Goal: Information Seeking & Learning: Learn about a topic

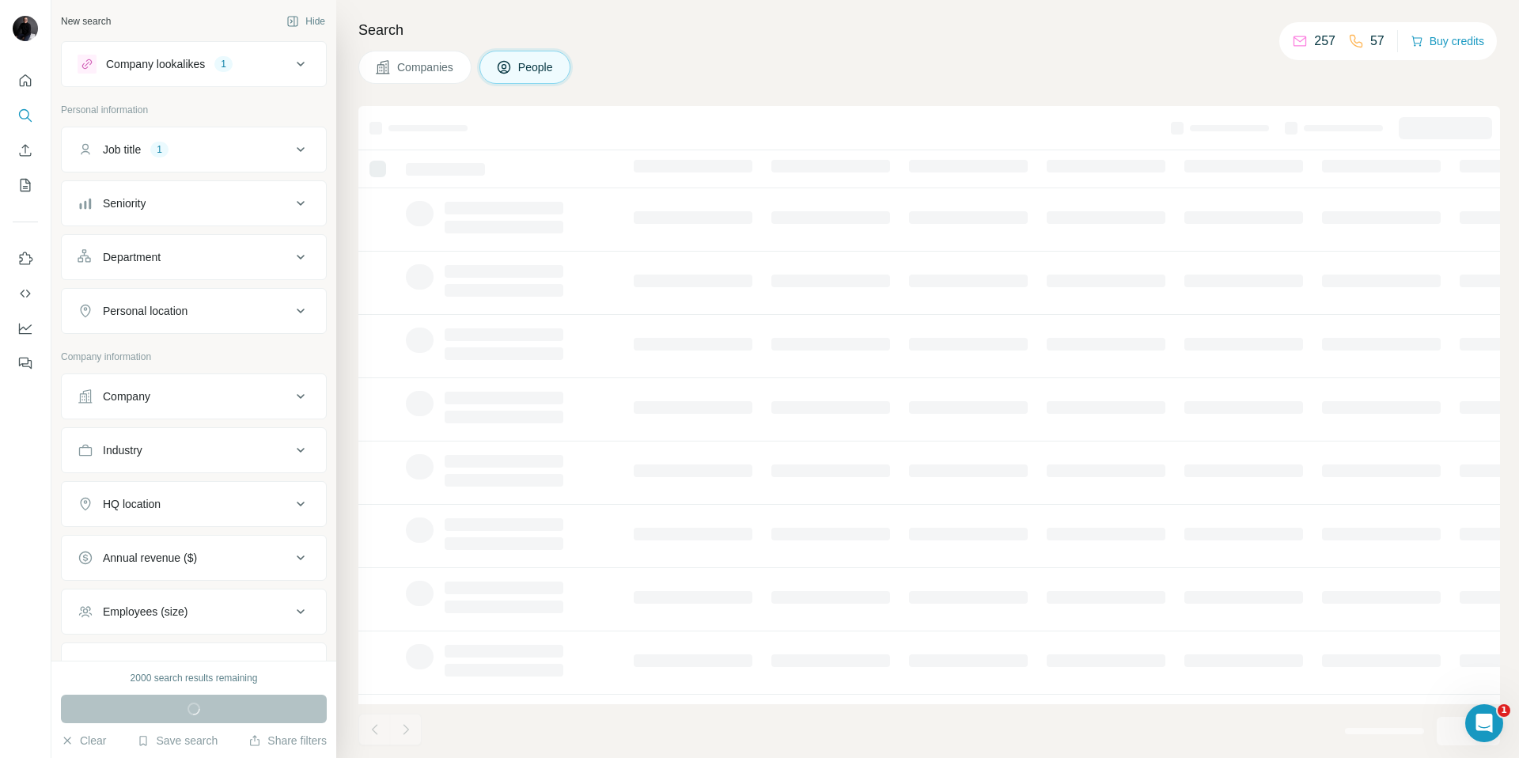
click at [441, 66] on span "Companies" at bounding box center [426, 67] width 58 height 16
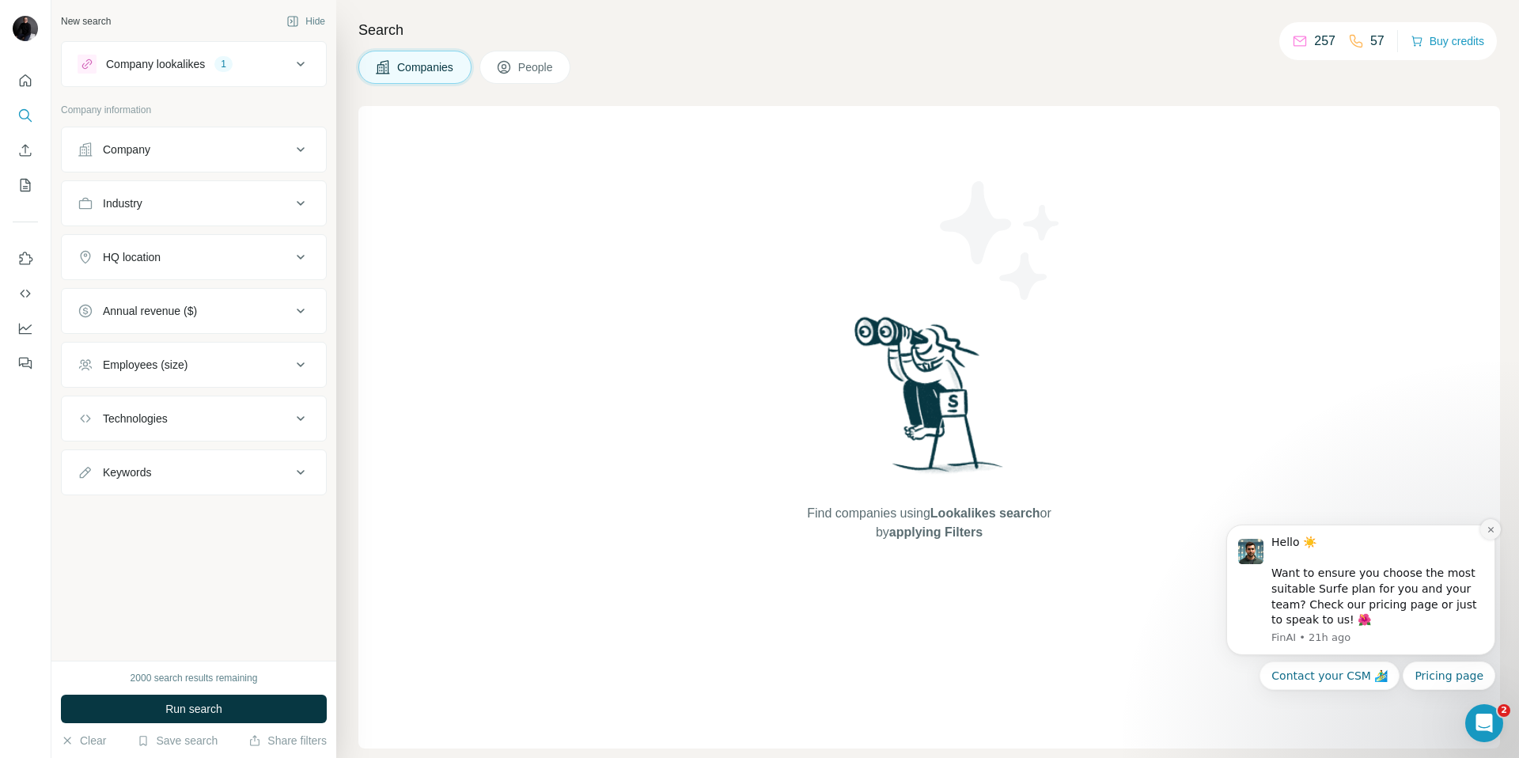
click at [1492, 529] on icon "Dismiss notification" at bounding box center [1490, 529] width 9 height 9
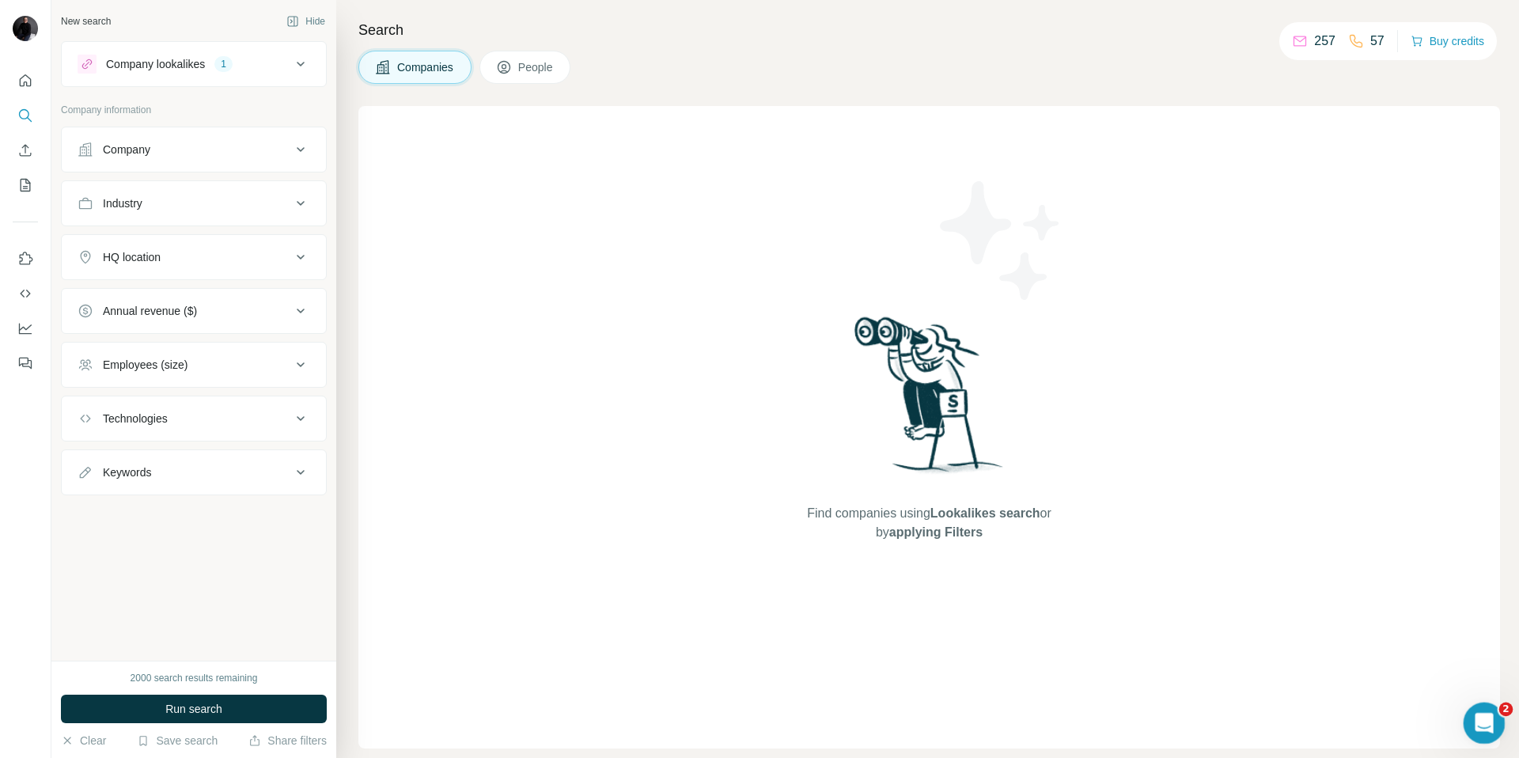
click at [1483, 717] on icon "Open Intercom Messenger" at bounding box center [1482, 721] width 26 height 26
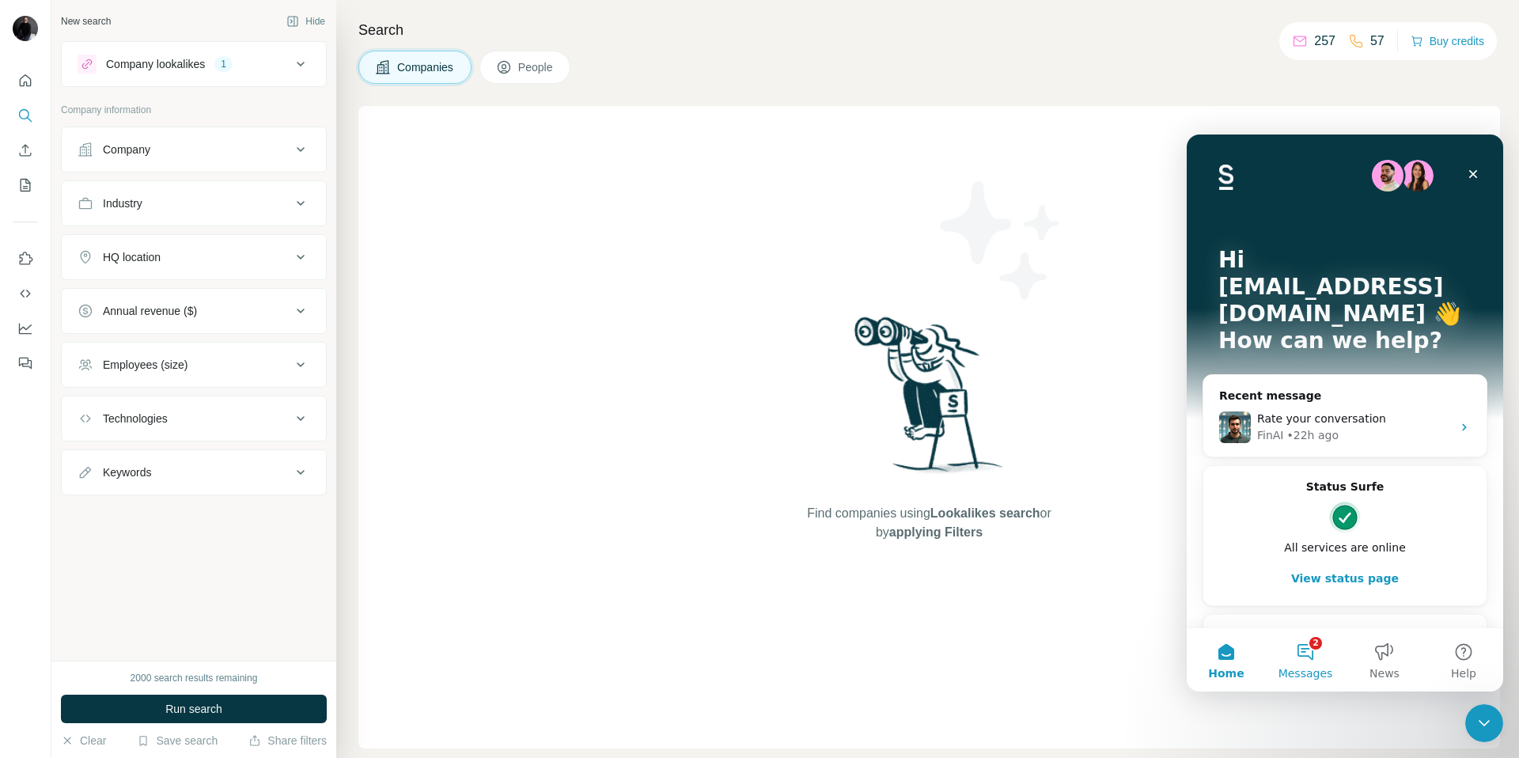
click at [1312, 668] on span "Messages" at bounding box center [1305, 673] width 55 height 11
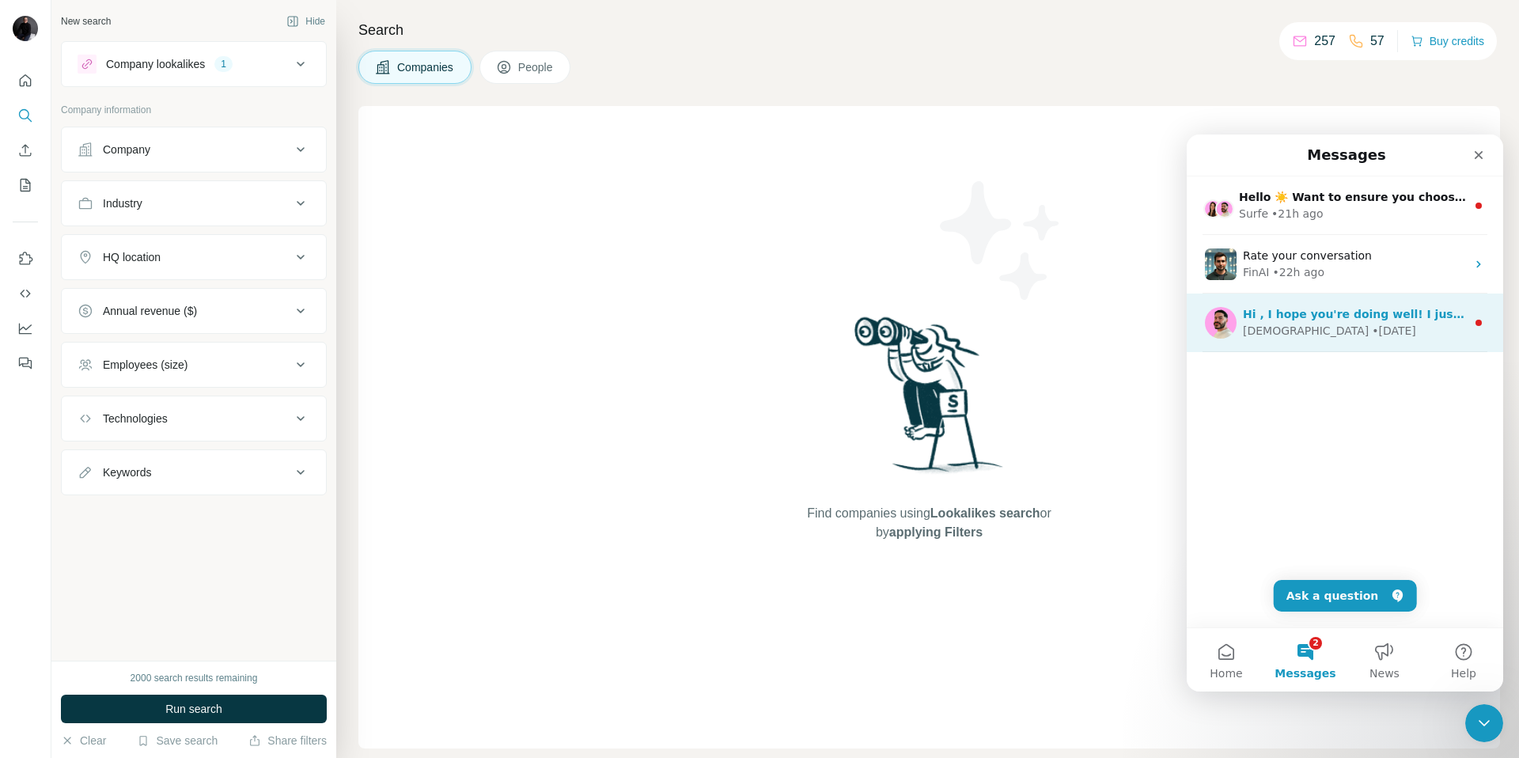
click at [1406, 328] on div "[DEMOGRAPHIC_DATA] • [DATE]" at bounding box center [1354, 331] width 223 height 17
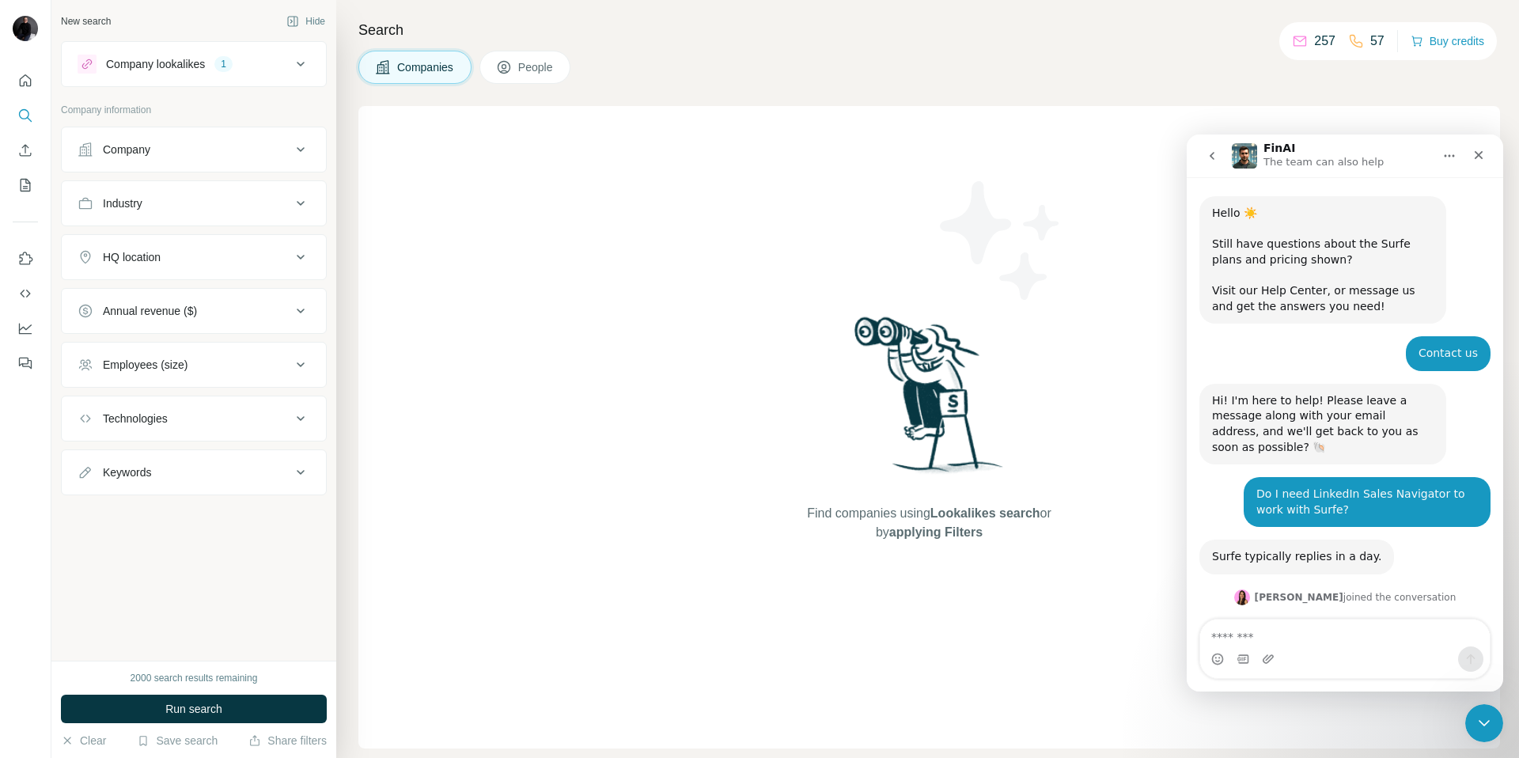
scroll to position [18, 0]
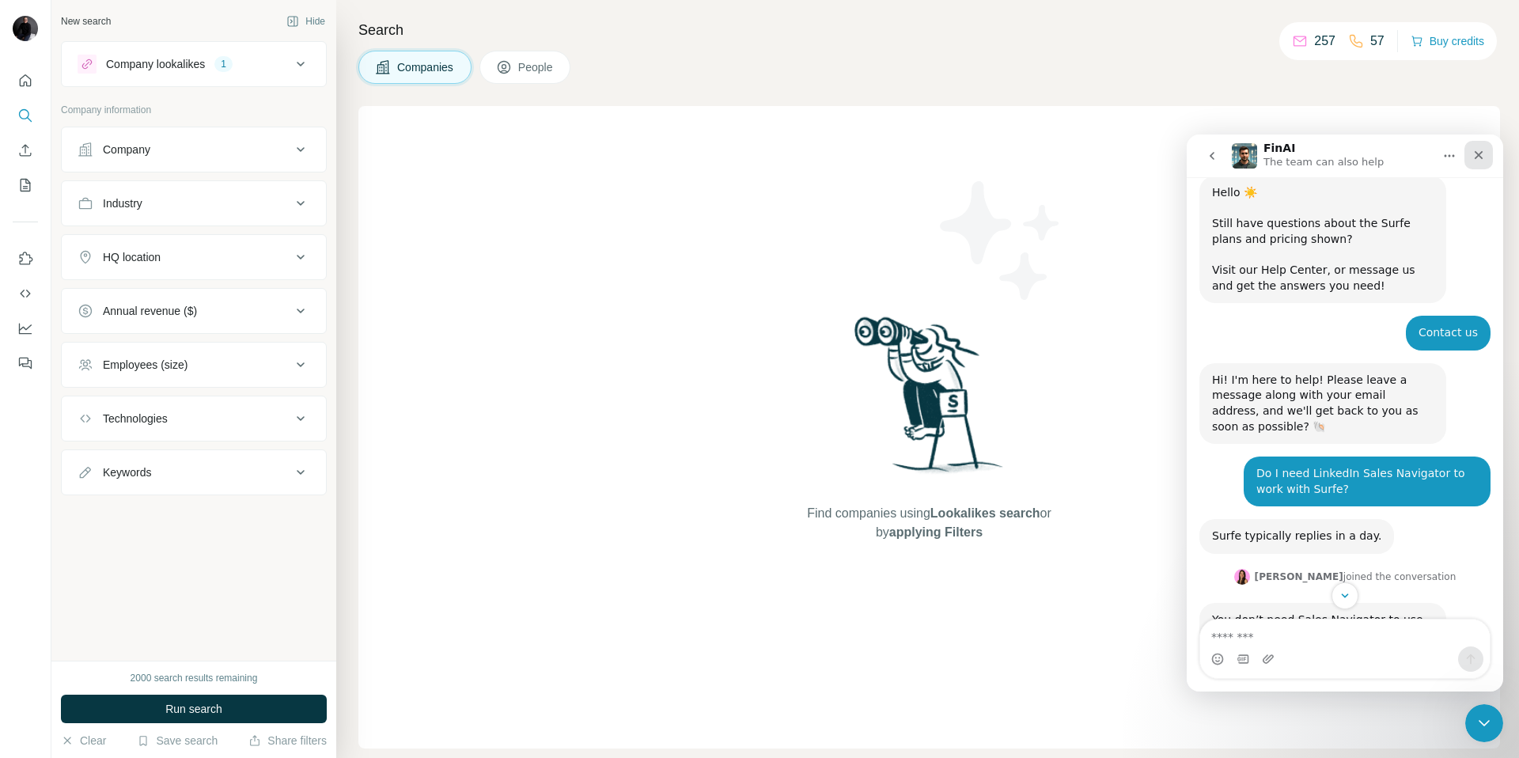
click at [1480, 159] on icon "Close" at bounding box center [1478, 155] width 13 height 13
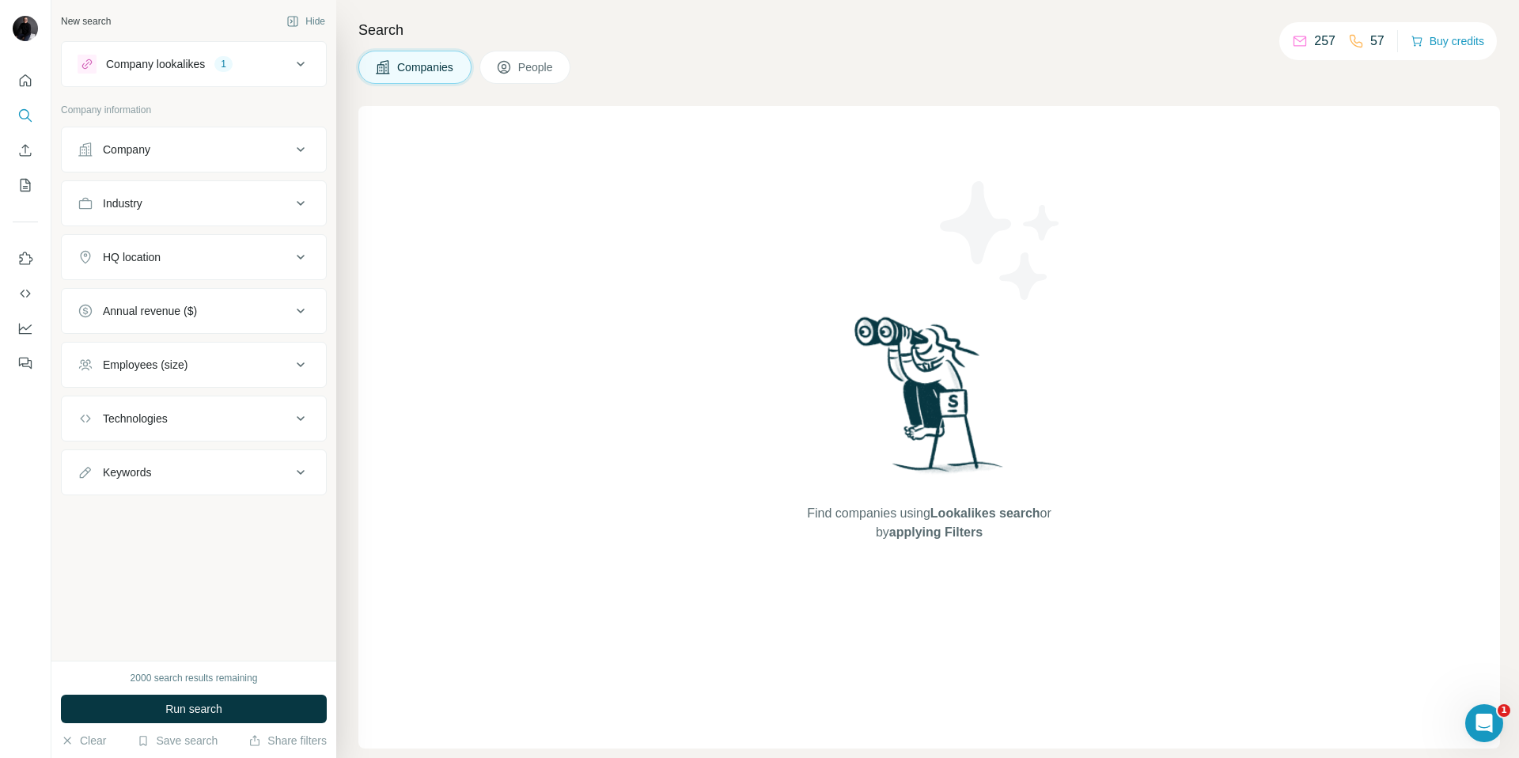
scroll to position [912, 0]
click at [1478, 717] on icon "Open Intercom Messenger" at bounding box center [1482, 721] width 26 height 26
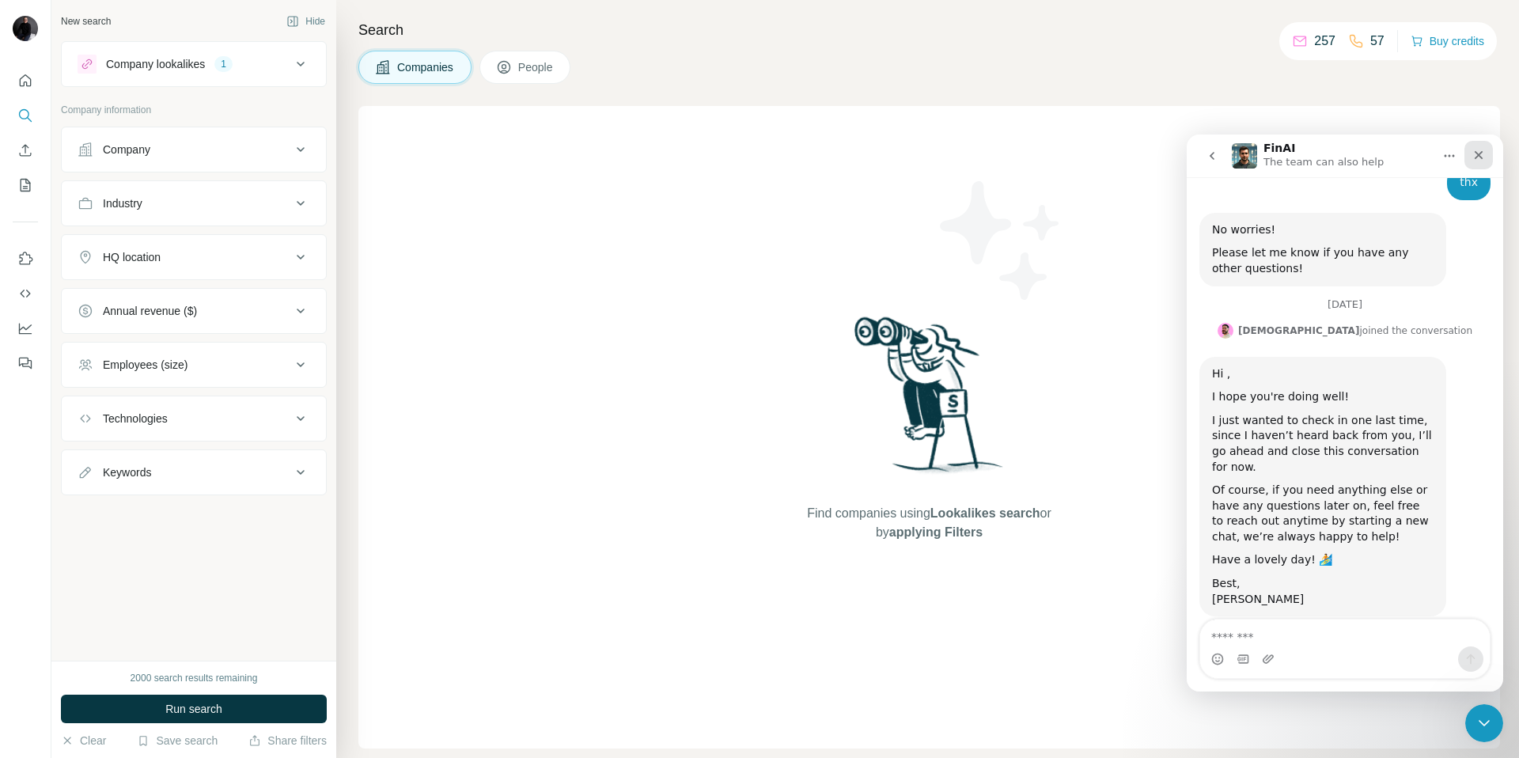
click at [1483, 155] on icon "Close" at bounding box center [1478, 155] width 13 height 13
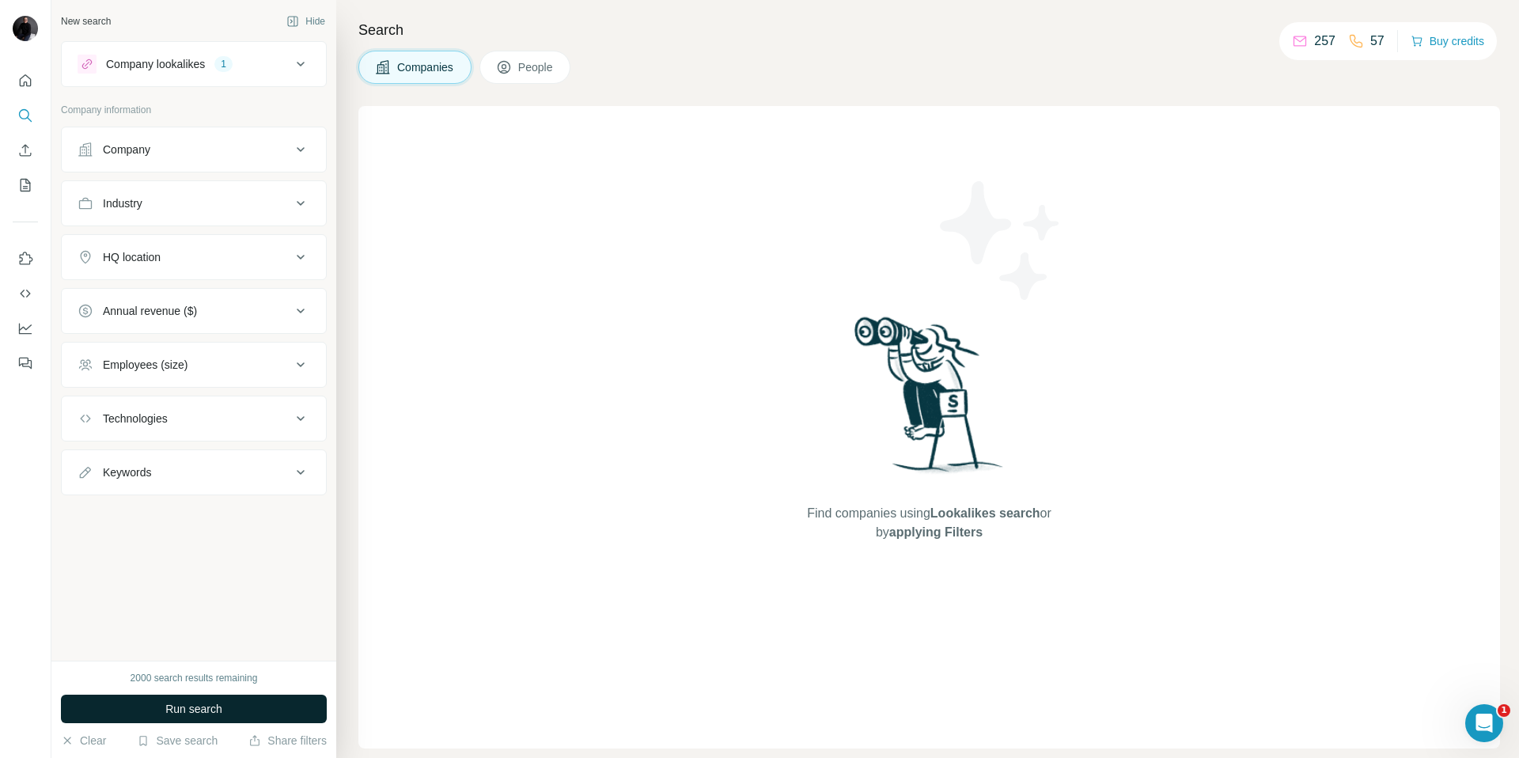
click at [216, 709] on span "Run search" at bounding box center [193, 709] width 57 height 16
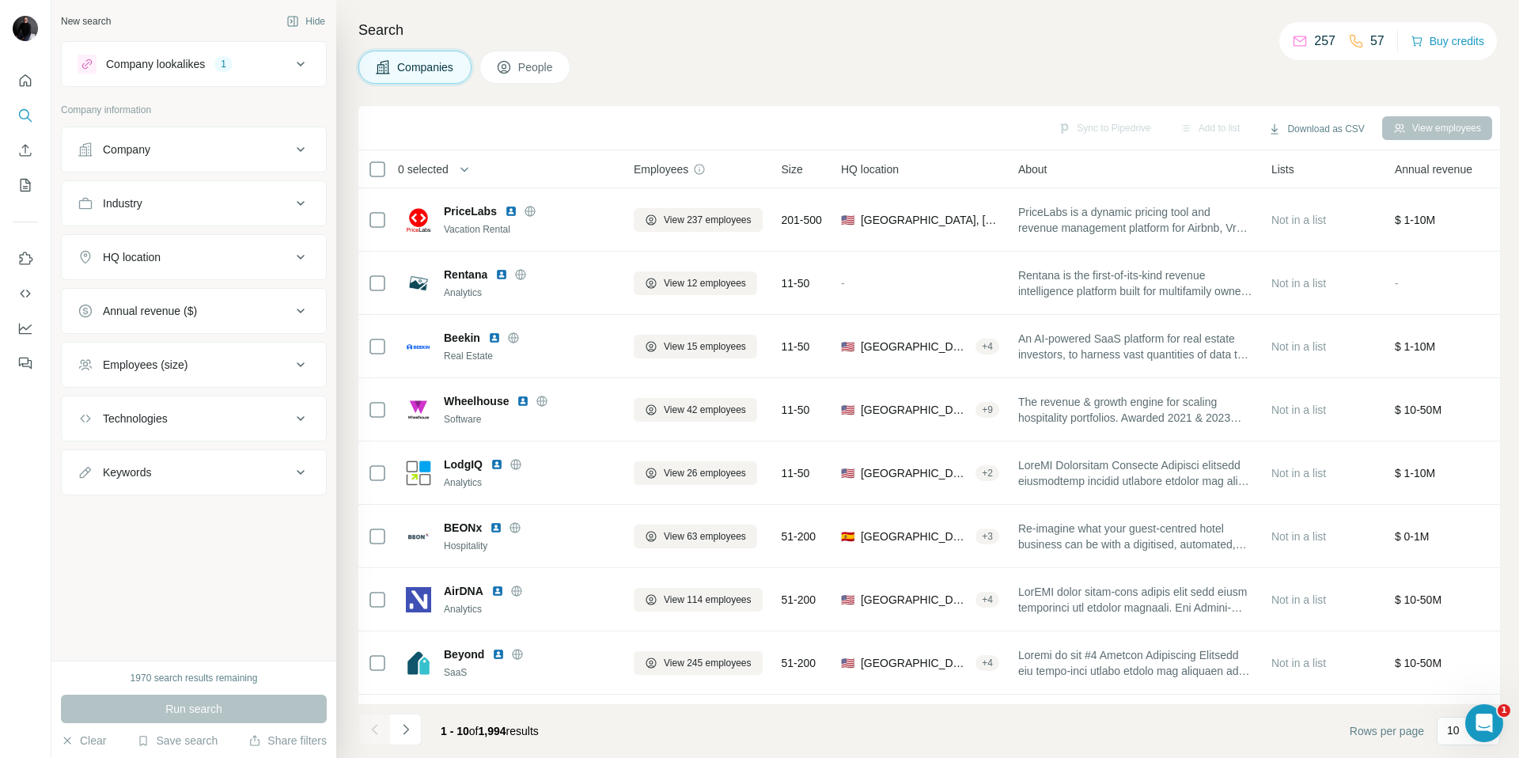
click at [155, 256] on div "HQ location" at bounding box center [132, 257] width 58 height 16
click at [142, 297] on input "text" at bounding box center [194, 296] width 233 height 28
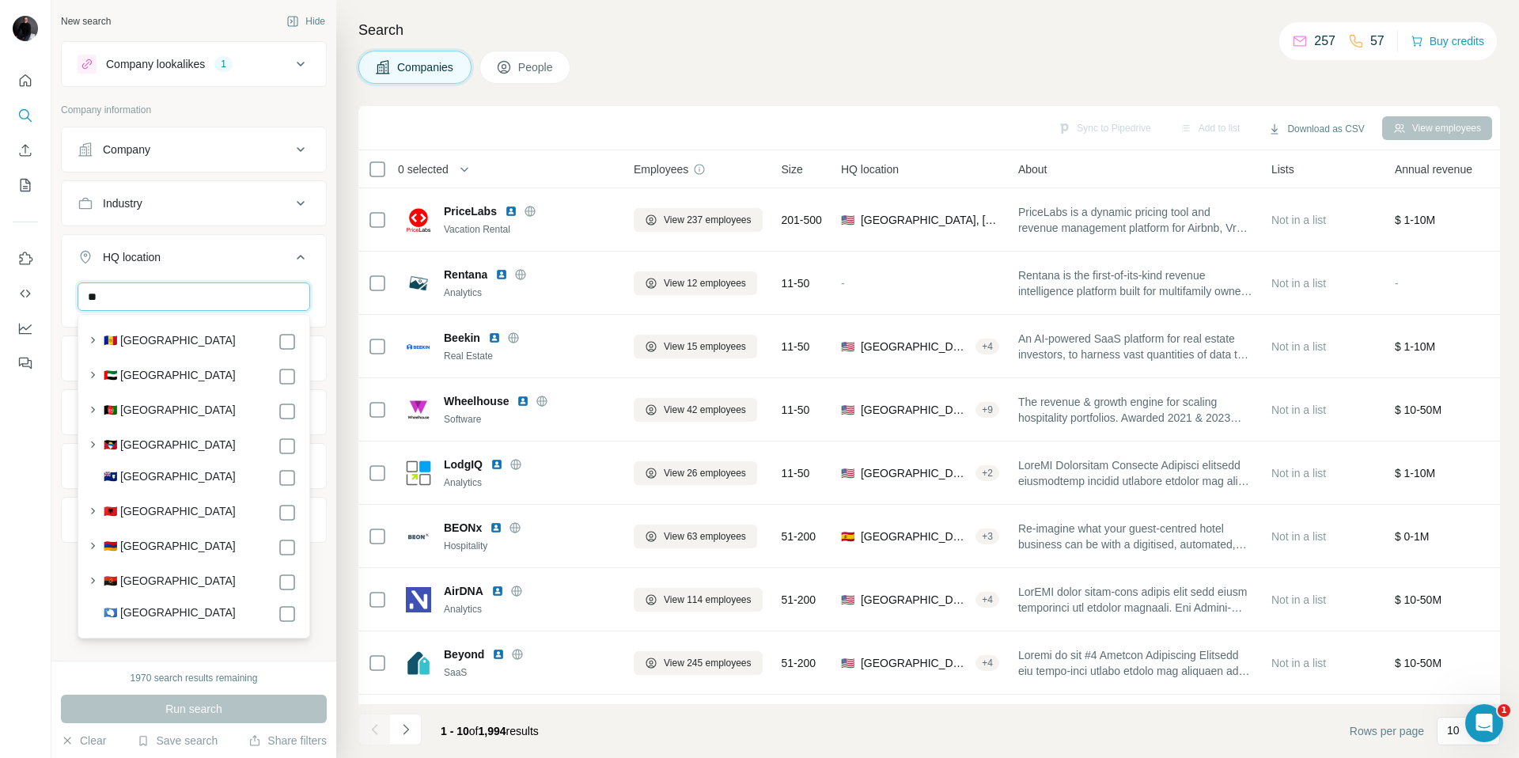
type input "*"
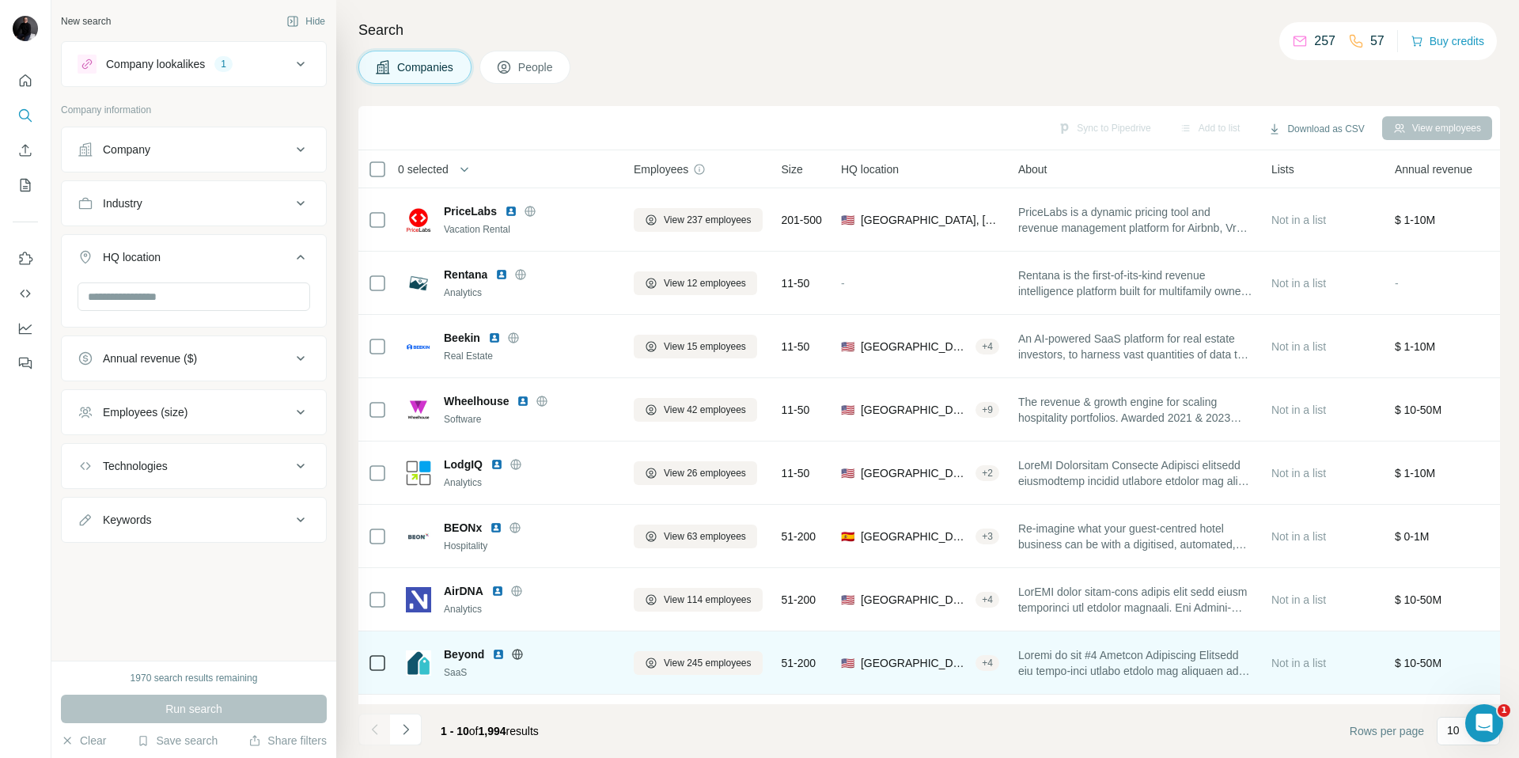
click at [497, 656] on img at bounding box center [498, 654] width 13 height 13
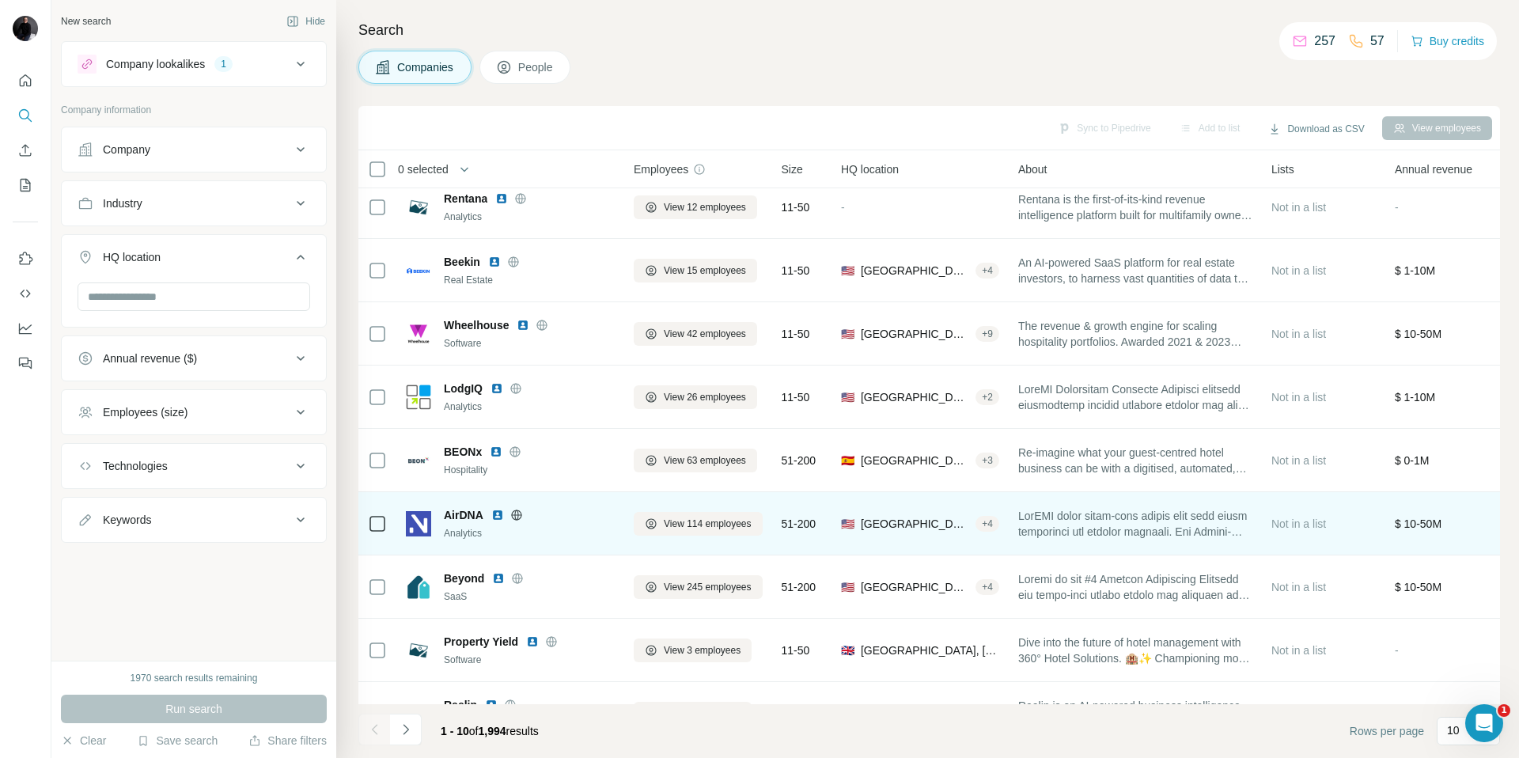
scroll to position [117, 0]
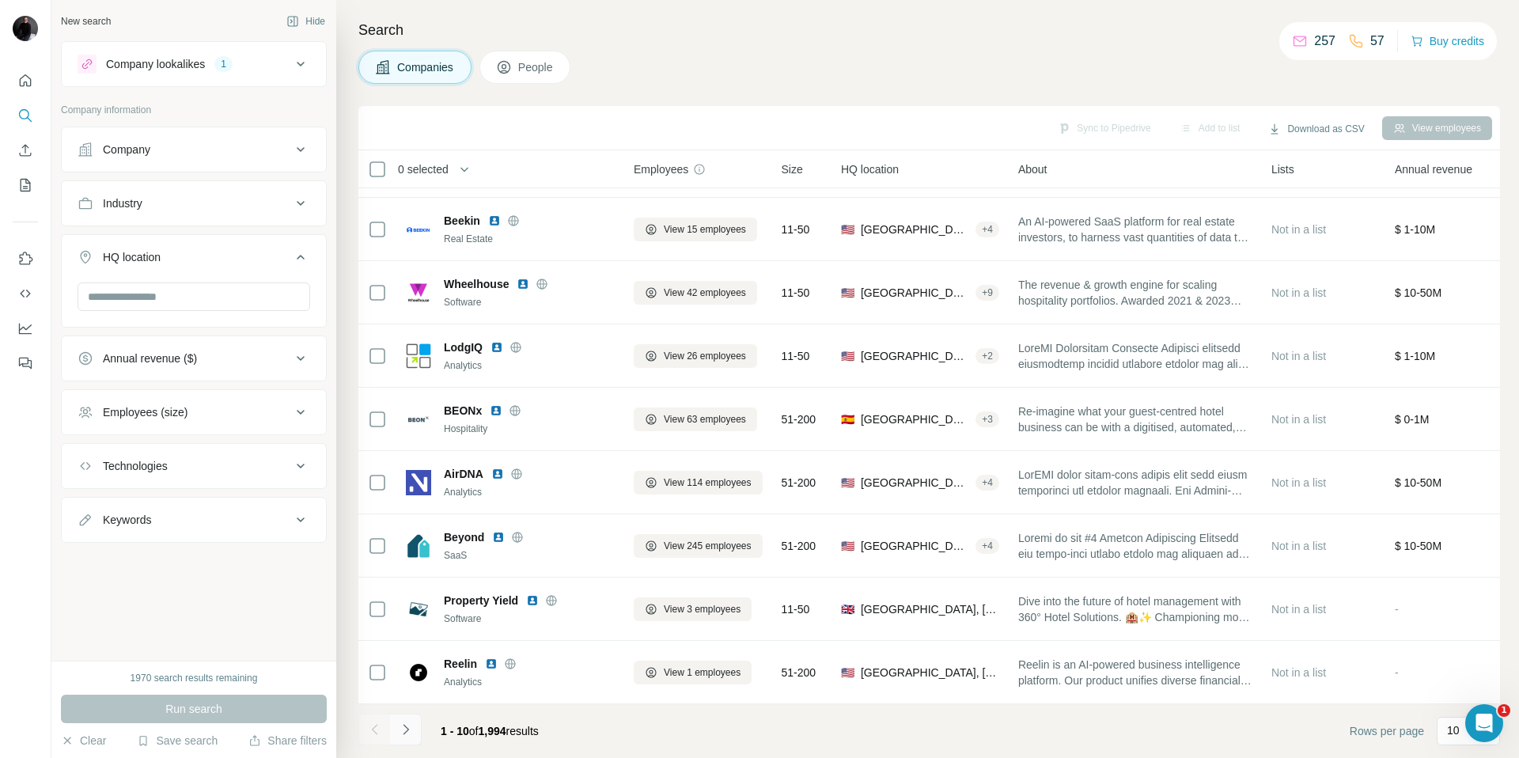
click at [413, 736] on icon "Navigate to next page" at bounding box center [406, 729] width 16 height 16
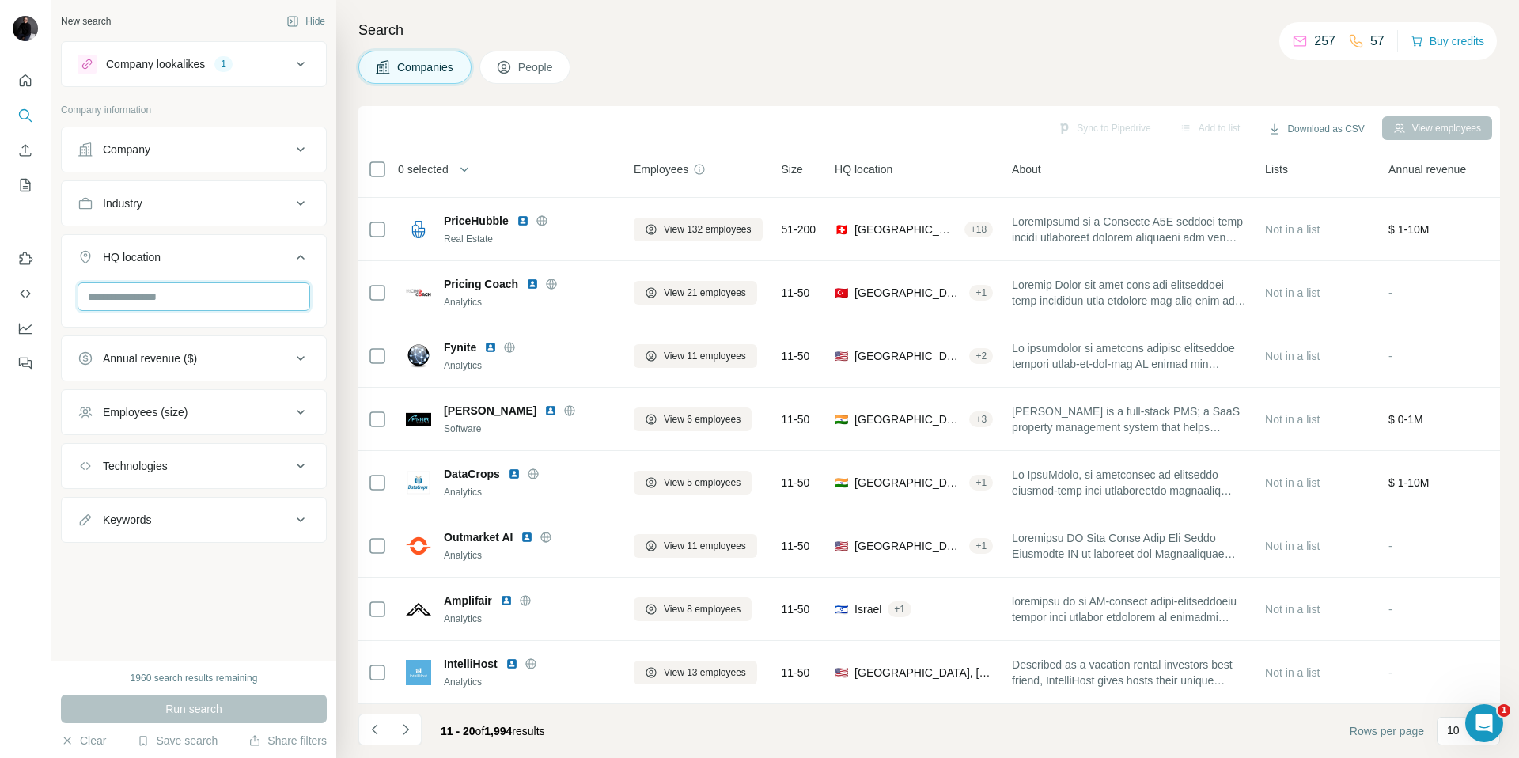
click at [218, 295] on input "text" at bounding box center [194, 296] width 233 height 28
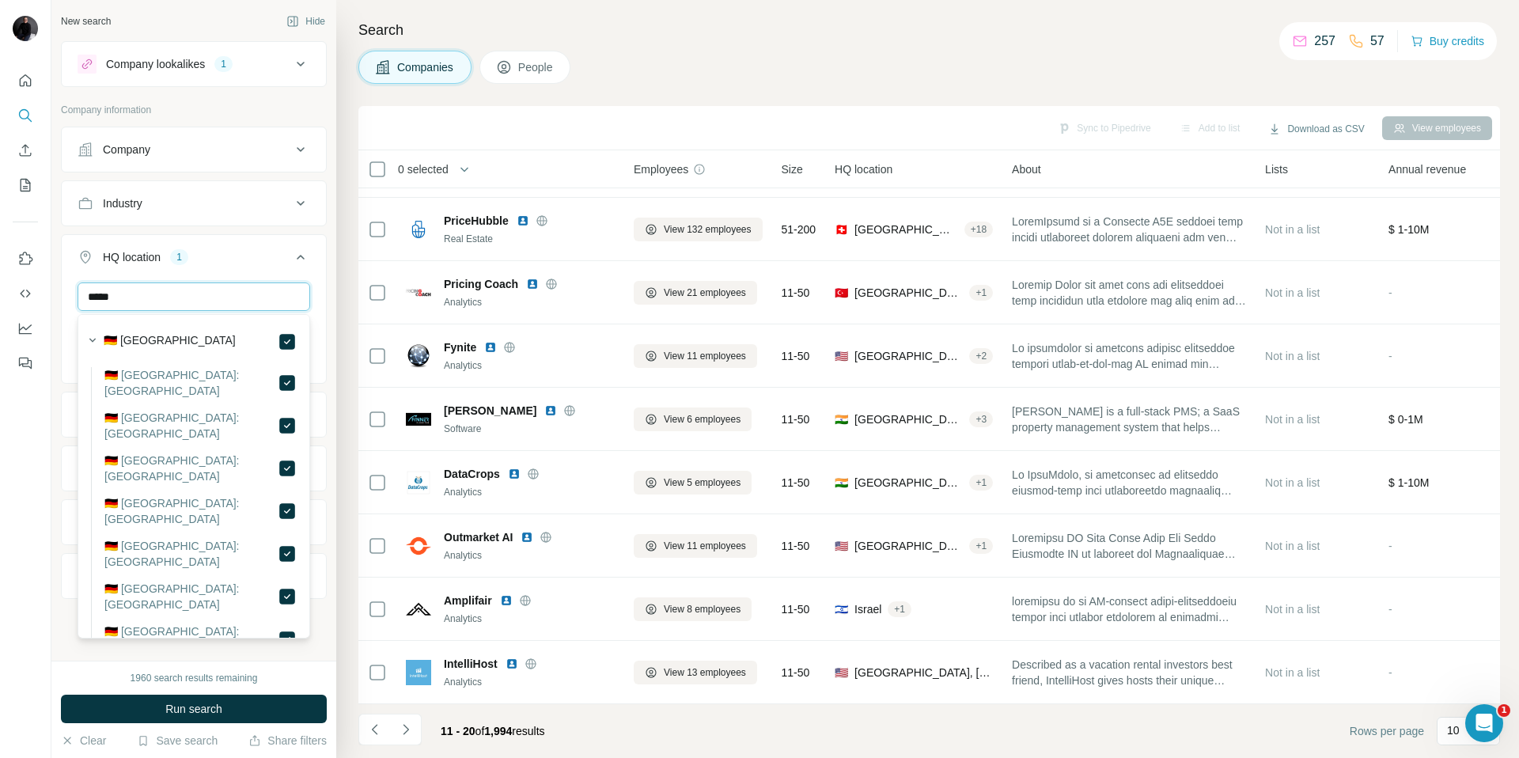
click at [191, 294] on input "*****" at bounding box center [194, 296] width 233 height 28
drag, startPoint x: 191, startPoint y: 294, endPoint x: -11, endPoint y: 274, distance: 203.5
click at [0, 274] on html "New search Hide Company lookalikes 1 Company information Company Industry HQ lo…" at bounding box center [759, 379] width 1519 height 758
click at [206, 297] on input "******" at bounding box center [194, 296] width 233 height 28
drag, startPoint x: 198, startPoint y: 293, endPoint x: -80, endPoint y: 263, distance: 279.3
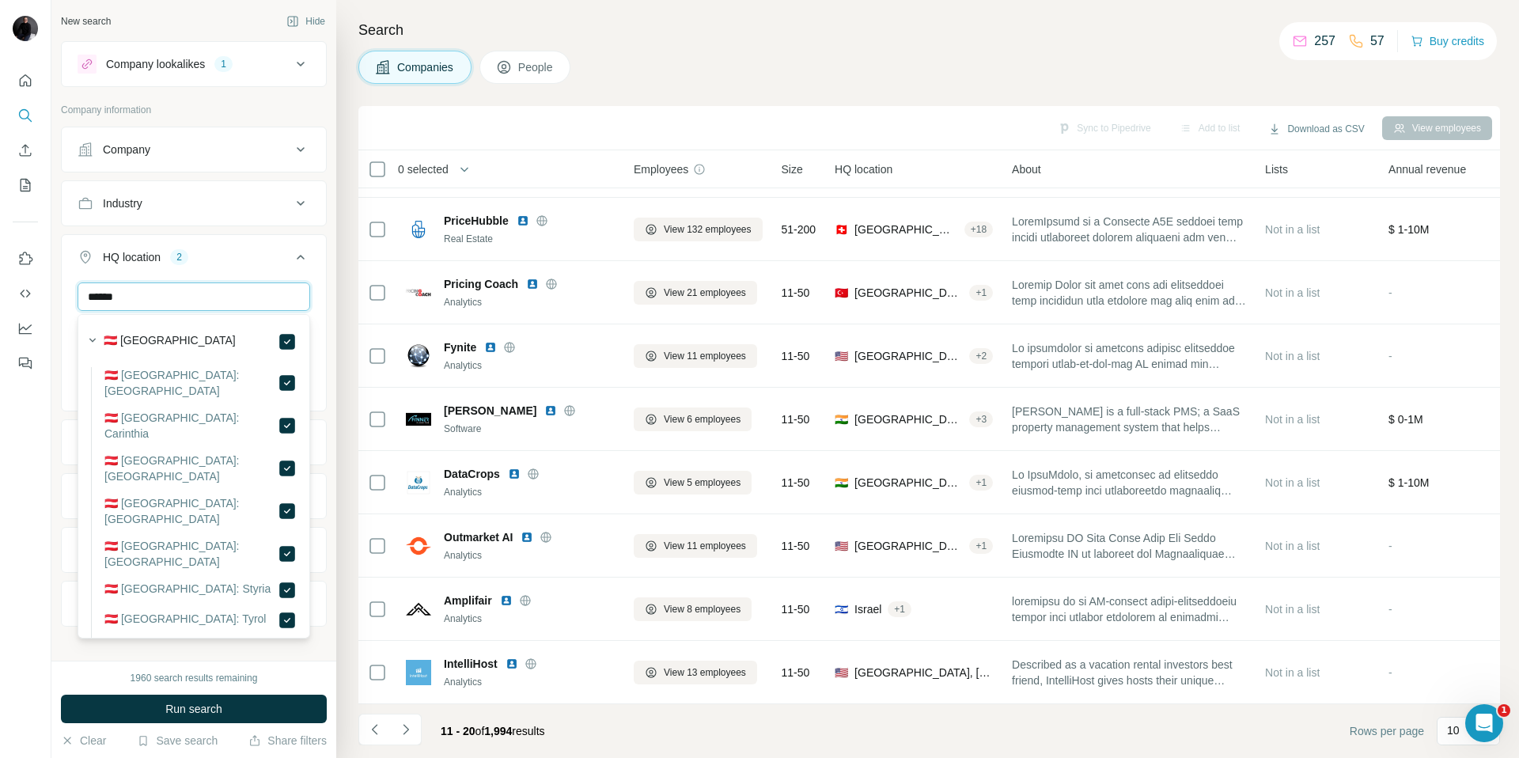
click at [0, 263] on html "New search Hide Company lookalikes 1 Company information Company Industry HQ lo…" at bounding box center [759, 379] width 1519 height 758
drag, startPoint x: 146, startPoint y: 298, endPoint x: 19, endPoint y: 287, distance: 127.0
click at [19, 287] on div "New search Hide Company lookalikes 1 Company information Company Industry HQ lo…" at bounding box center [759, 379] width 1519 height 758
drag, startPoint x: 113, startPoint y: 291, endPoint x: 53, endPoint y: 281, distance: 61.0
click at [55, 282] on div "New search Hide Company lookalikes 1 Company information Company Industry HQ lo…" at bounding box center [193, 330] width 285 height 660
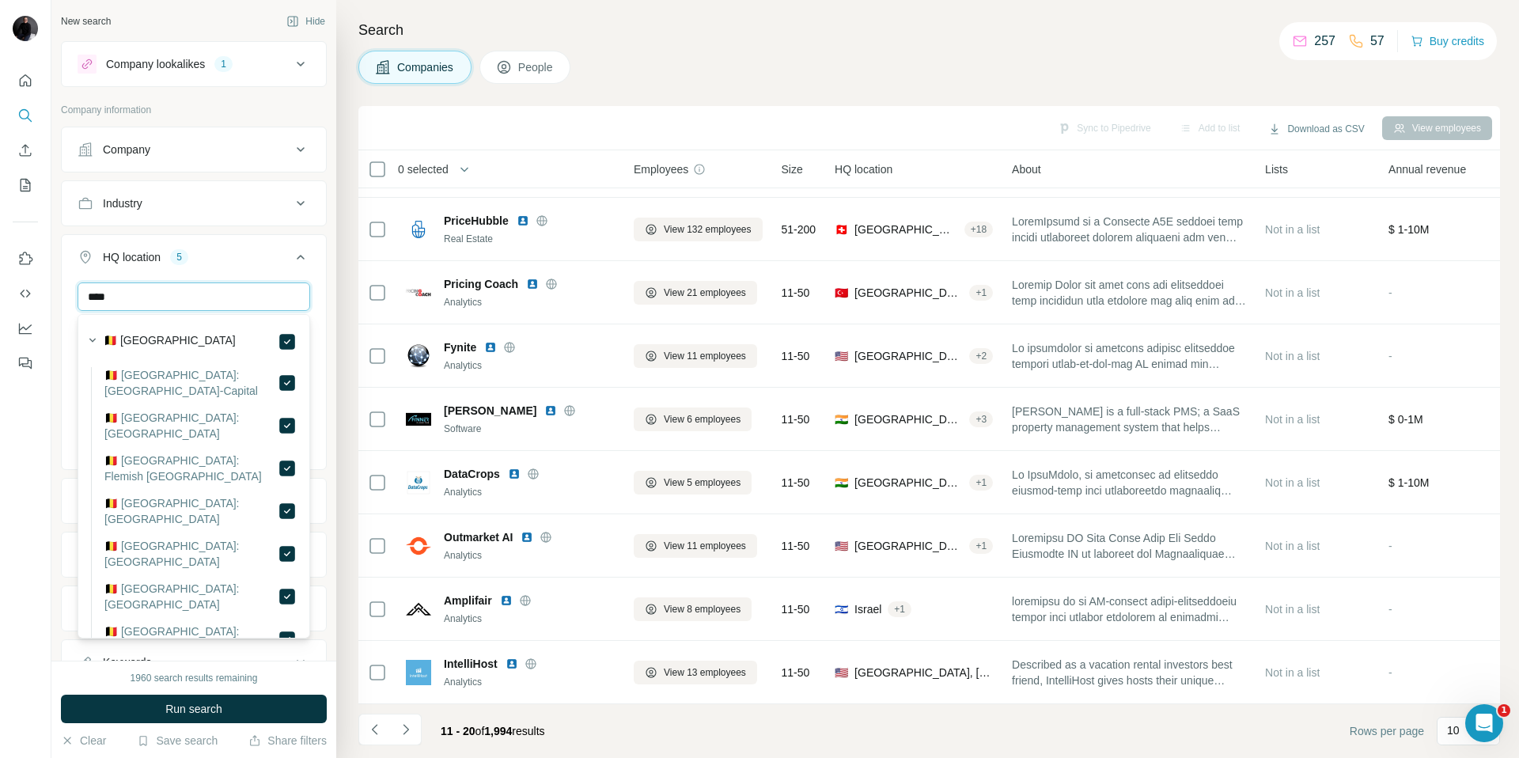
drag, startPoint x: 183, startPoint y: 303, endPoint x: 17, endPoint y: 298, distance: 166.2
click at [26, 299] on div "New search Hide Company lookalikes 1 Company information Company Industry HQ lo…" at bounding box center [759, 379] width 1519 height 758
drag, startPoint x: 148, startPoint y: 294, endPoint x: 63, endPoint y: 285, distance: 85.2
click at [63, 285] on div "***** [GEOGRAPHIC_DATA] [GEOGRAPHIC_DATA] [GEOGRAPHIC_DATA] [GEOGRAPHIC_DATA] […" at bounding box center [194, 374] width 264 height 184
click at [118, 298] on input "****" at bounding box center [194, 296] width 233 height 28
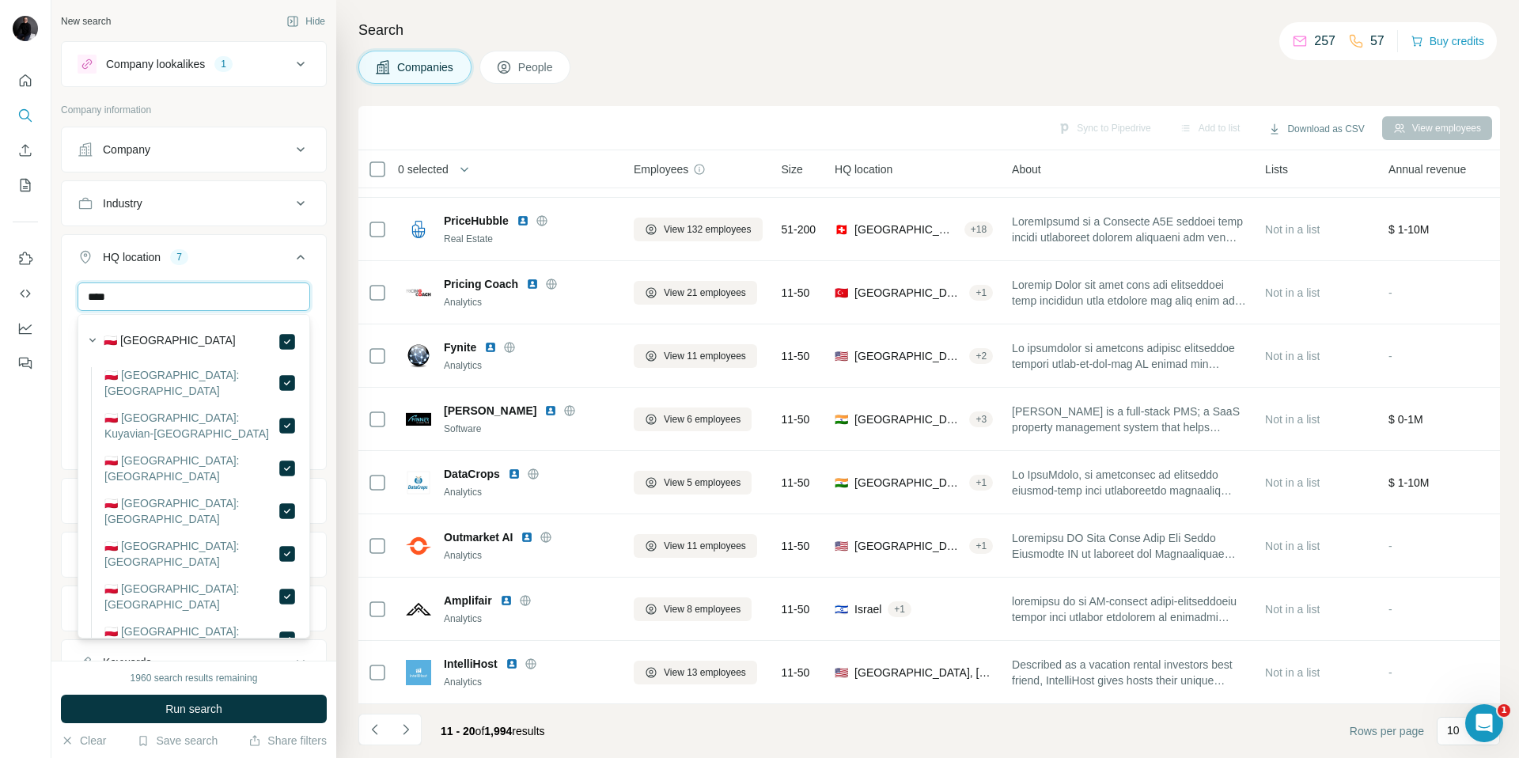
click at [117, 299] on input "****" at bounding box center [194, 296] width 233 height 28
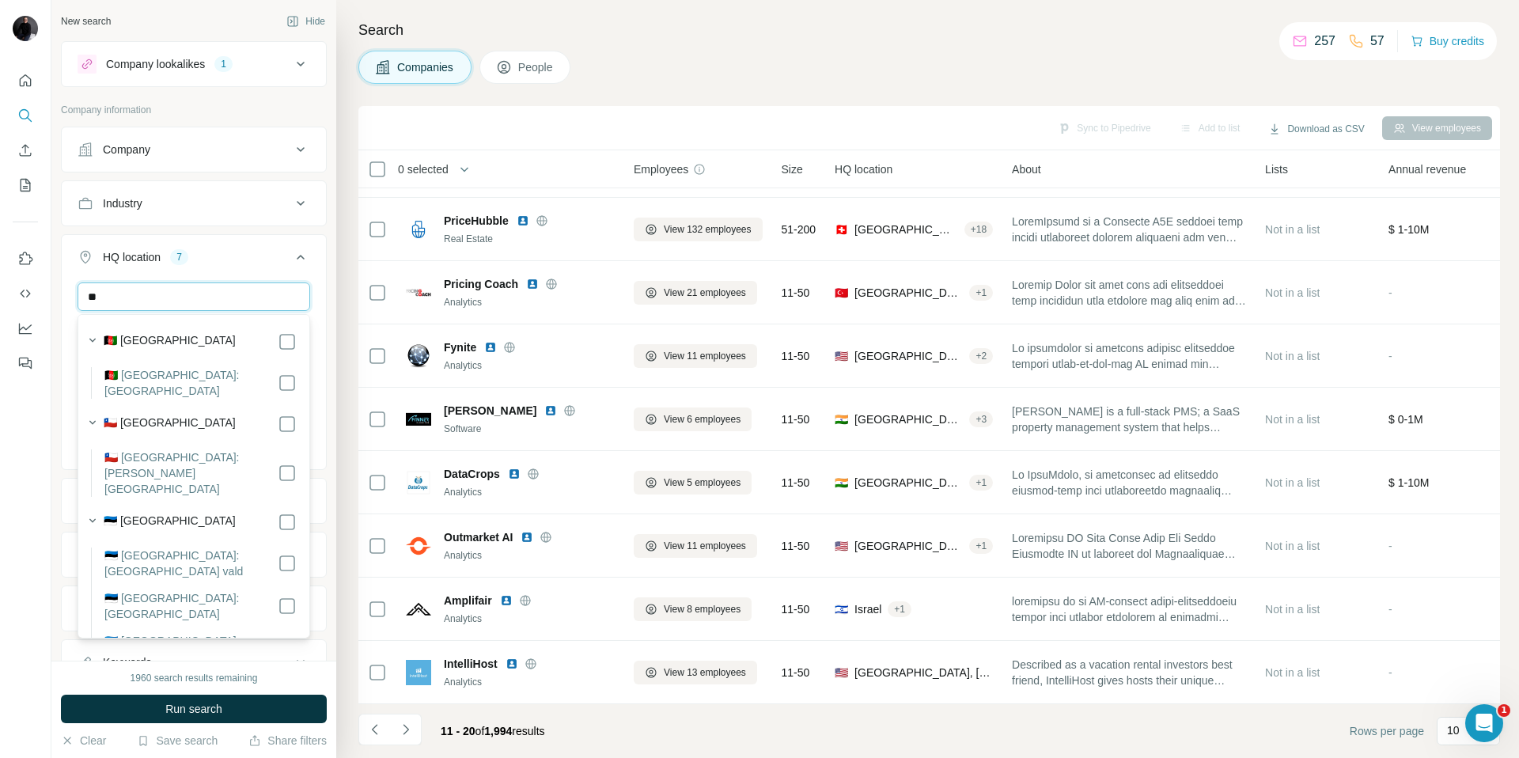
type input "*"
type input "****"
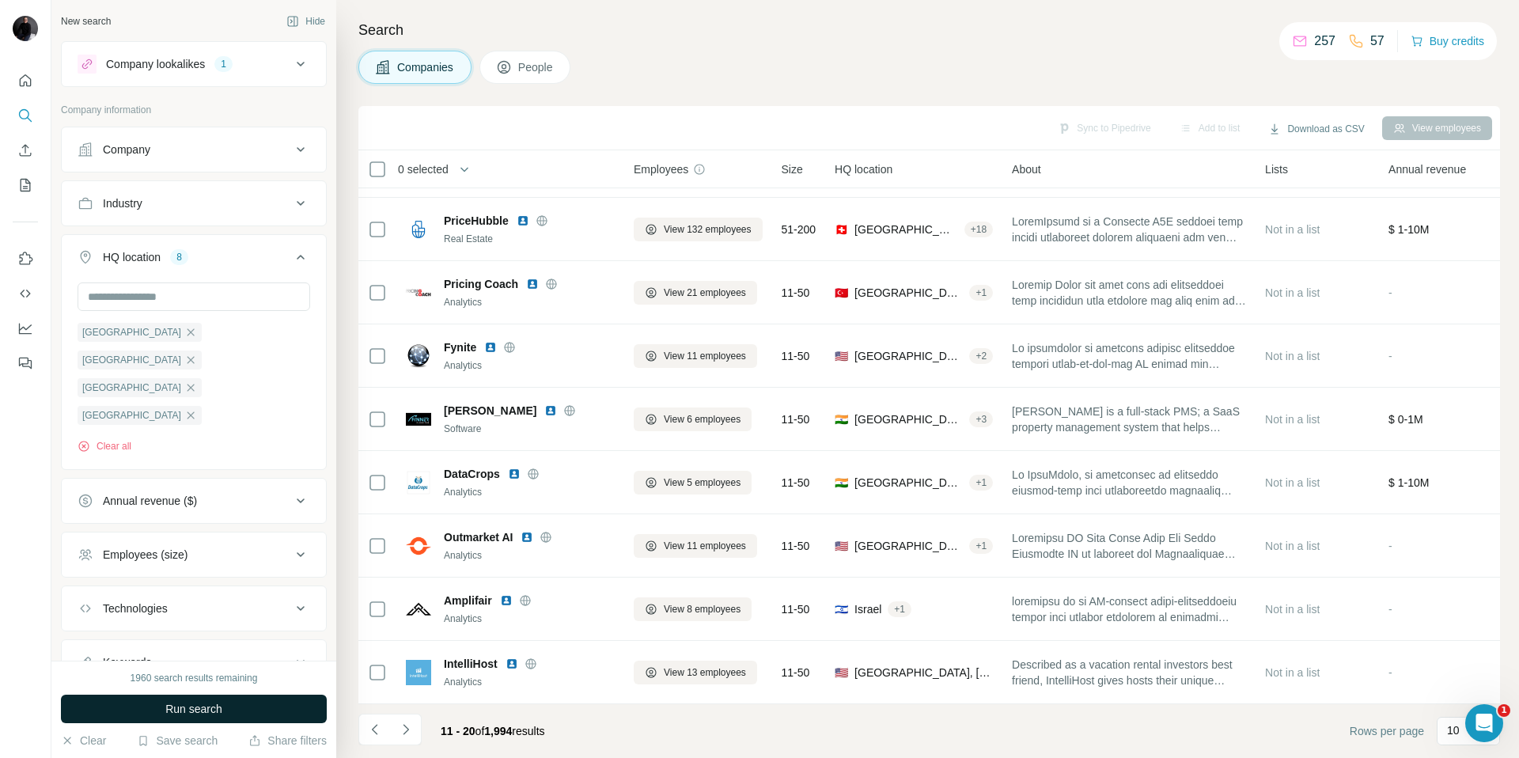
click at [250, 706] on button "Run search" at bounding box center [194, 709] width 266 height 28
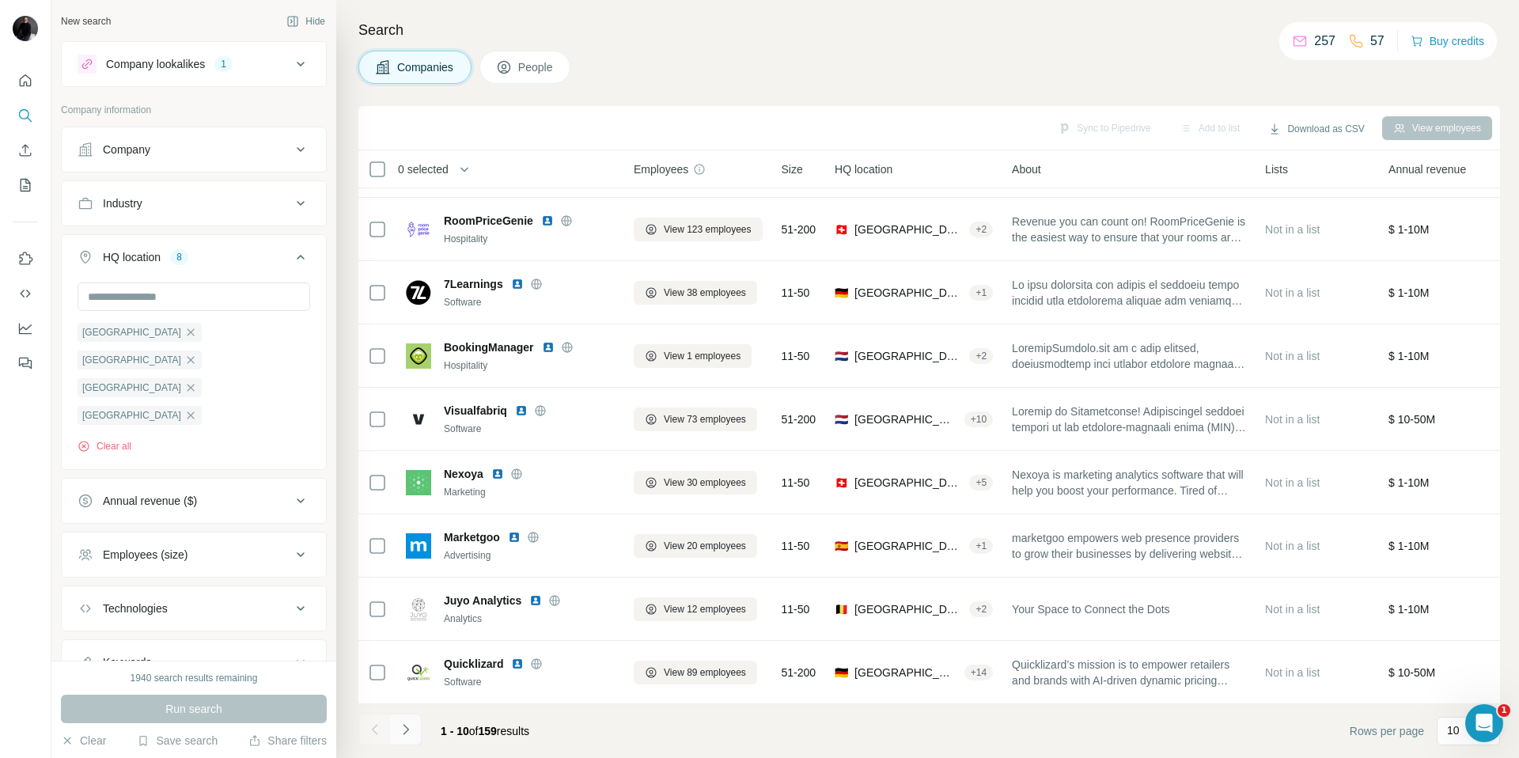
click at [408, 733] on icon "Navigate to next page" at bounding box center [406, 729] width 16 height 16
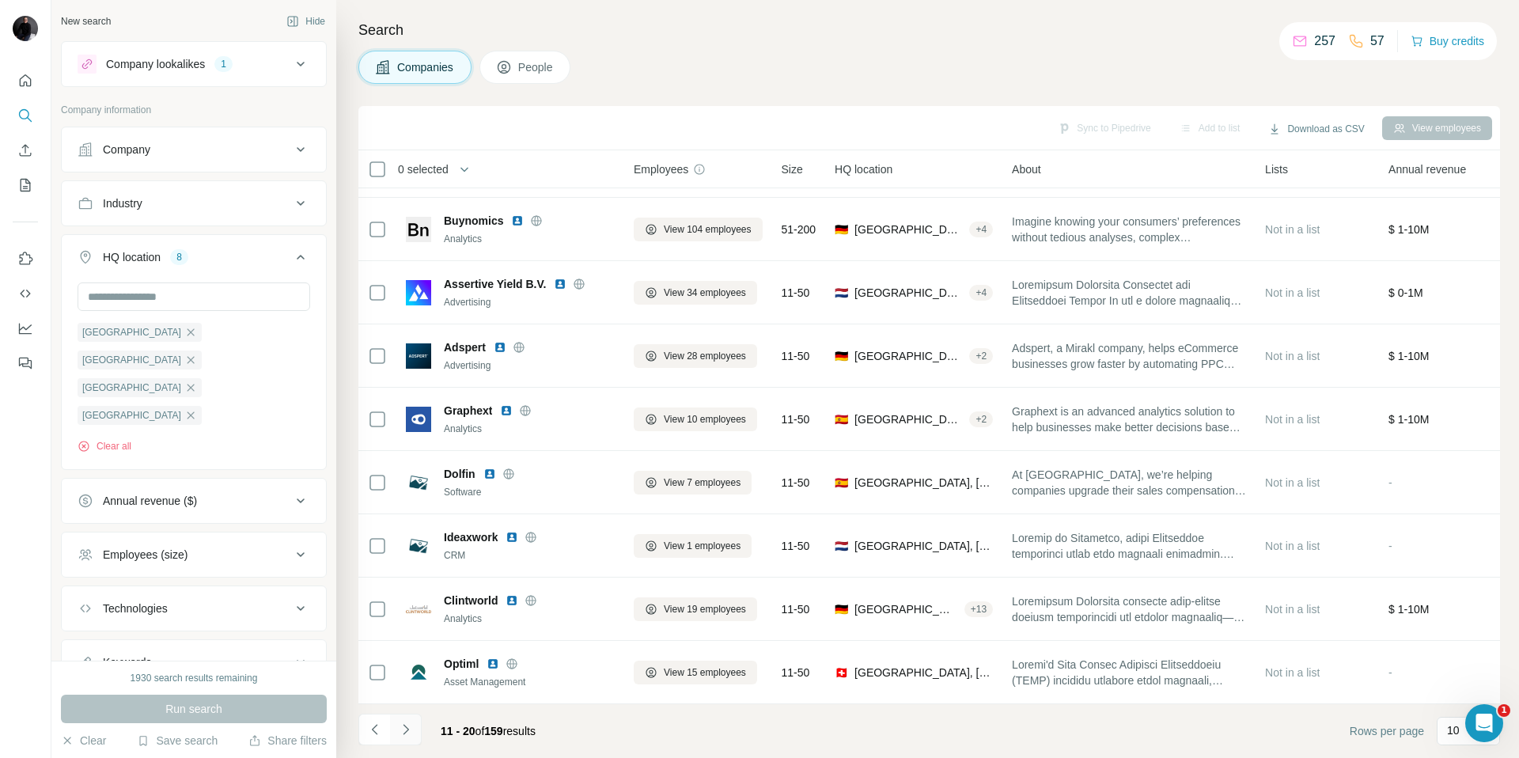
click at [403, 732] on icon "Navigate to next page" at bounding box center [406, 729] width 16 height 16
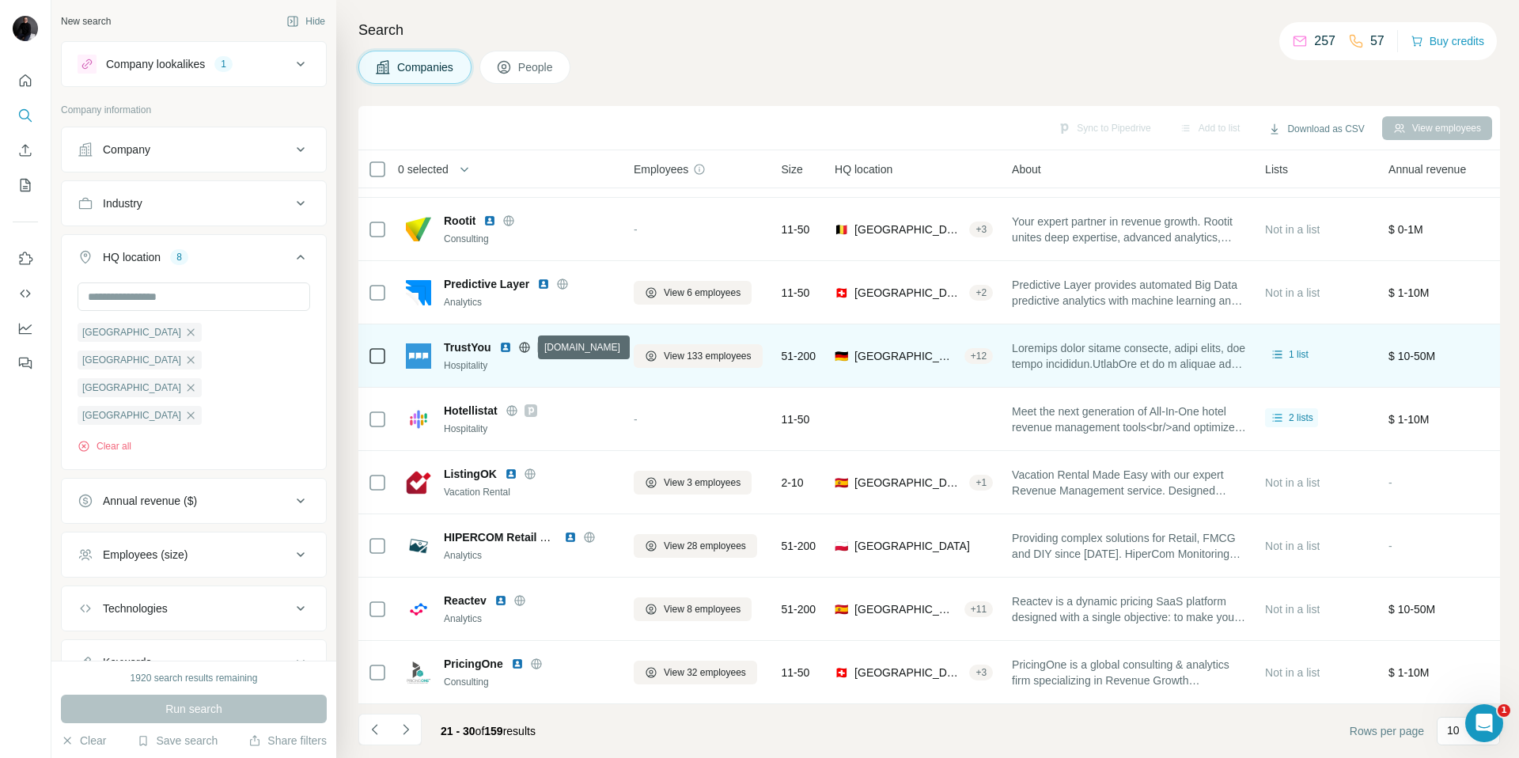
click at [526, 347] on icon at bounding box center [524, 347] width 13 height 13
click at [507, 346] on img at bounding box center [505, 347] width 13 height 13
click at [704, 355] on span "View 133 employees" at bounding box center [708, 356] width 88 height 14
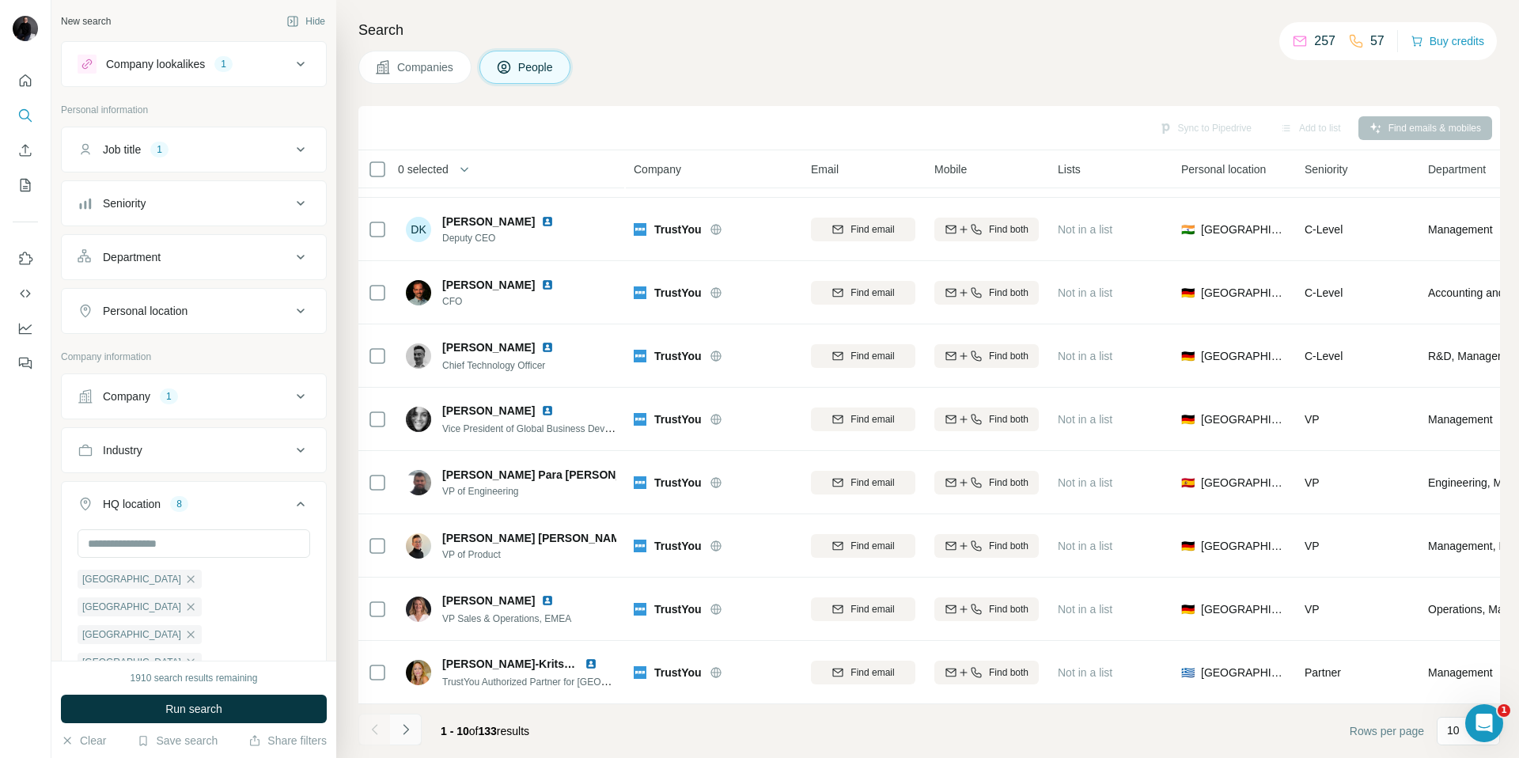
click at [413, 729] on button "Navigate to next page" at bounding box center [406, 729] width 32 height 32
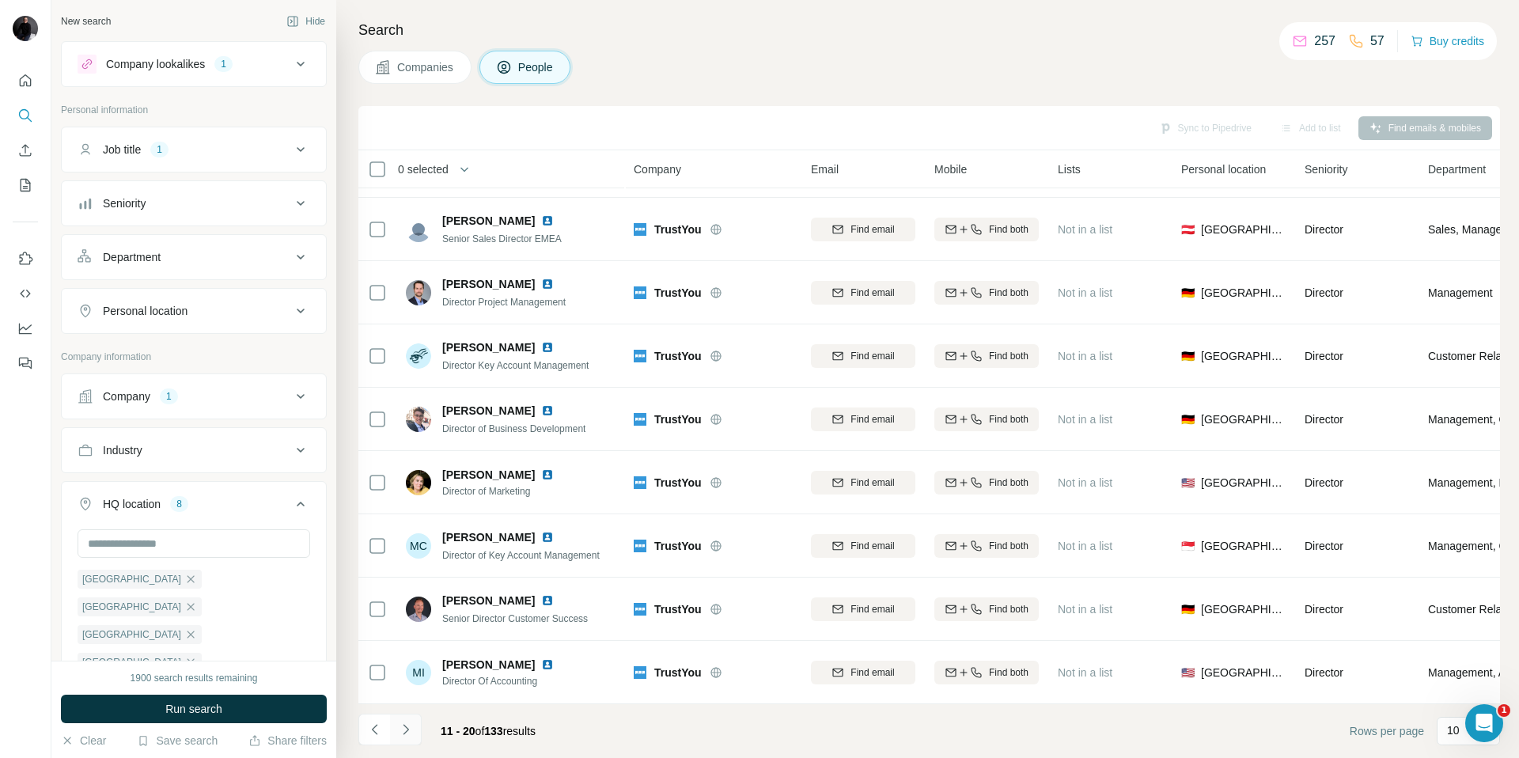
click at [409, 728] on icon "Navigate to next page" at bounding box center [406, 729] width 16 height 16
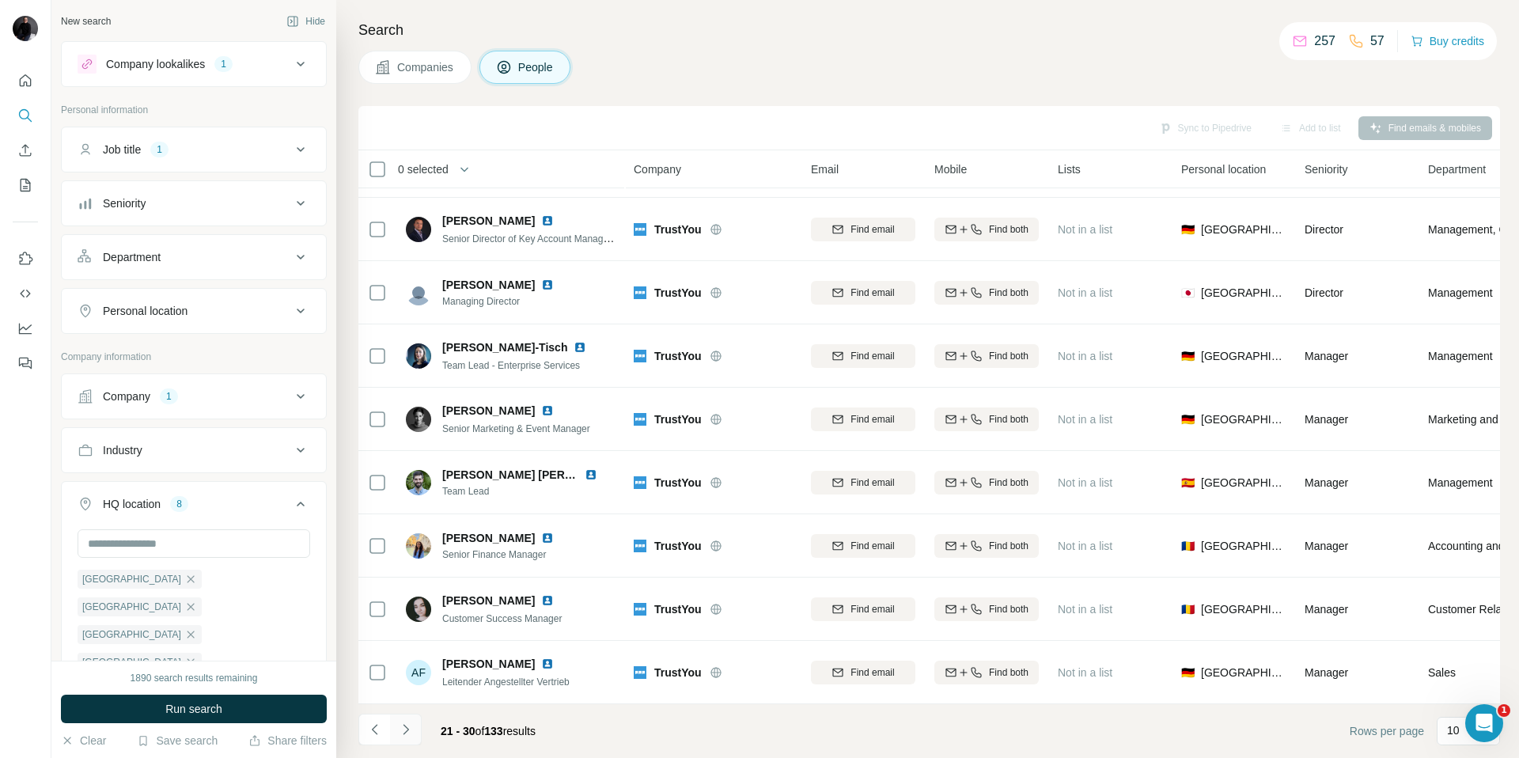
click at [412, 729] on icon "Navigate to next page" at bounding box center [406, 729] width 16 height 16
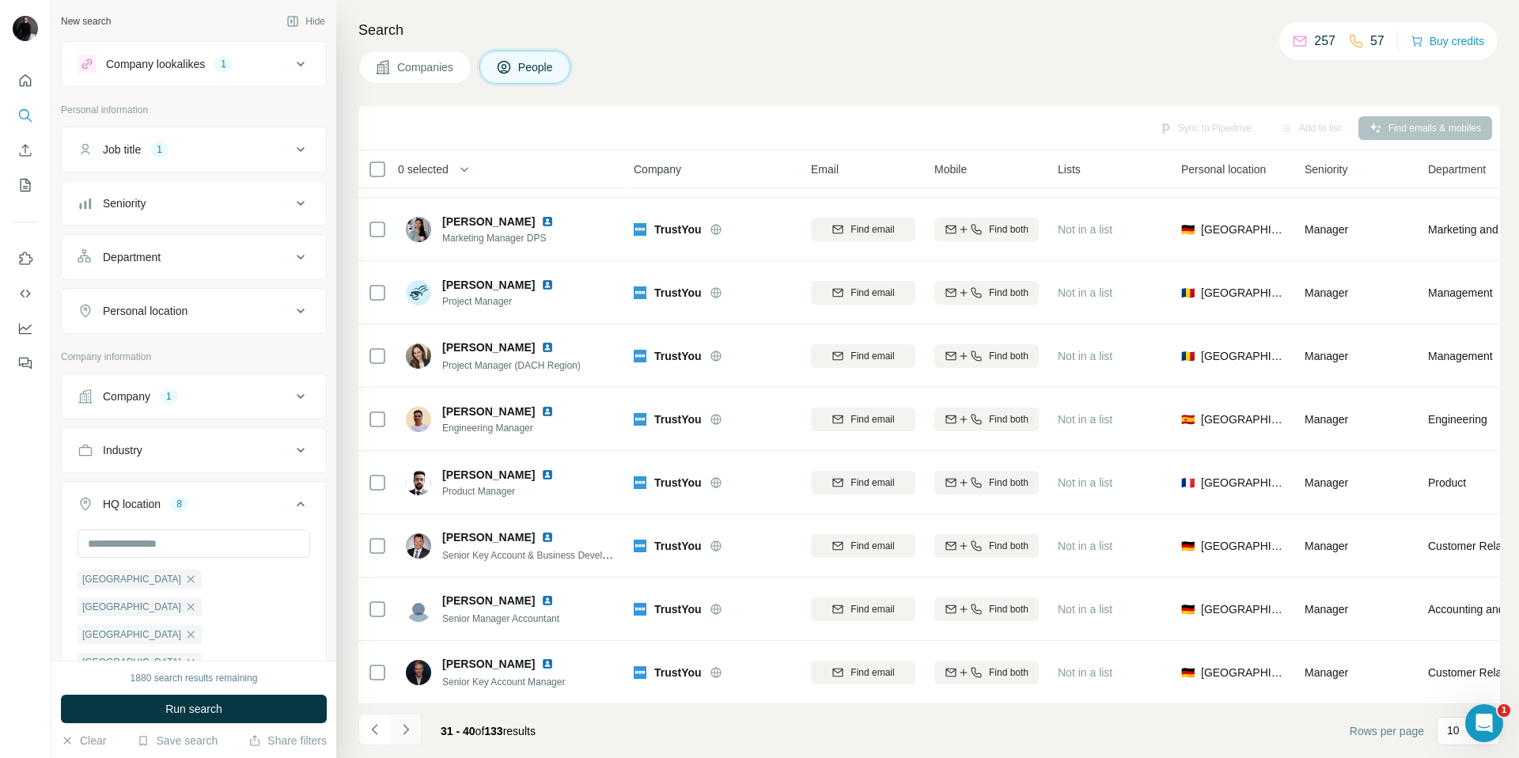
click at [412, 729] on icon "Navigate to next page" at bounding box center [406, 729] width 16 height 16
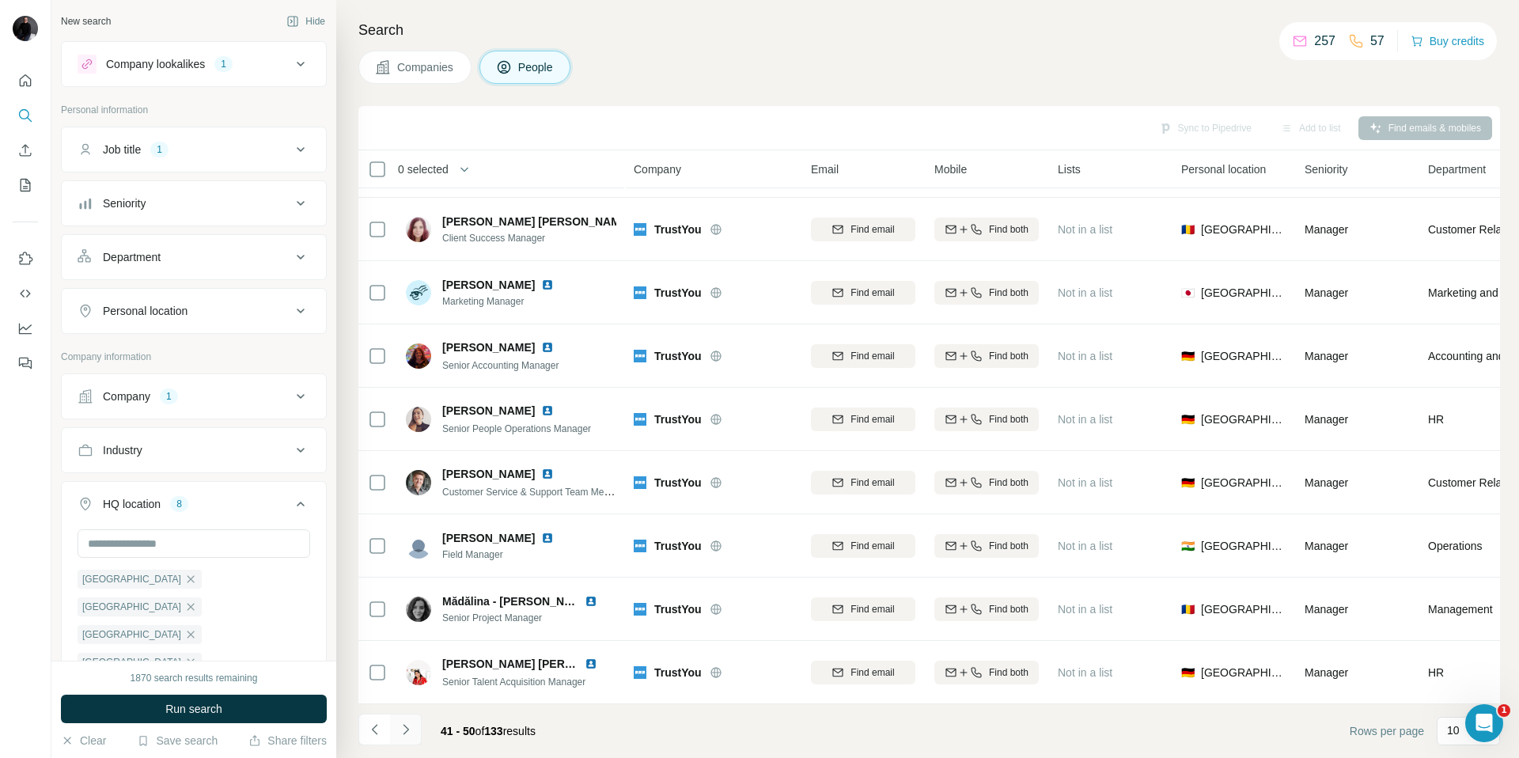
click at [412, 729] on icon "Navigate to next page" at bounding box center [406, 729] width 16 height 16
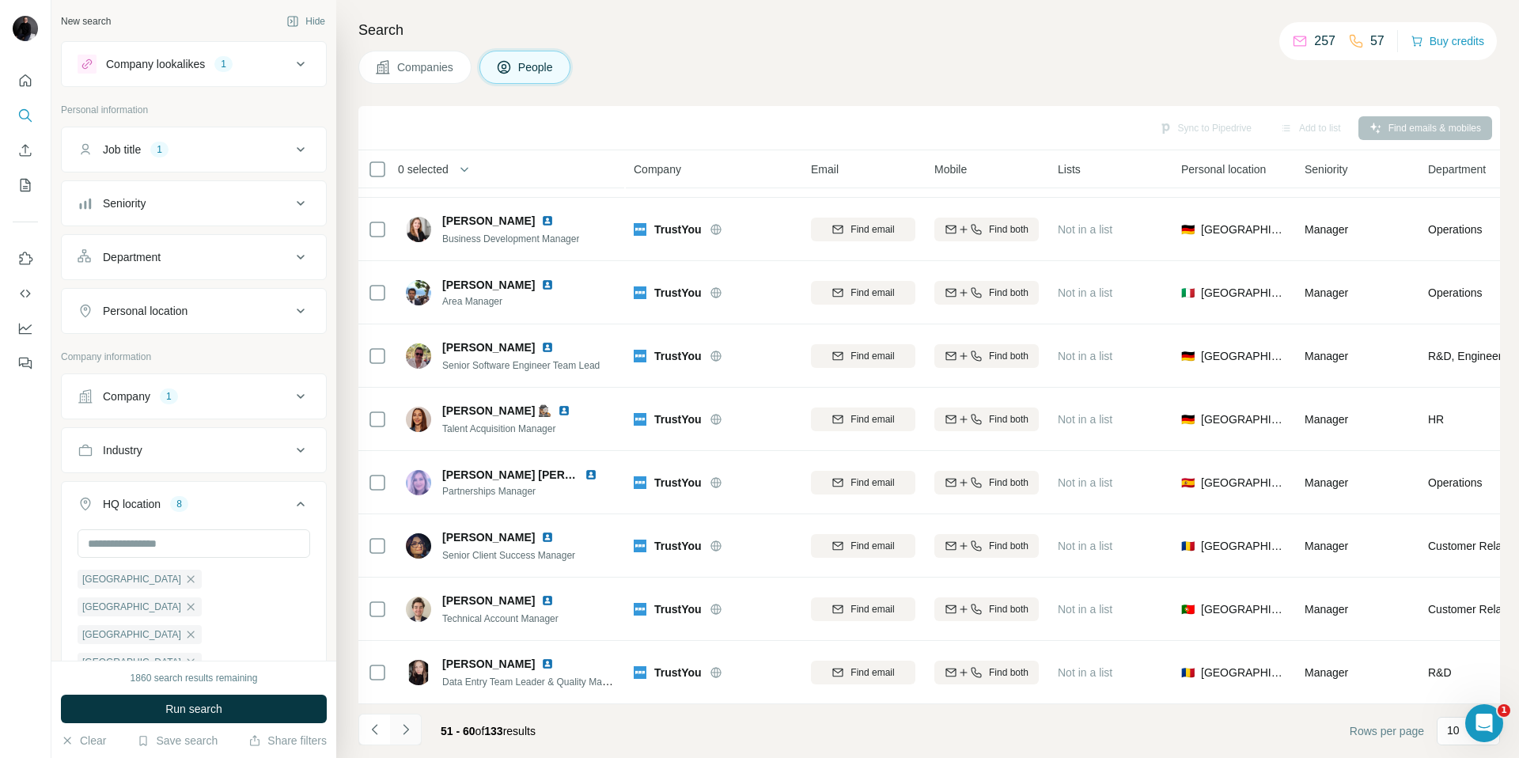
click at [412, 729] on icon "Navigate to next page" at bounding box center [406, 729] width 16 height 16
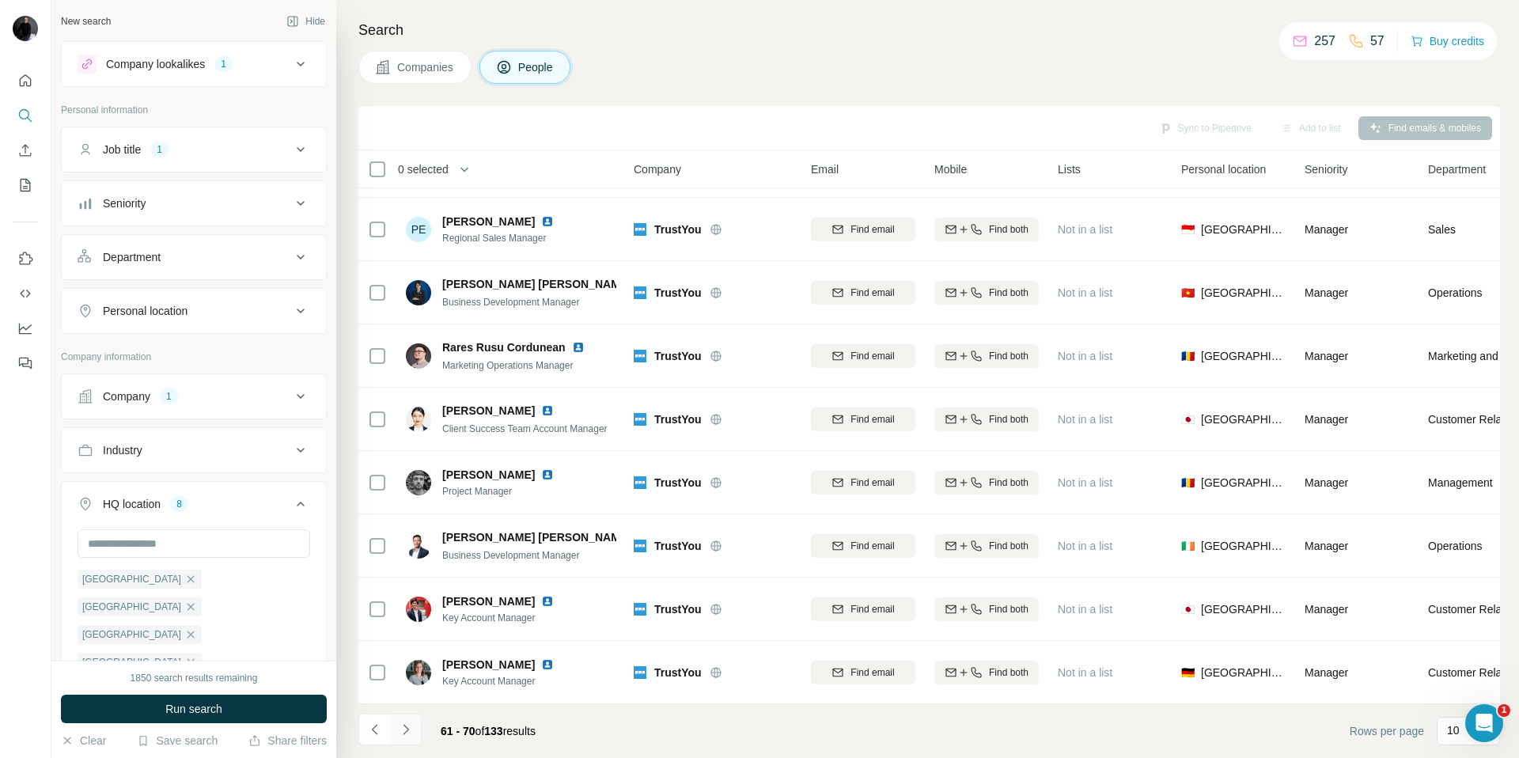
click at [412, 729] on icon "Navigate to next page" at bounding box center [406, 729] width 16 height 16
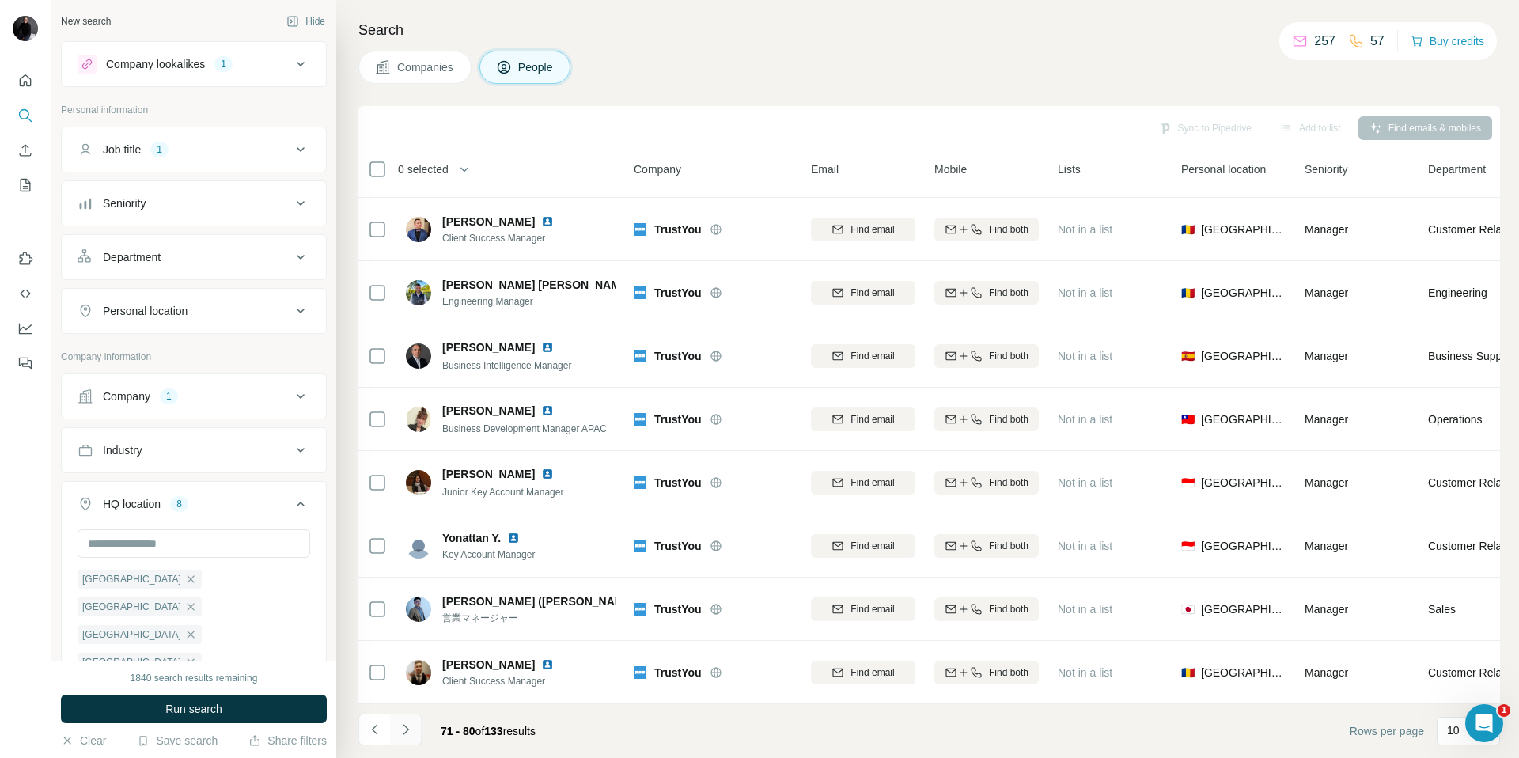
click at [412, 729] on icon "Navigate to next page" at bounding box center [406, 729] width 16 height 16
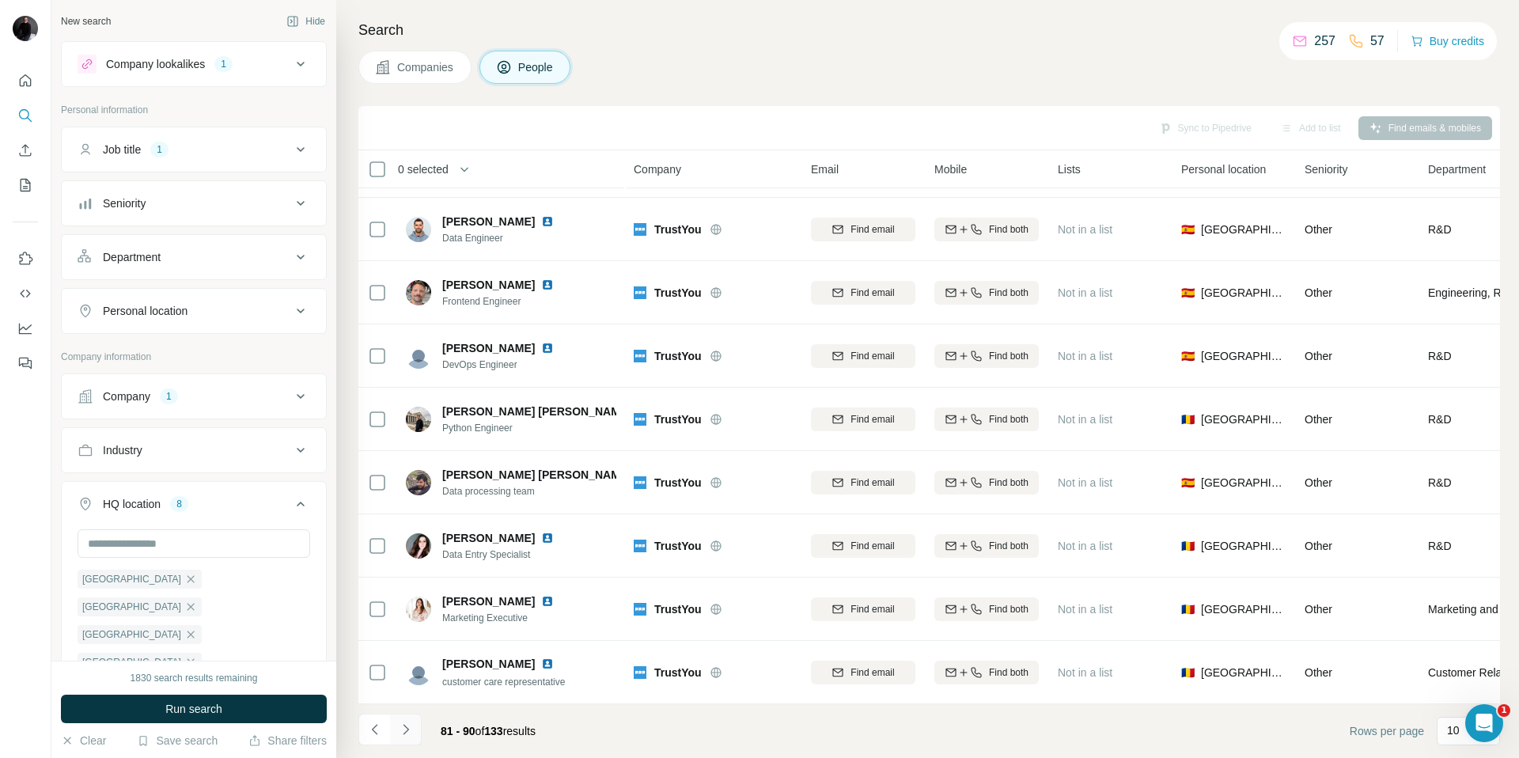
click at [412, 729] on icon "Navigate to next page" at bounding box center [406, 729] width 16 height 16
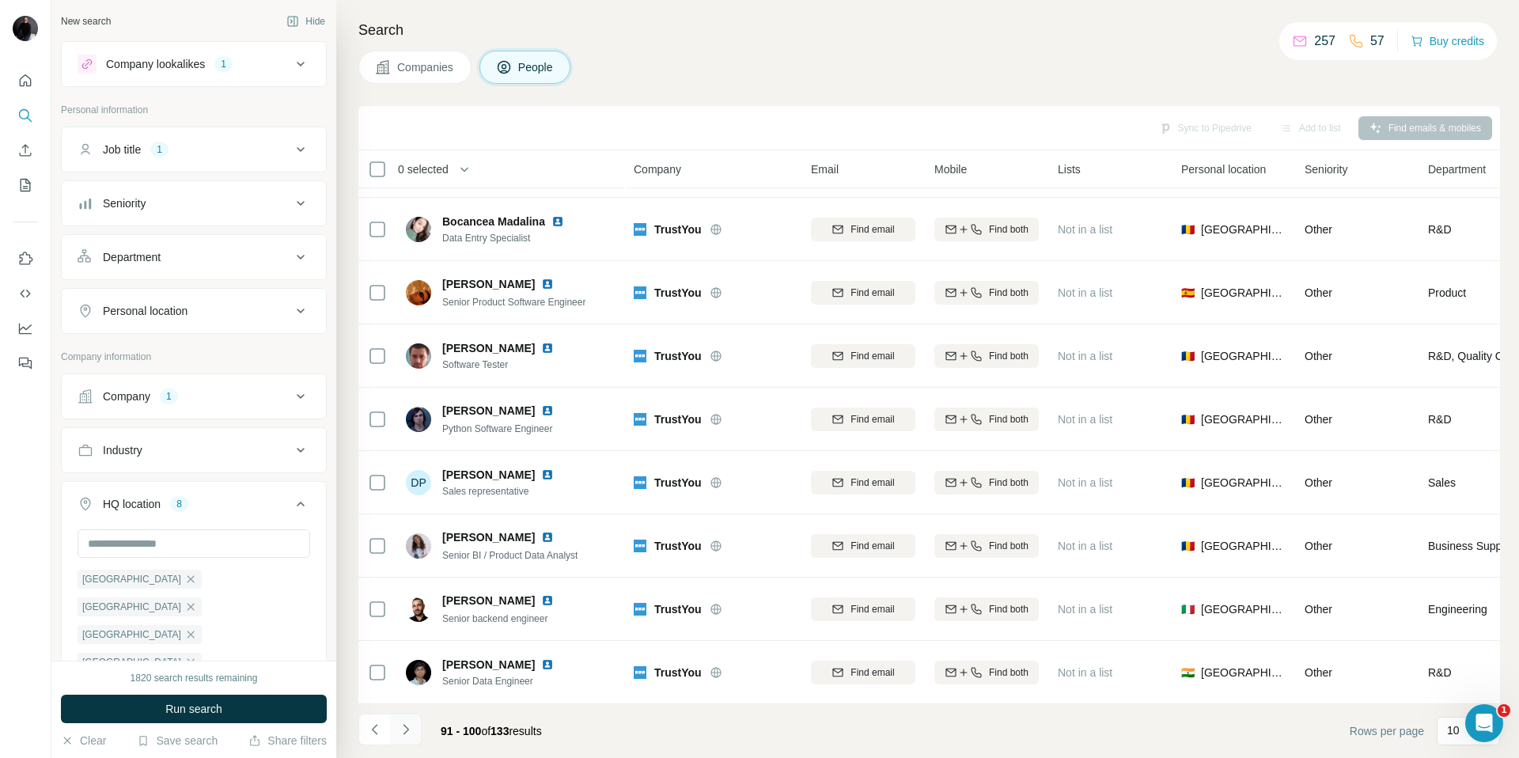
click at [412, 729] on icon "Navigate to next page" at bounding box center [406, 729] width 16 height 16
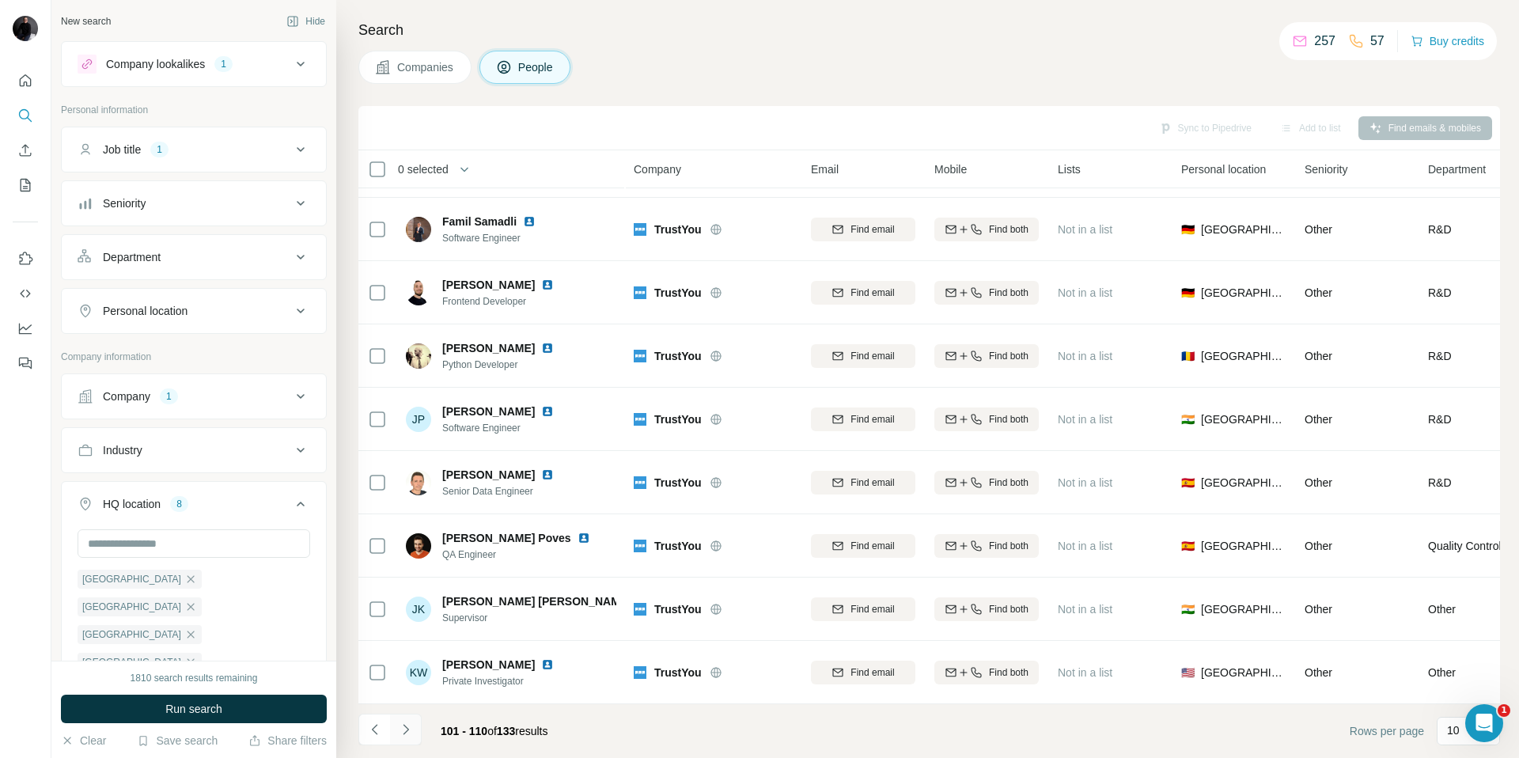
click at [412, 729] on icon "Navigate to next page" at bounding box center [406, 729] width 16 height 16
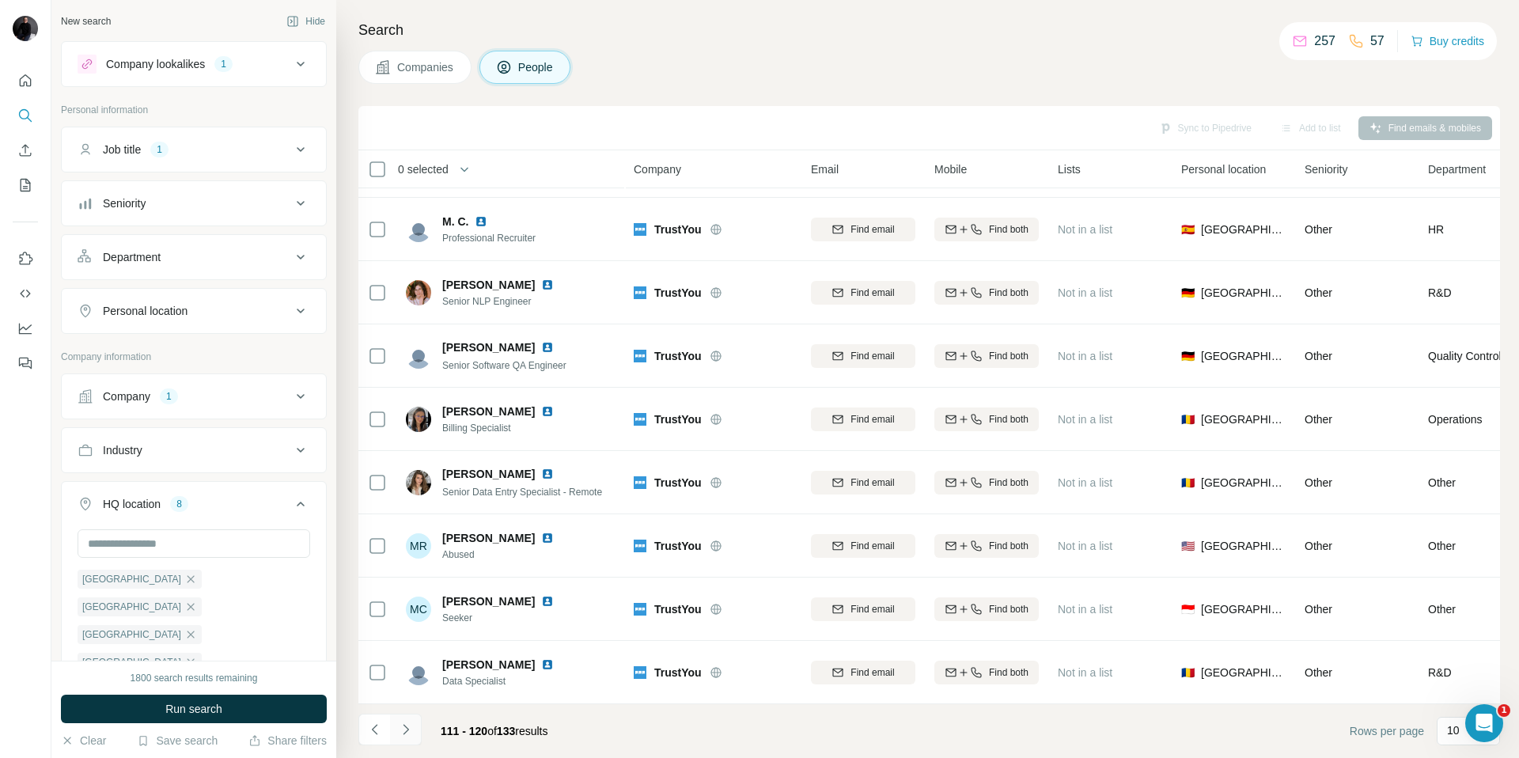
click at [412, 729] on icon "Navigate to next page" at bounding box center [406, 729] width 16 height 16
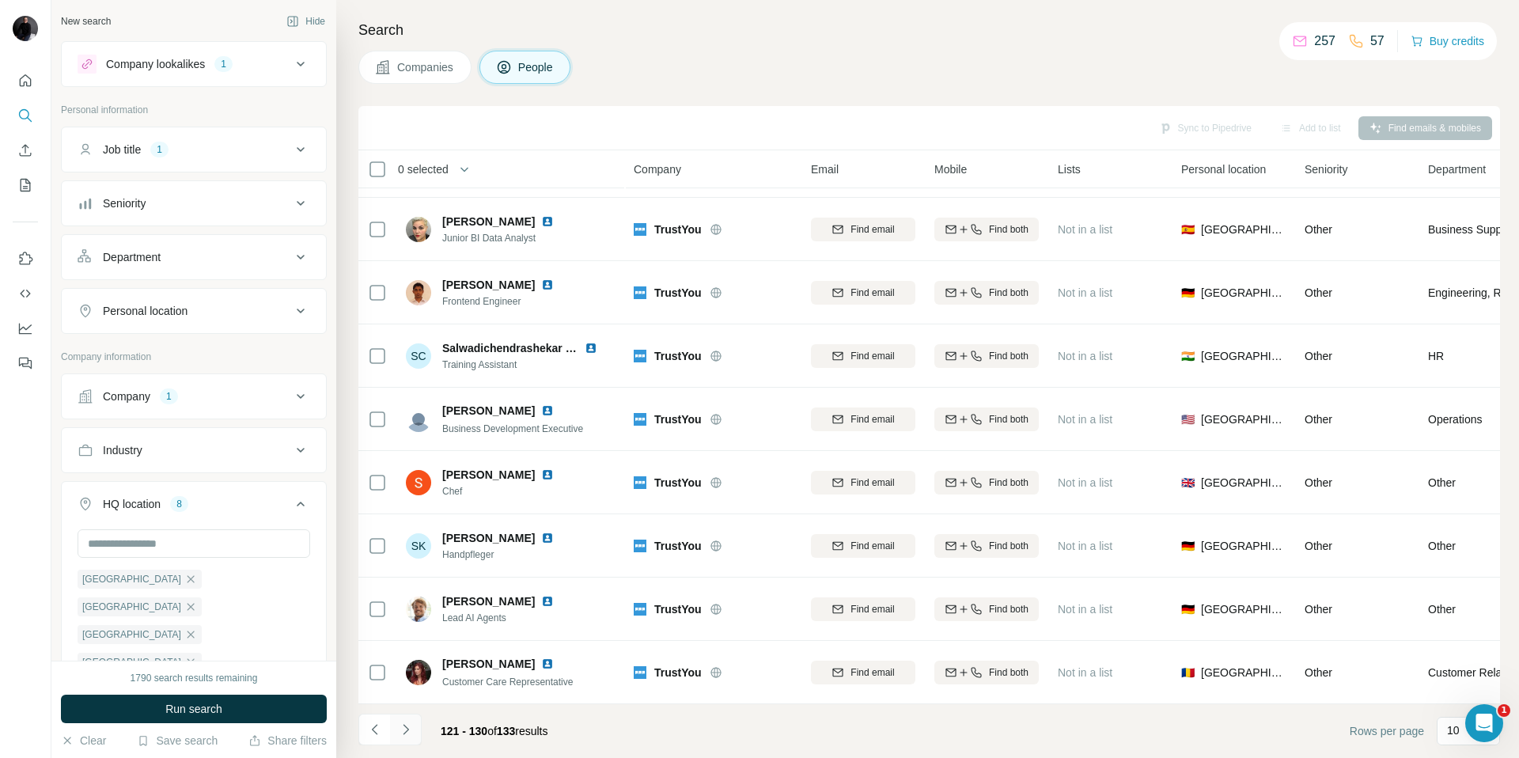
click at [412, 729] on icon "Navigate to next page" at bounding box center [406, 729] width 16 height 16
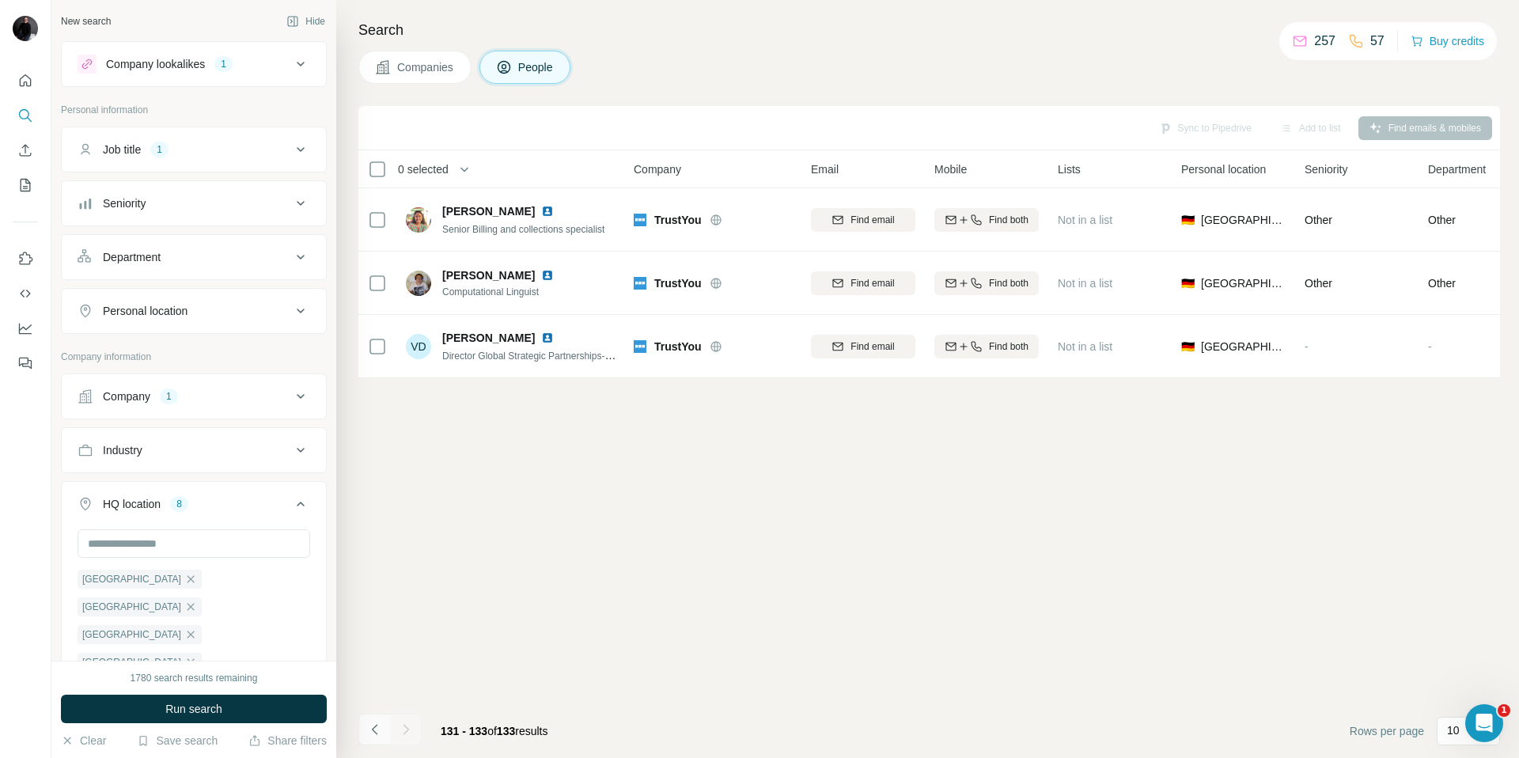
click at [370, 732] on icon "Navigate to previous page" at bounding box center [375, 729] width 16 height 16
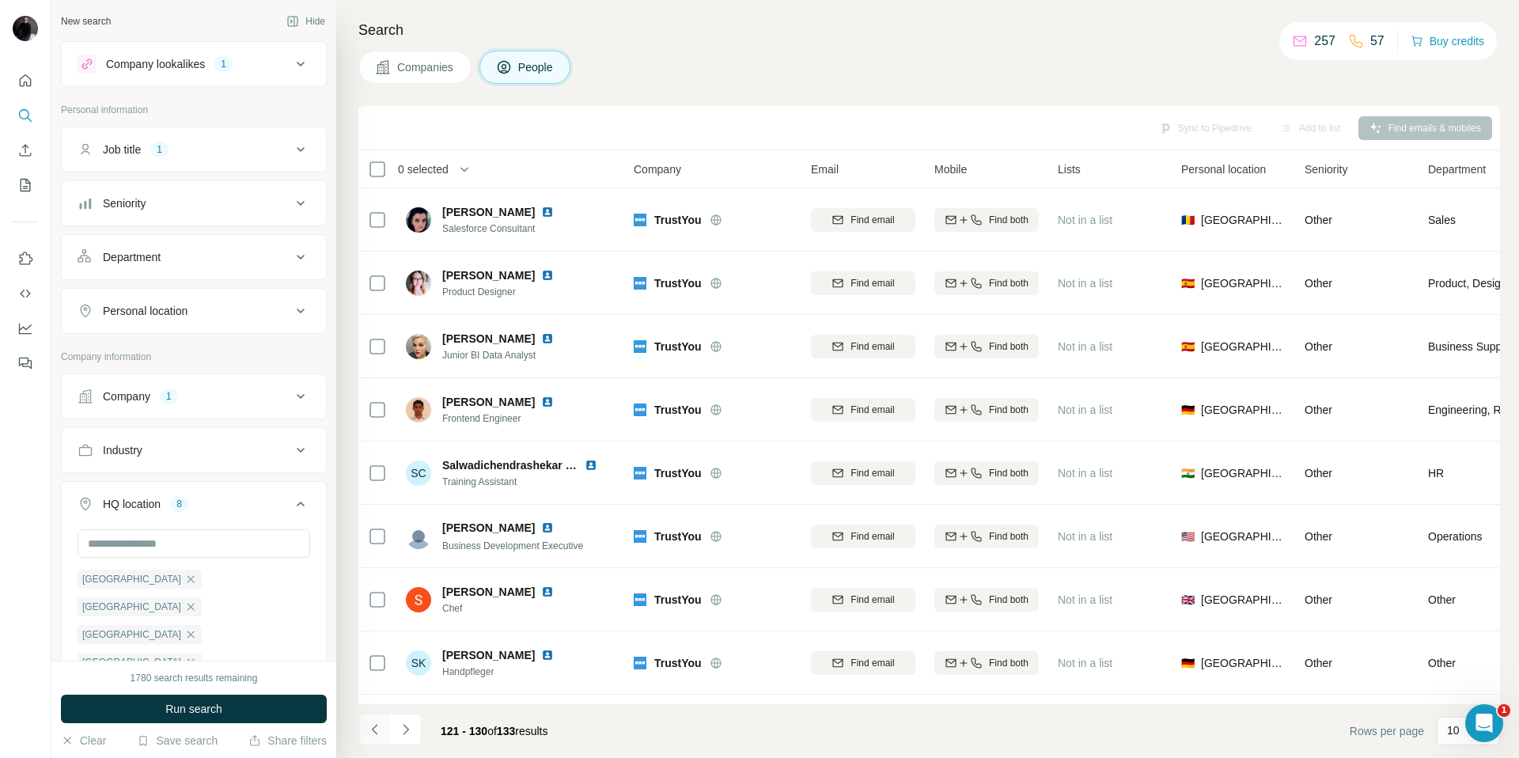
click at [370, 732] on icon "Navigate to previous page" at bounding box center [375, 729] width 16 height 16
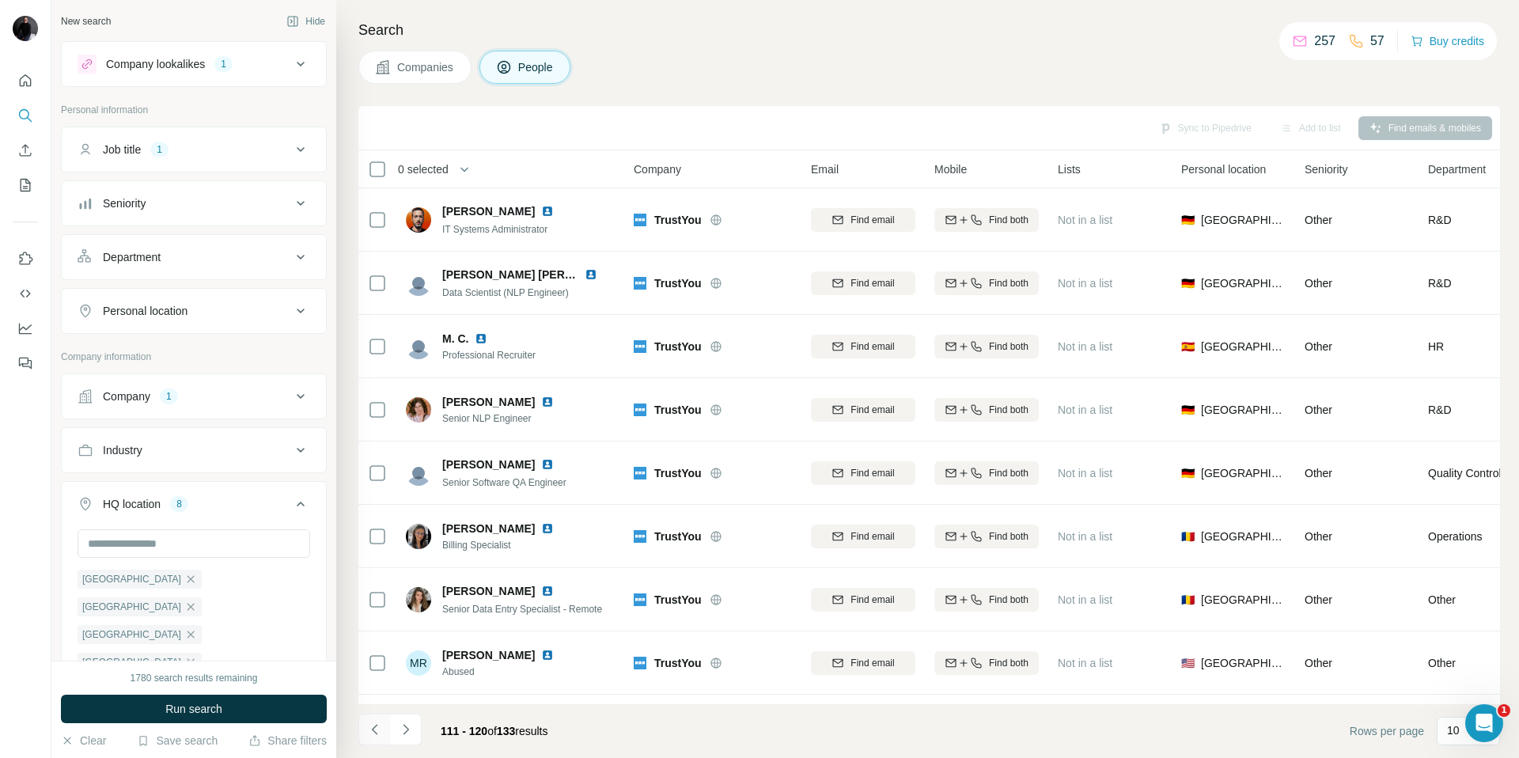
click at [370, 732] on icon "Navigate to previous page" at bounding box center [375, 729] width 16 height 16
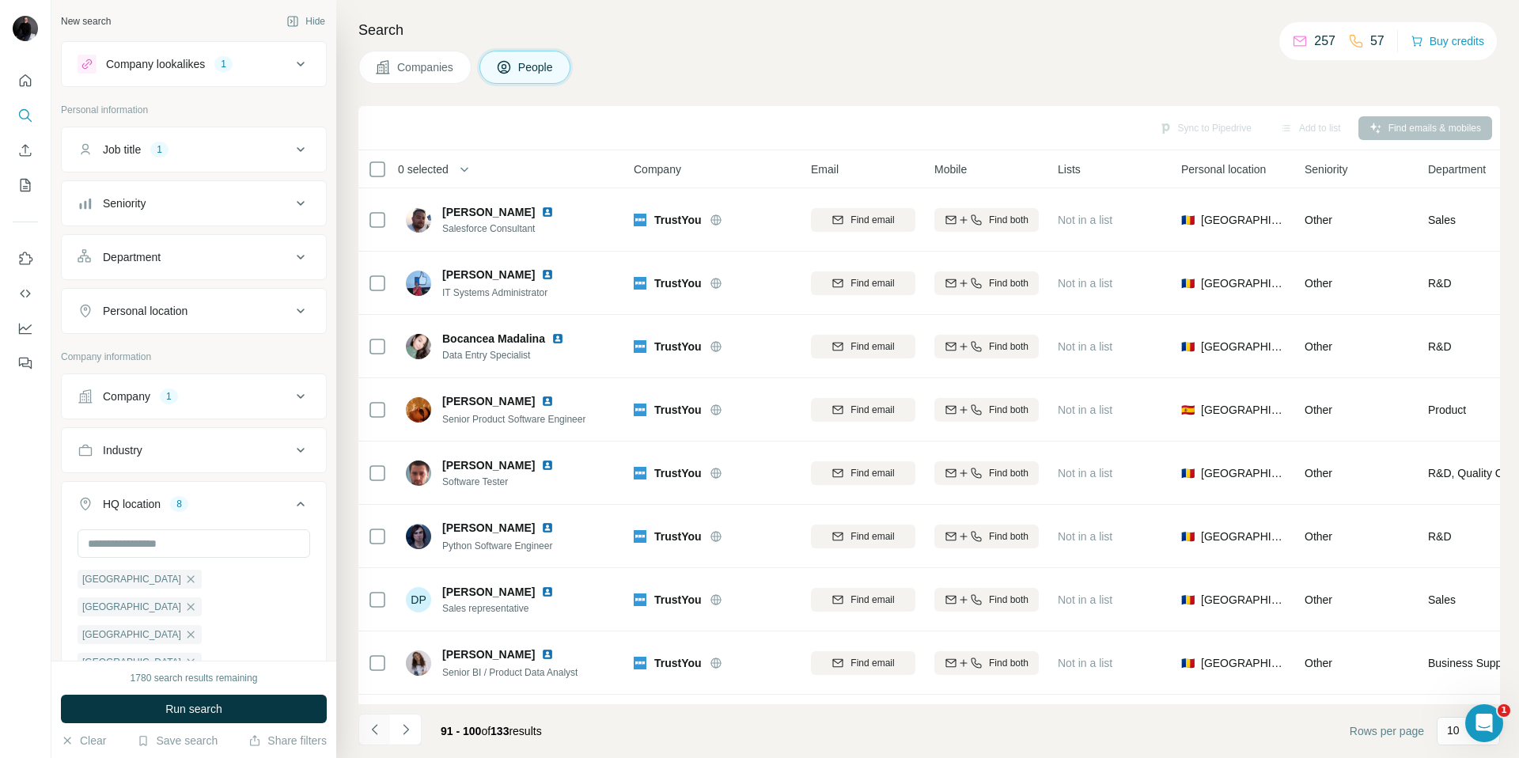
click at [370, 732] on icon "Navigate to previous page" at bounding box center [375, 729] width 16 height 16
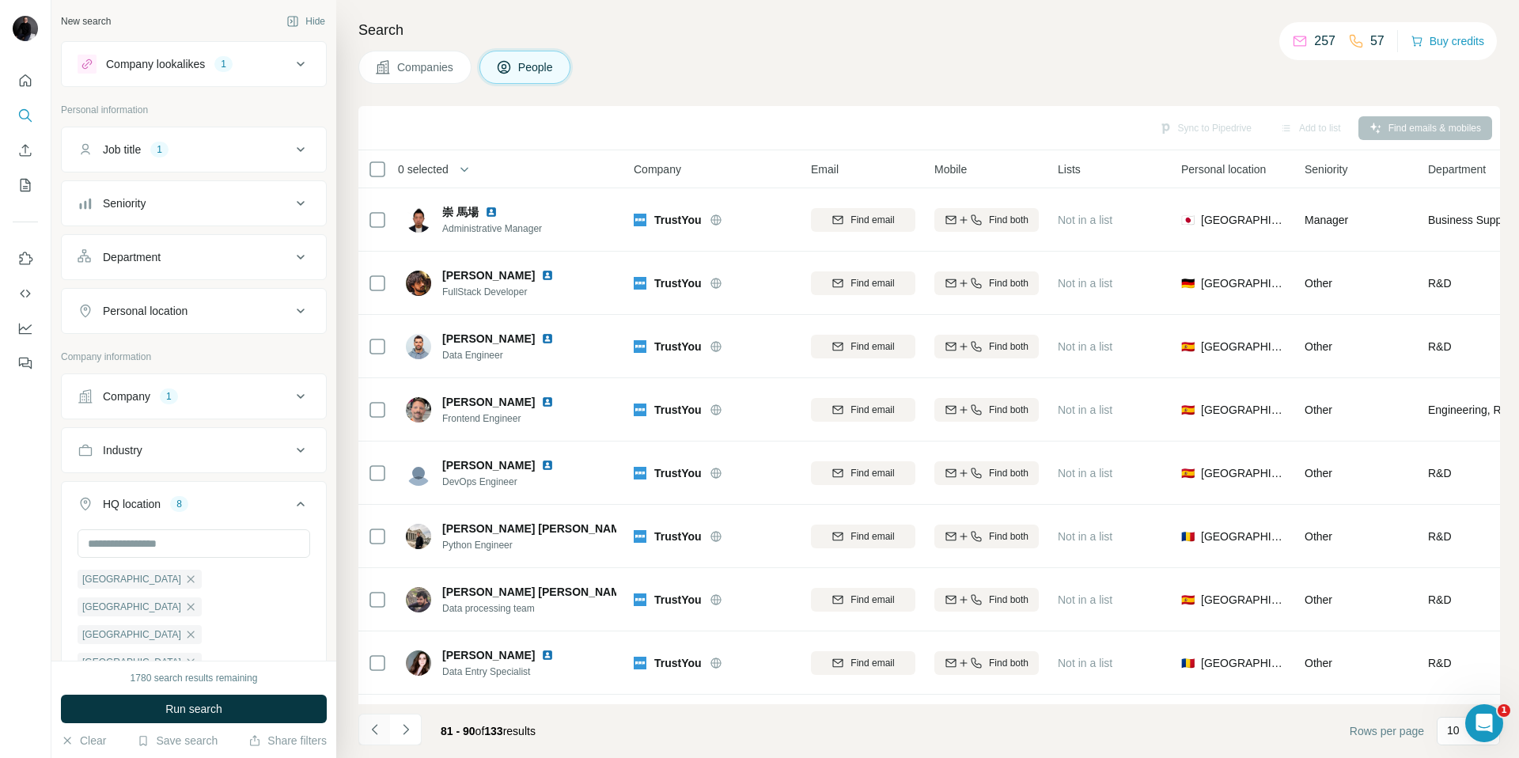
click at [370, 732] on icon "Navigate to previous page" at bounding box center [375, 729] width 16 height 16
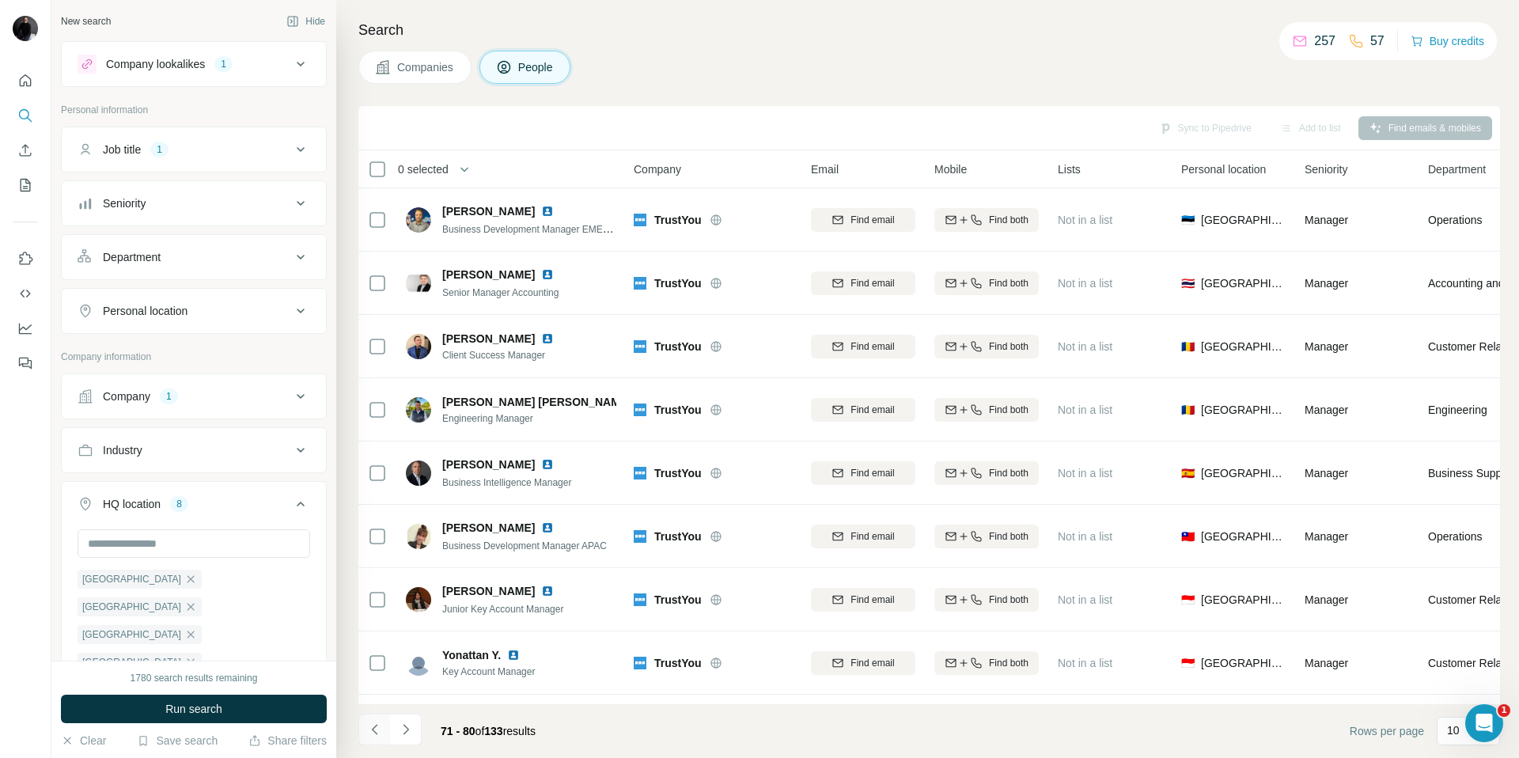
click at [370, 732] on icon "Navigate to previous page" at bounding box center [375, 729] width 16 height 16
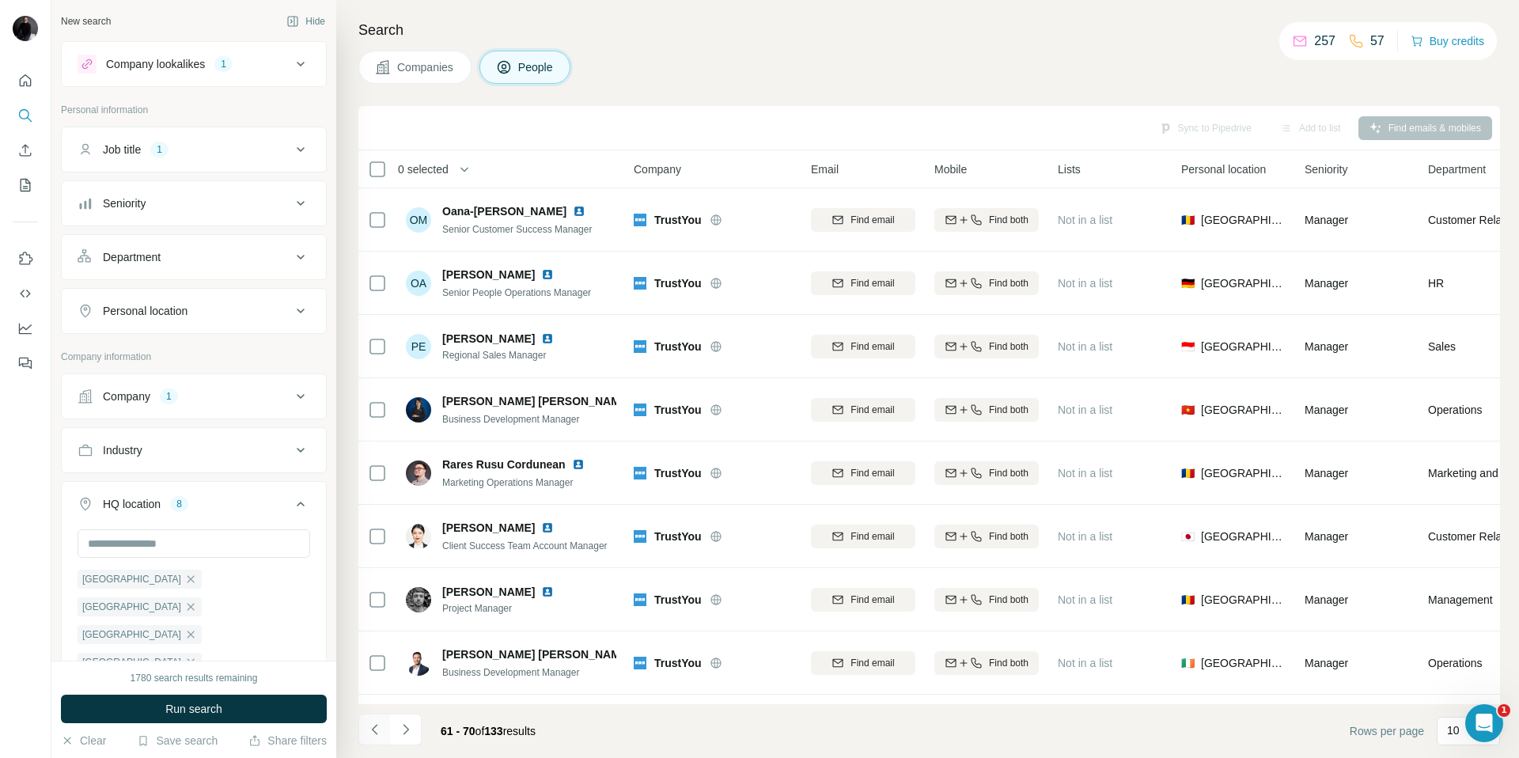
click at [370, 732] on icon "Navigate to previous page" at bounding box center [375, 729] width 16 height 16
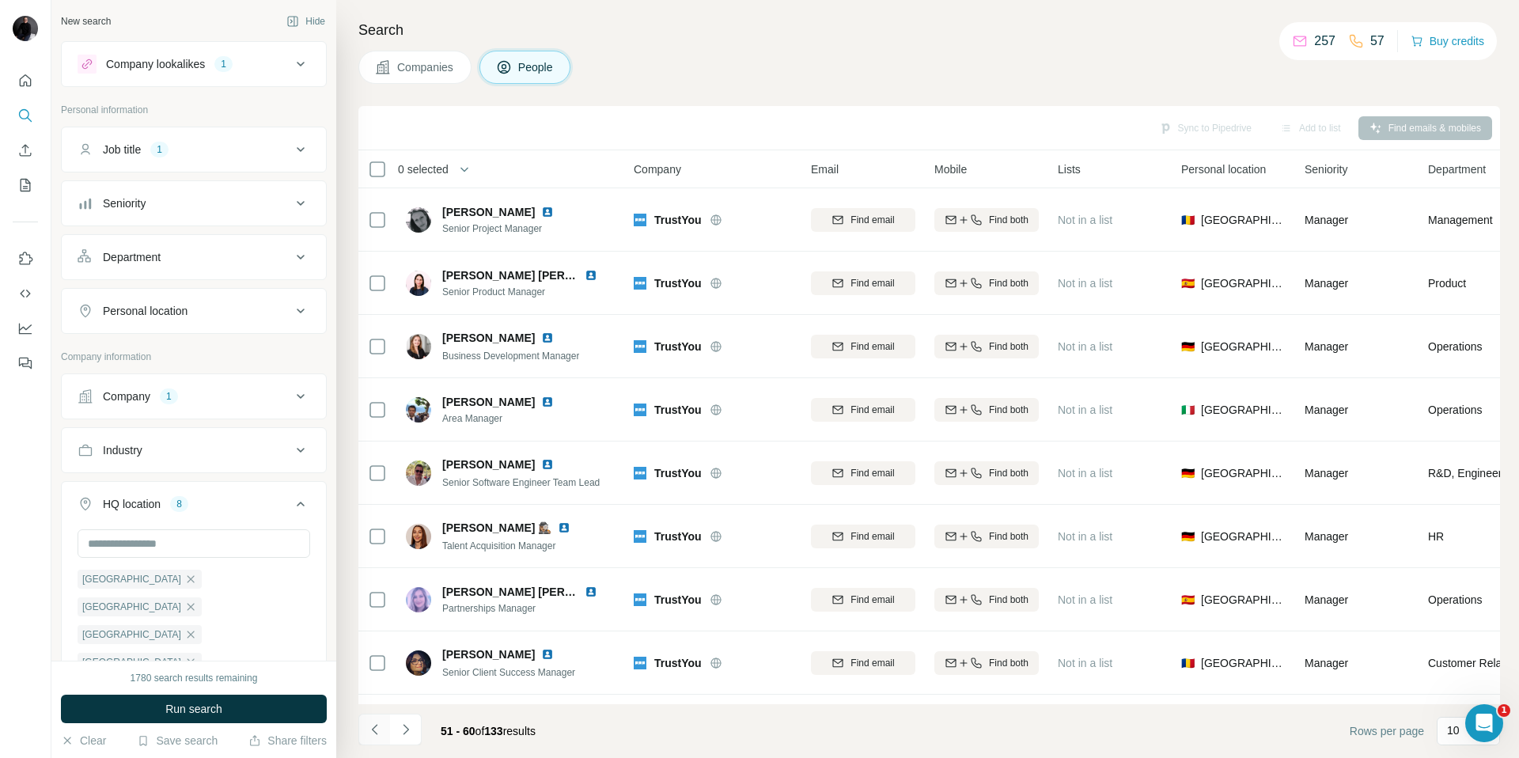
click at [370, 732] on icon "Navigate to previous page" at bounding box center [375, 729] width 16 height 16
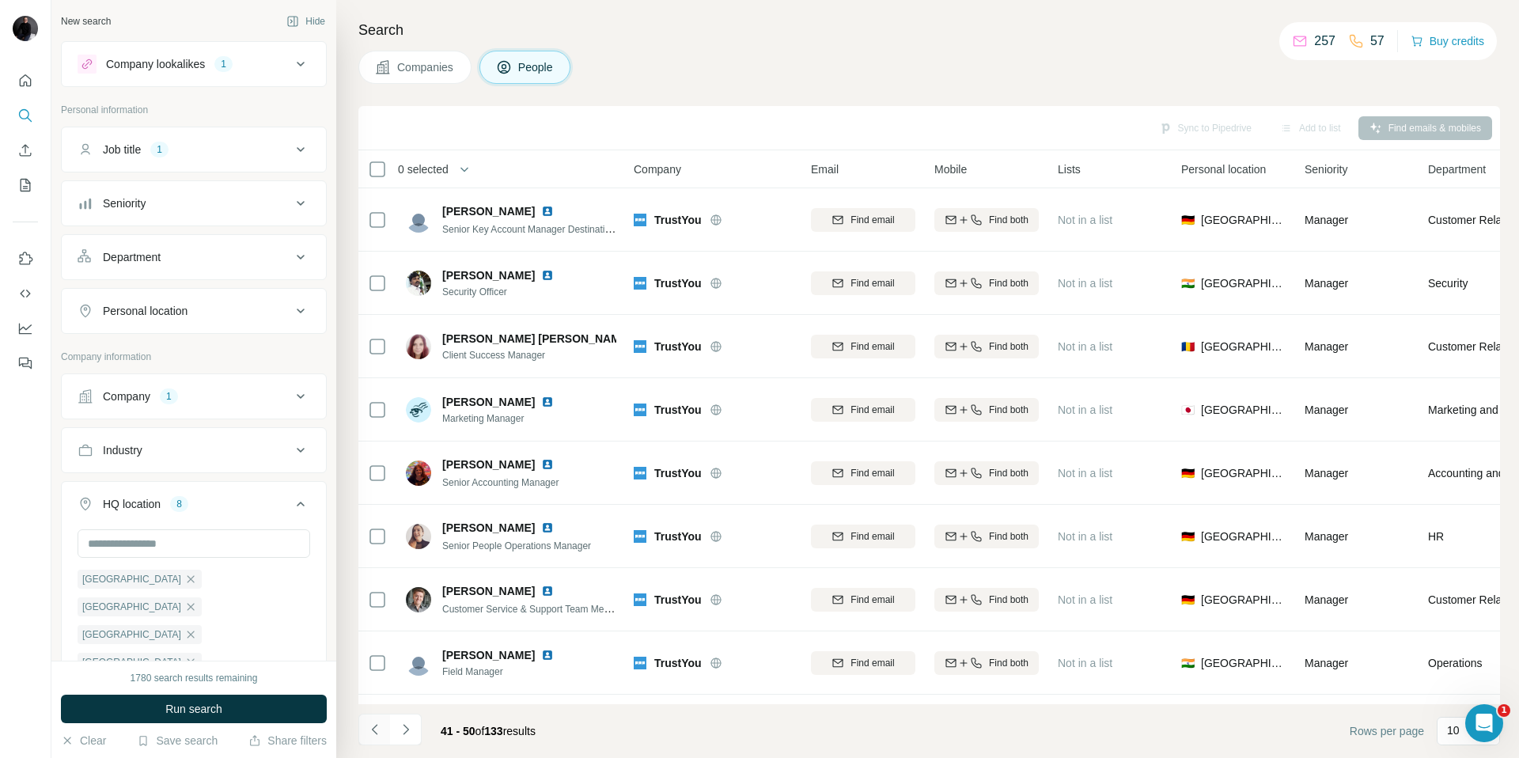
click at [370, 732] on icon "Navigate to previous page" at bounding box center [375, 729] width 16 height 16
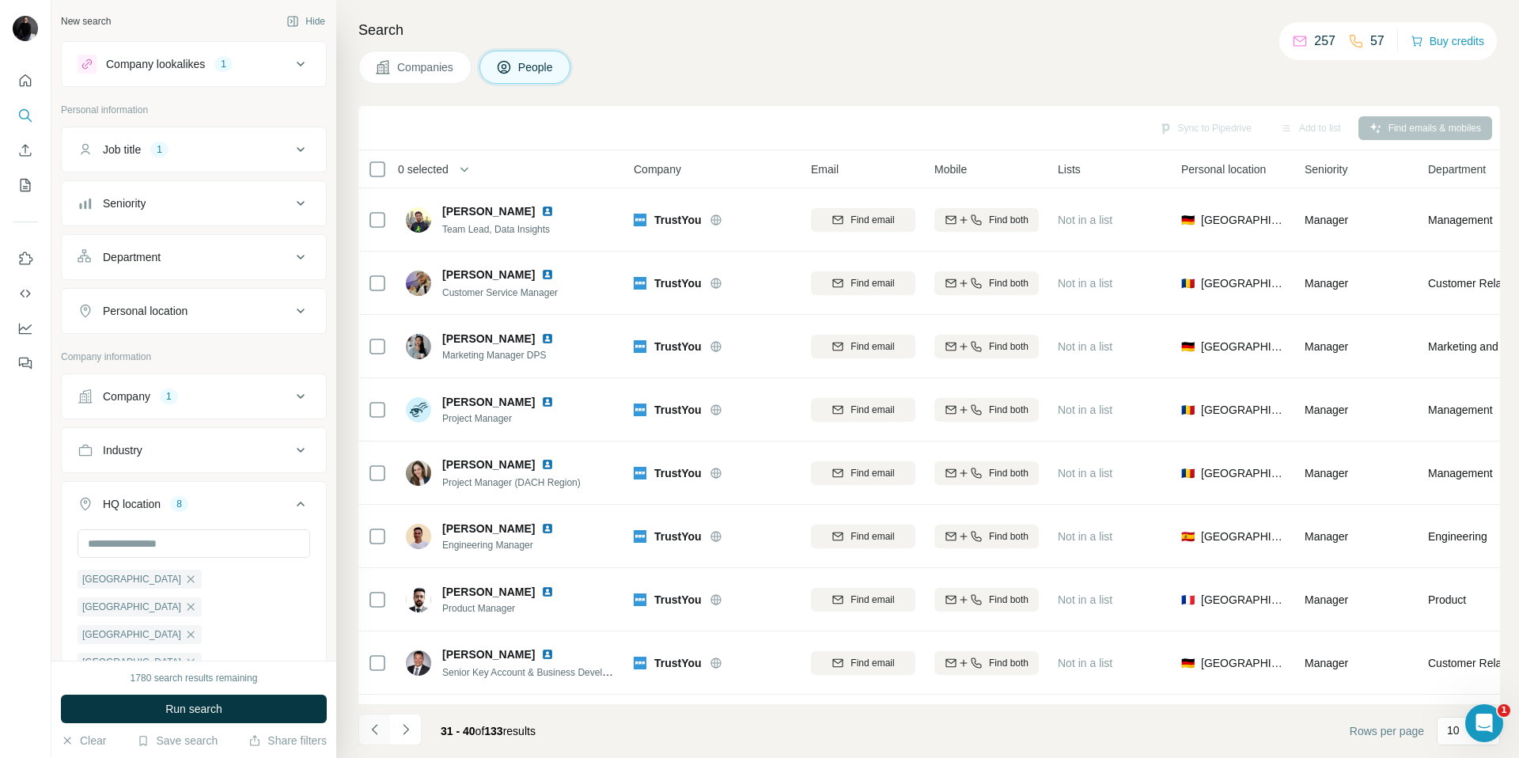
click at [370, 732] on icon "Navigate to previous page" at bounding box center [375, 729] width 16 height 16
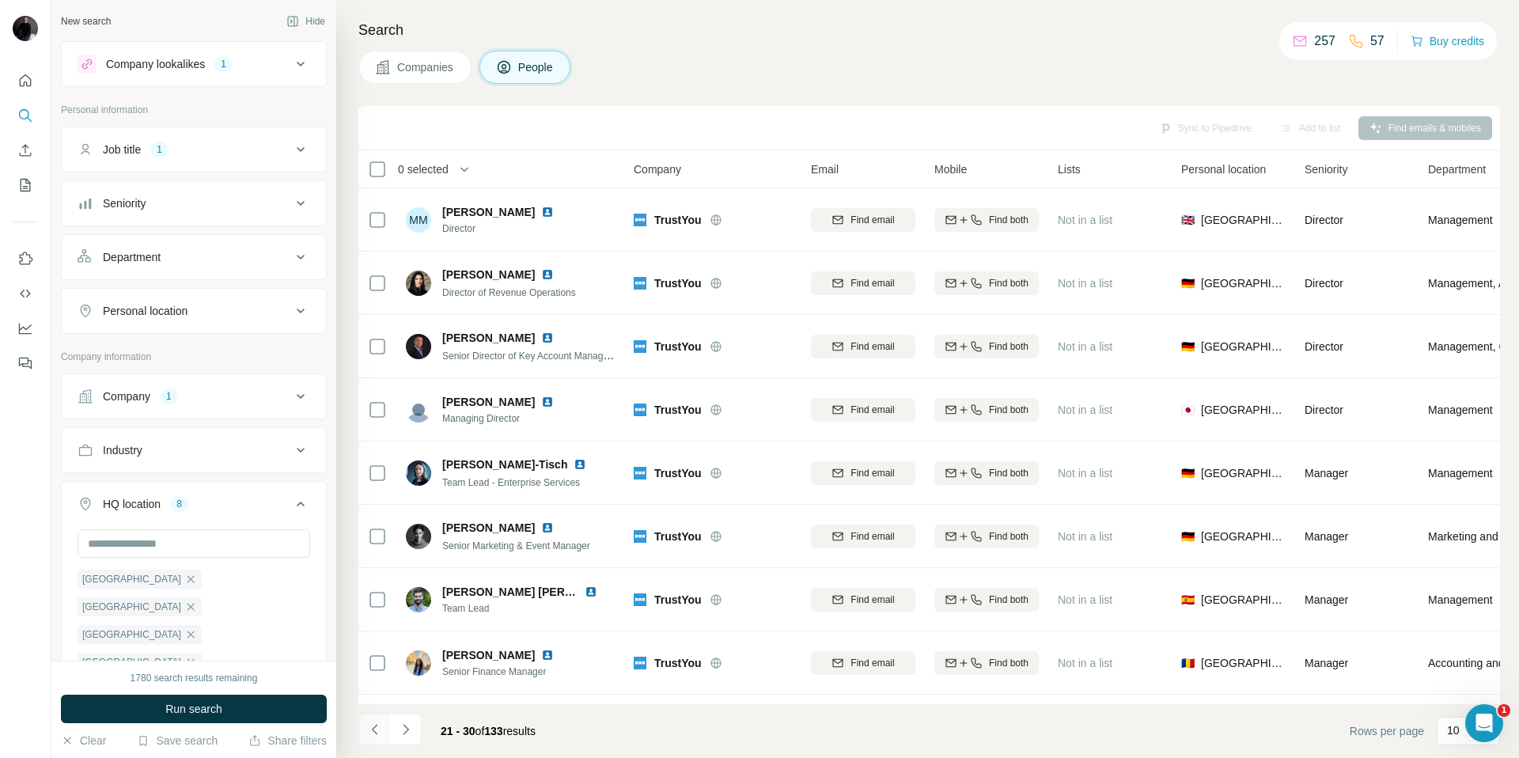
click at [370, 732] on icon "Navigate to previous page" at bounding box center [375, 729] width 16 height 16
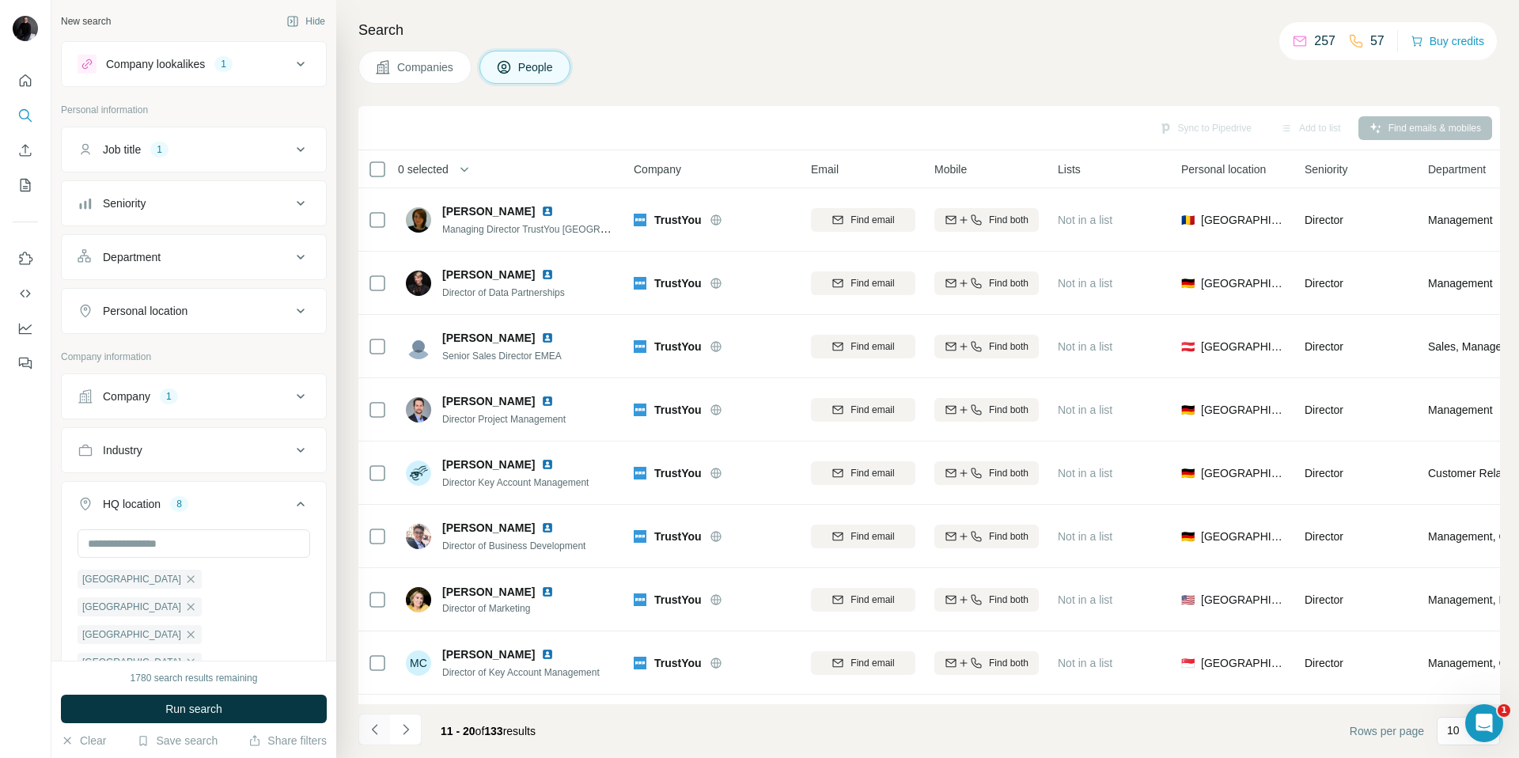
click at [370, 732] on icon "Navigate to previous page" at bounding box center [375, 729] width 16 height 16
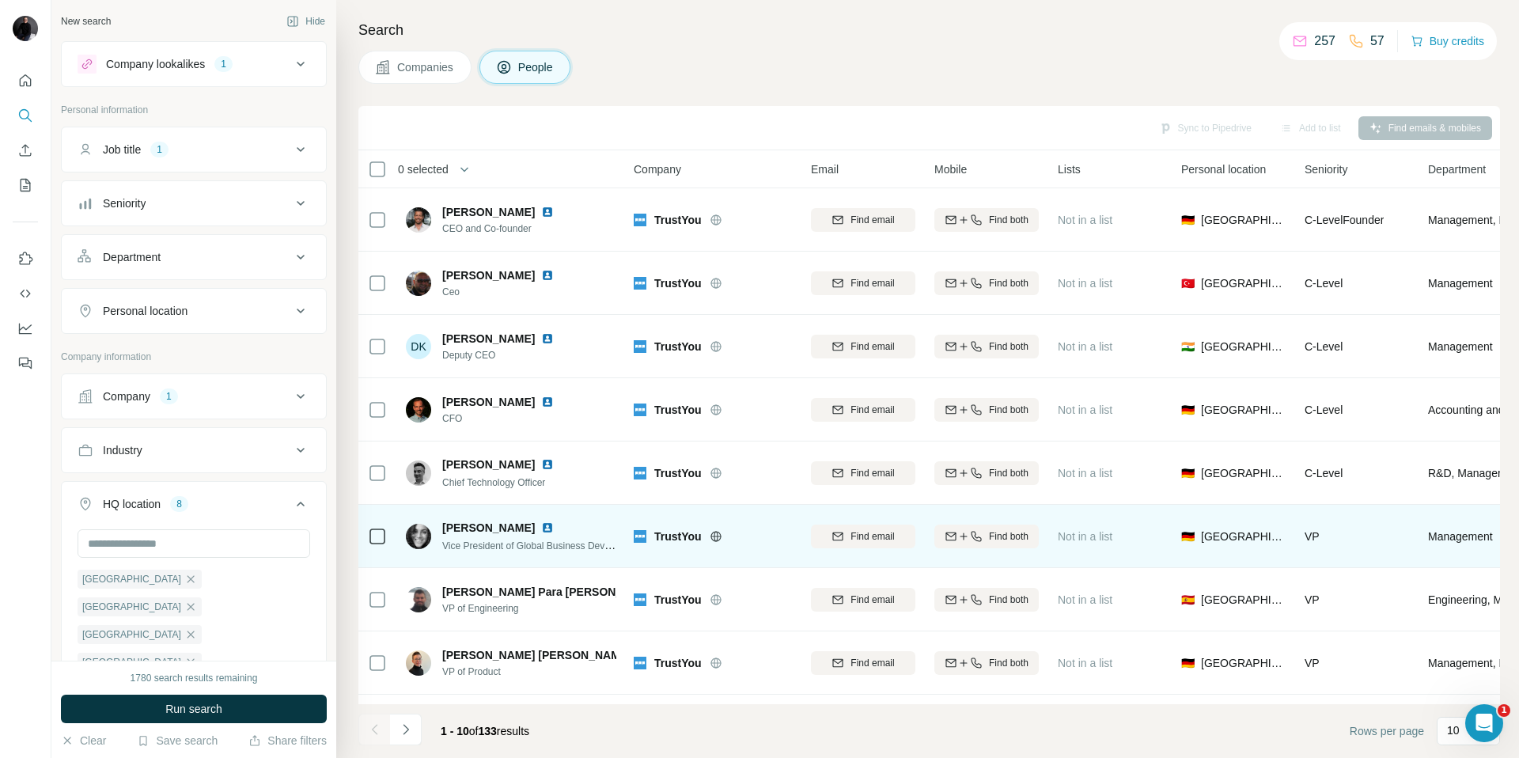
click at [541, 528] on img at bounding box center [547, 527] width 13 height 13
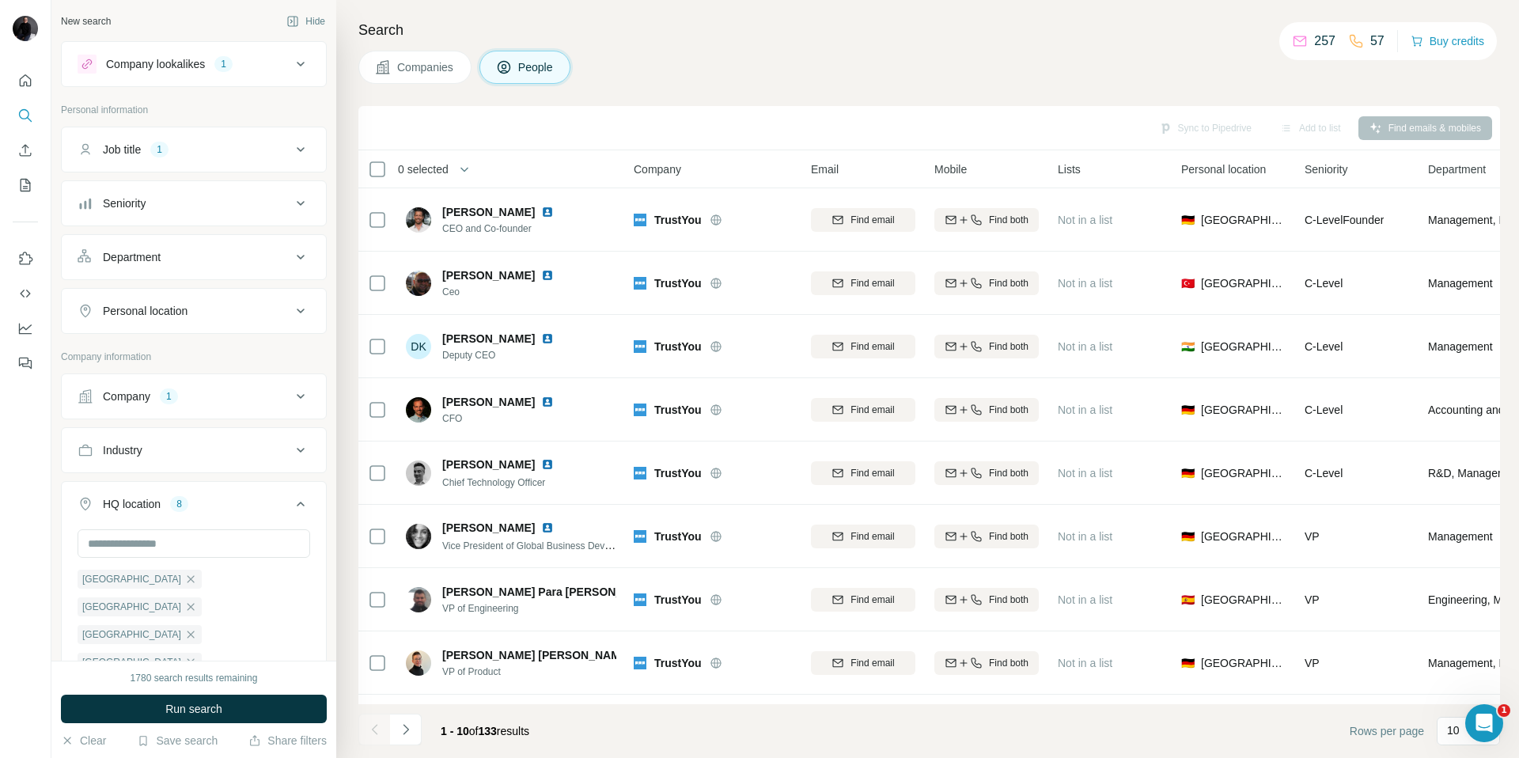
click at [411, 69] on span "Companies" at bounding box center [426, 67] width 58 height 16
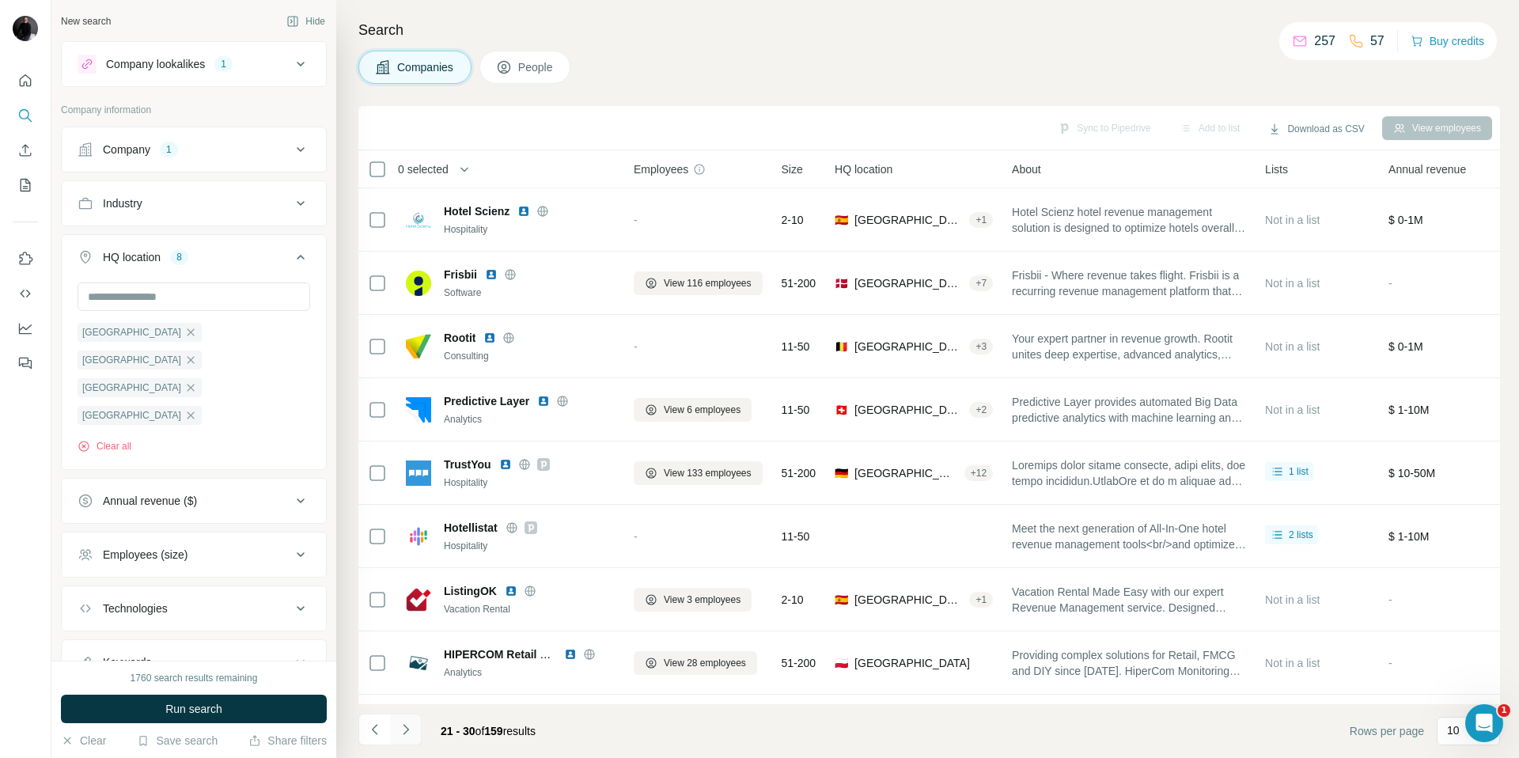
click at [404, 732] on icon "Navigate to next page" at bounding box center [406, 729] width 6 height 10
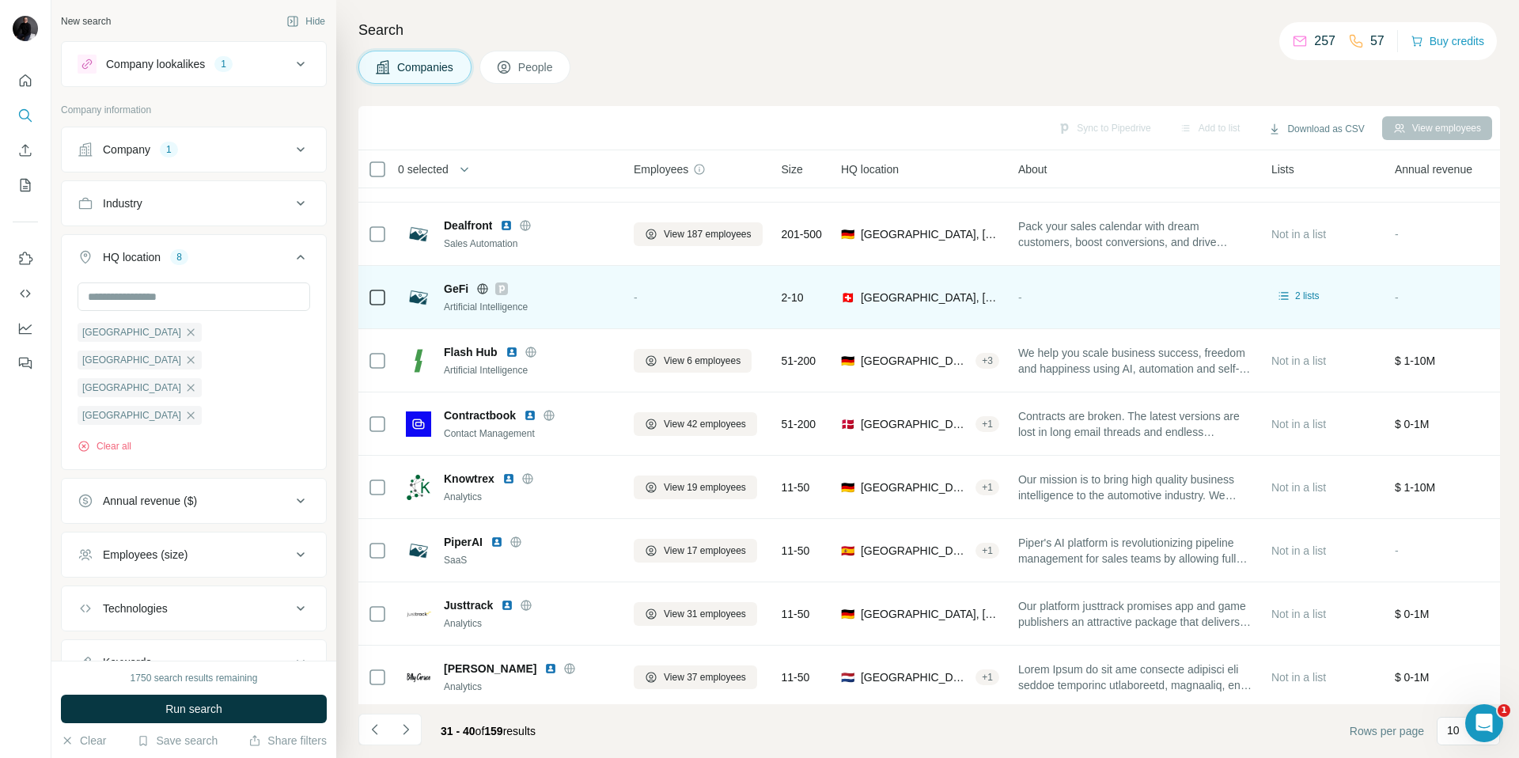
scroll to position [117, 0]
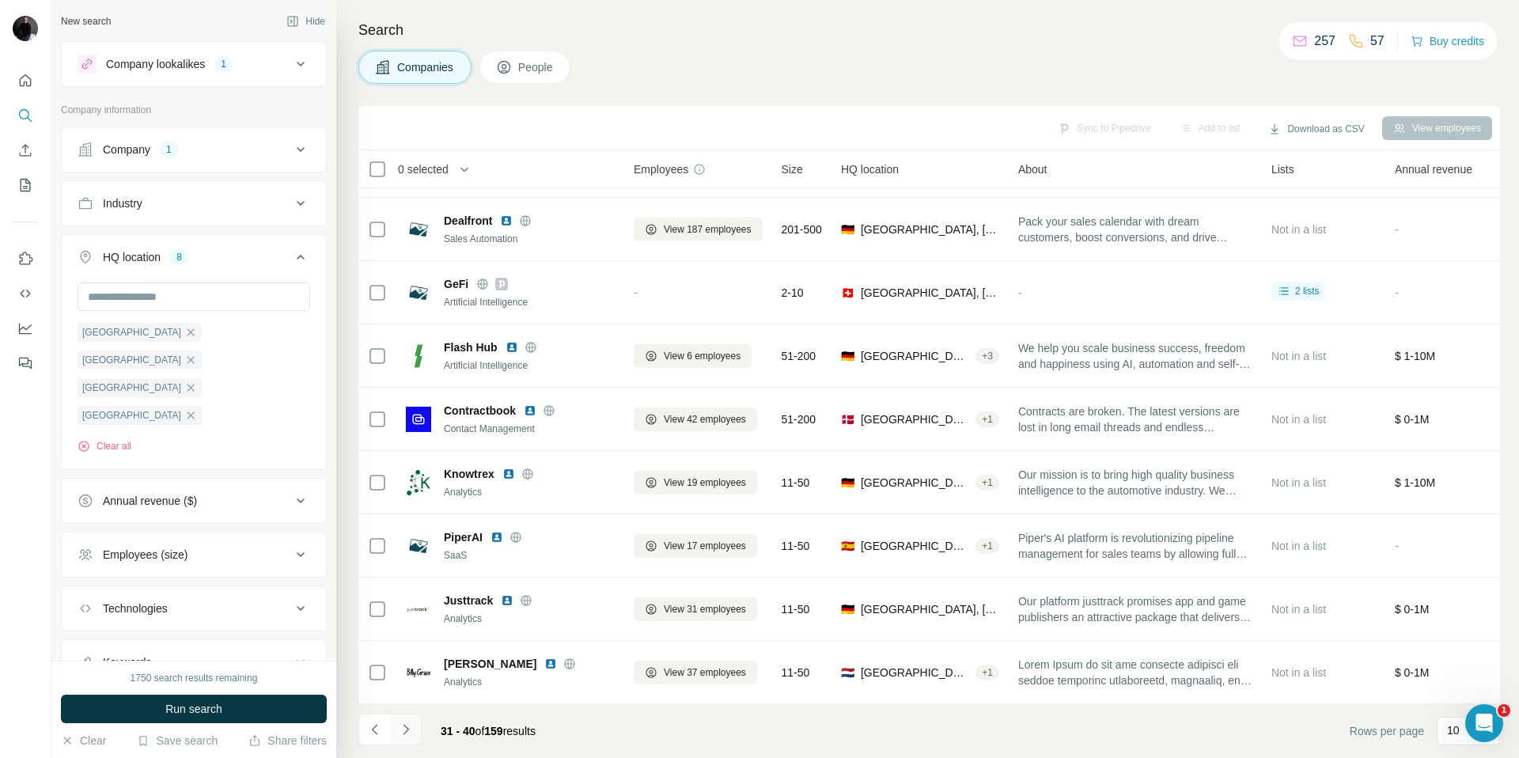
click at [403, 729] on icon "Navigate to next page" at bounding box center [406, 729] width 16 height 16
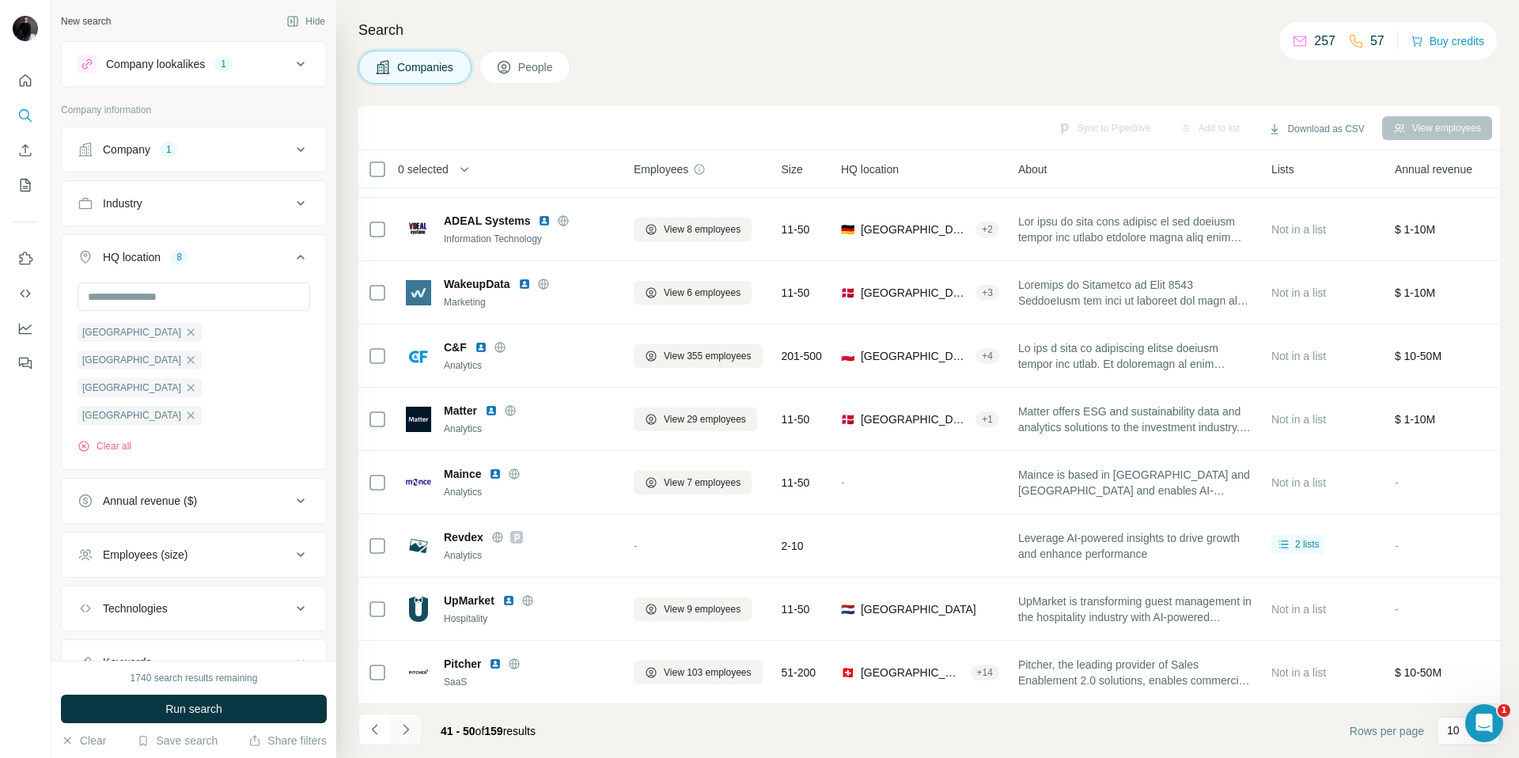
click at [404, 730] on icon "Navigate to next page" at bounding box center [406, 729] width 16 height 16
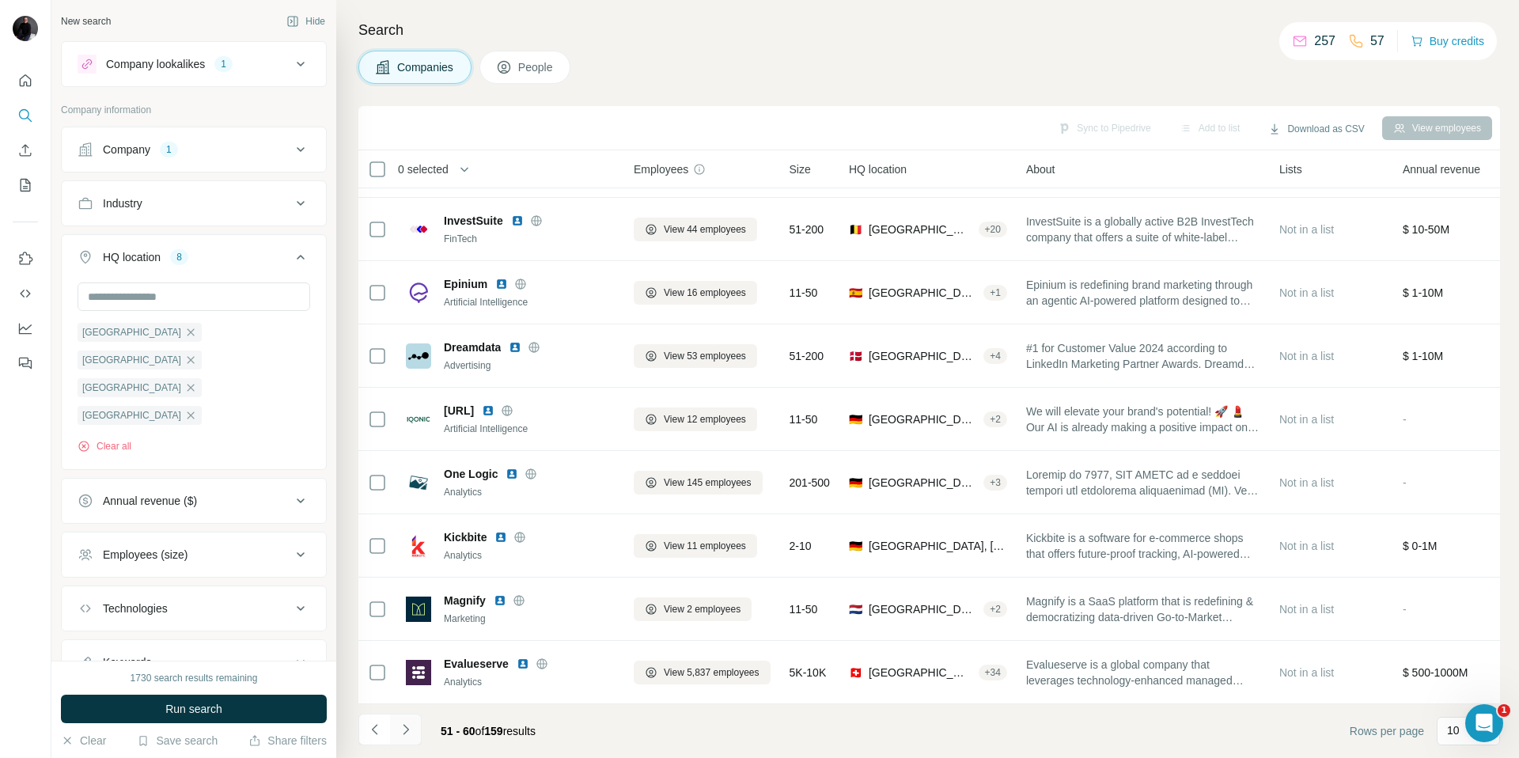
click at [404, 732] on icon "Navigate to next page" at bounding box center [406, 729] width 6 height 10
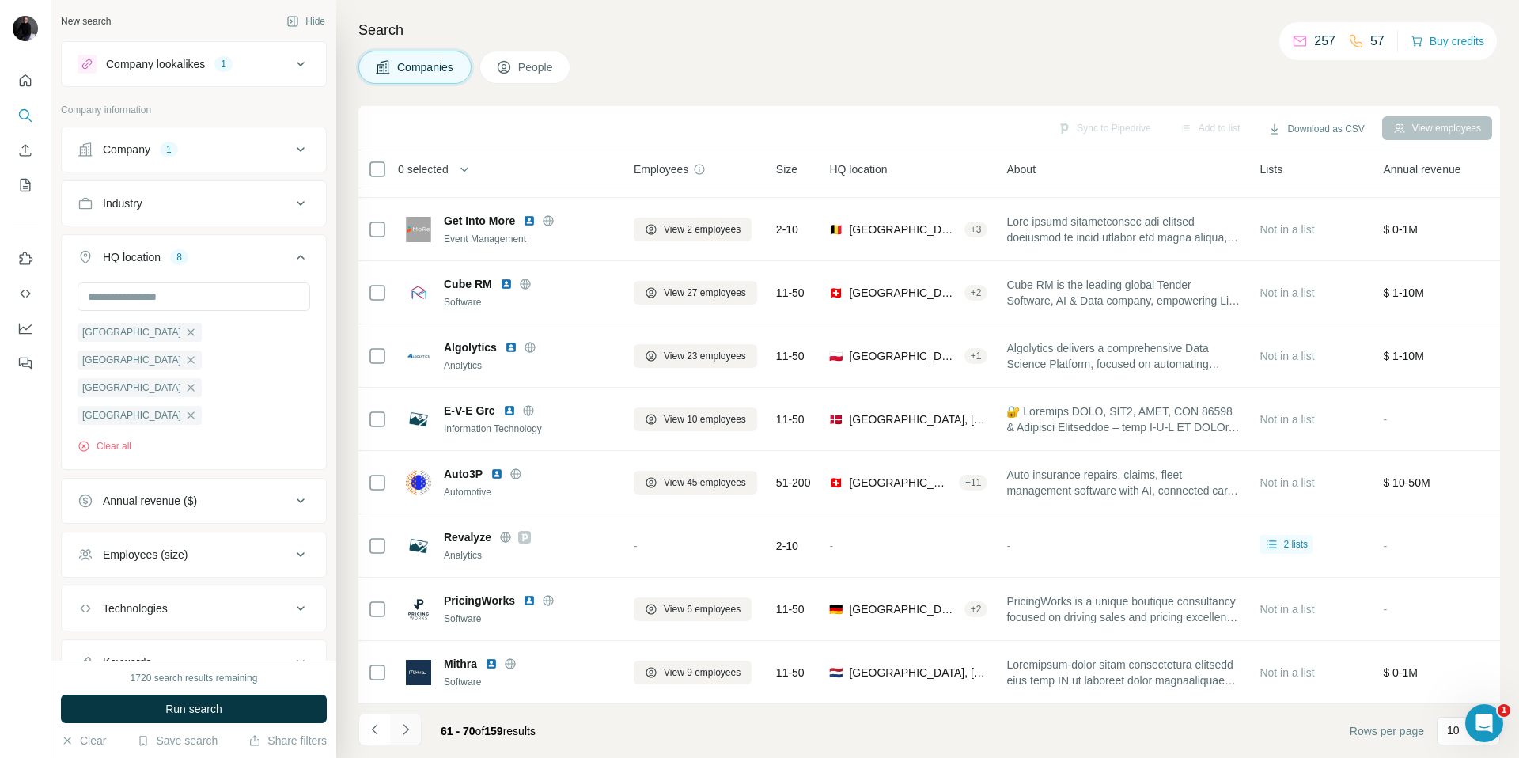
click at [407, 724] on icon "Navigate to next page" at bounding box center [406, 729] width 16 height 16
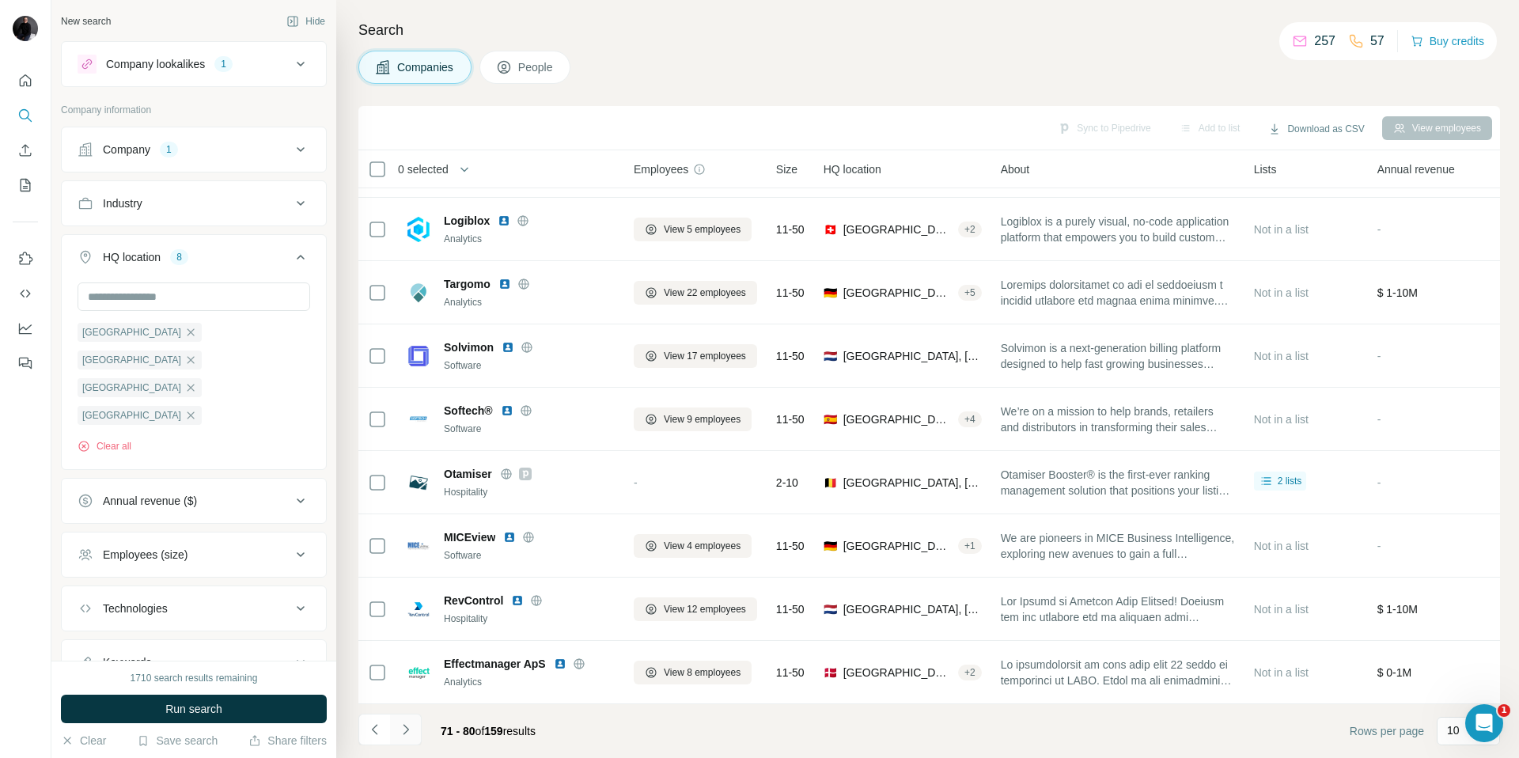
click at [403, 728] on icon "Navigate to next page" at bounding box center [406, 729] width 16 height 16
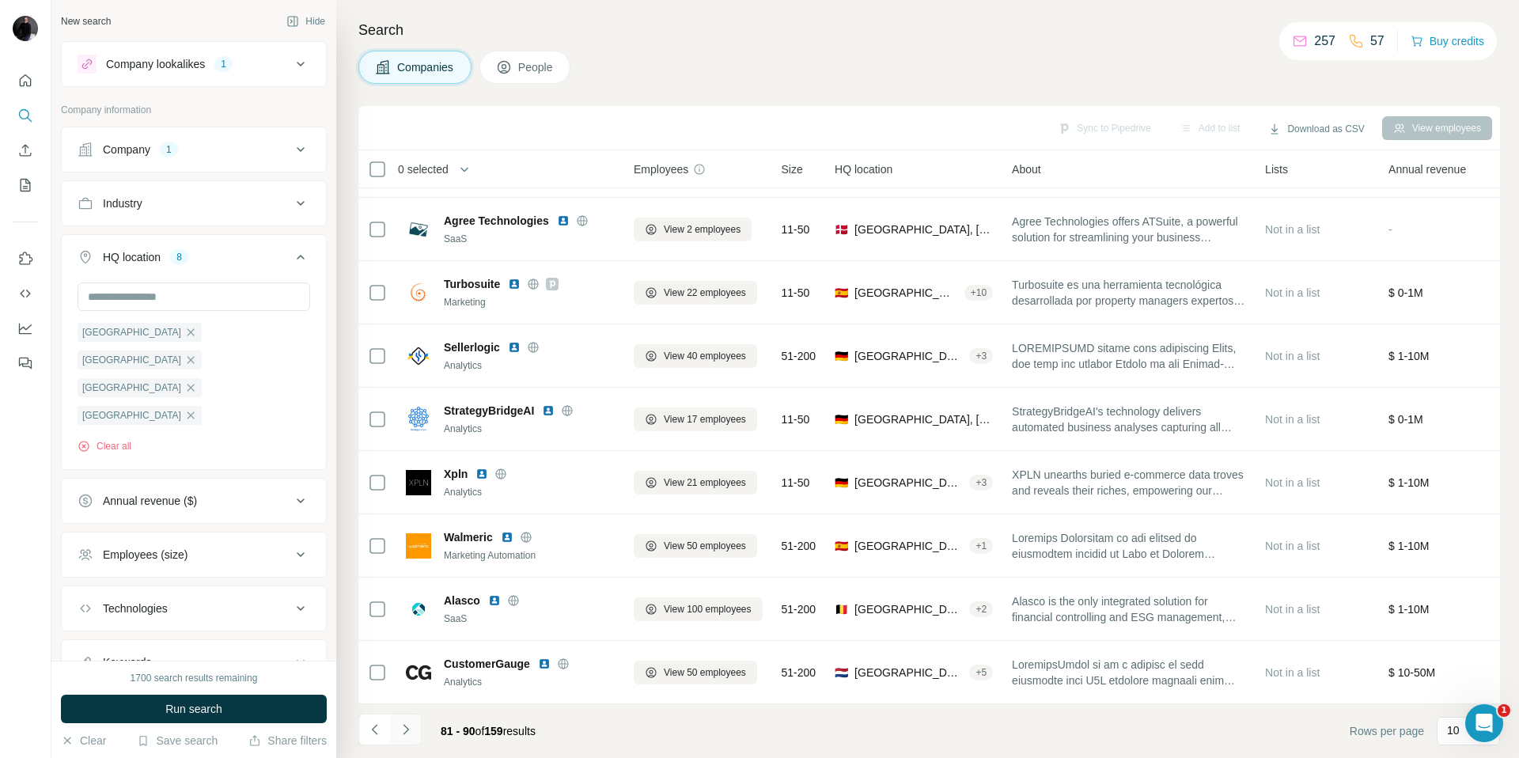
click at [408, 732] on icon "Navigate to next page" at bounding box center [406, 729] width 16 height 16
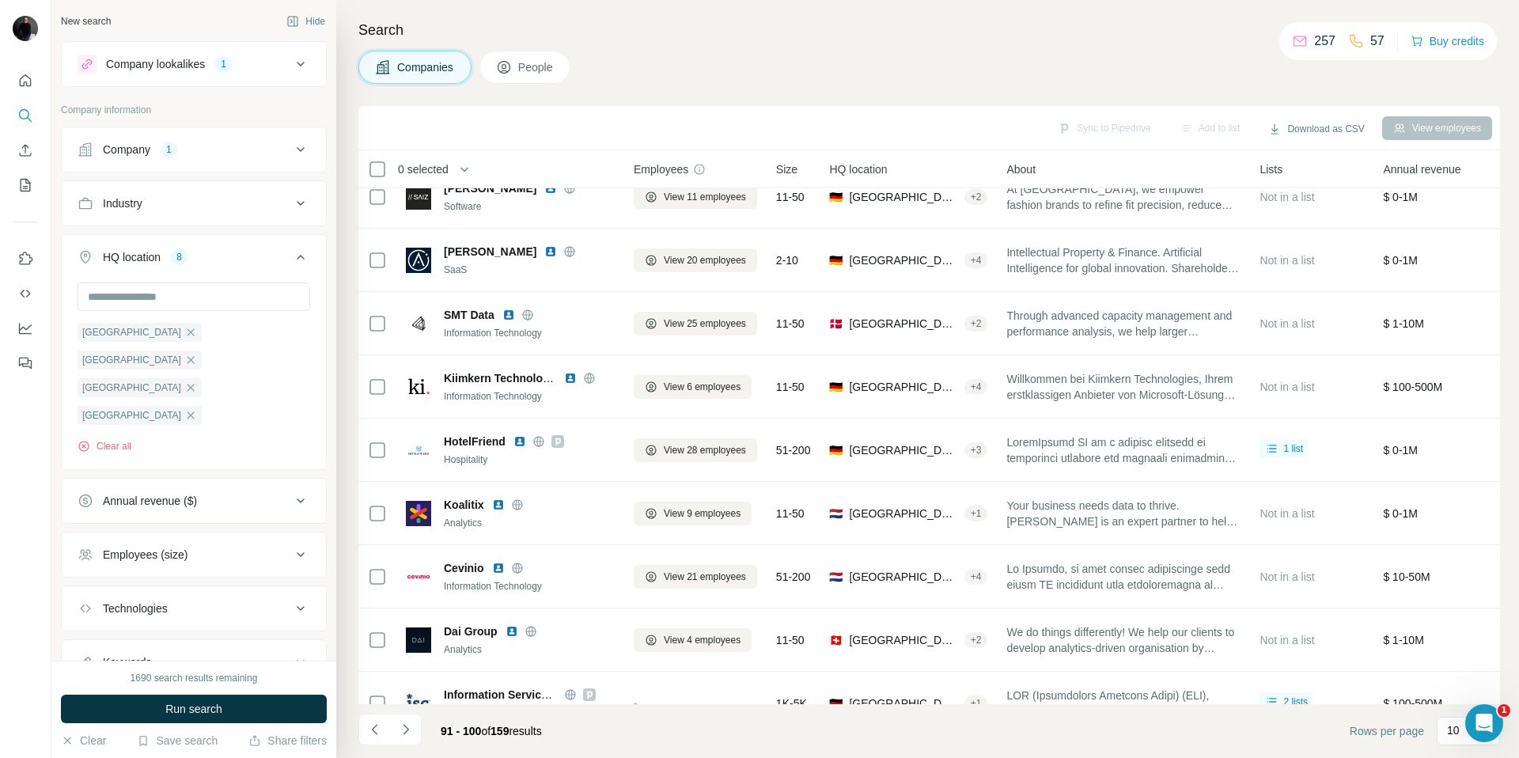
scroll to position [79, 0]
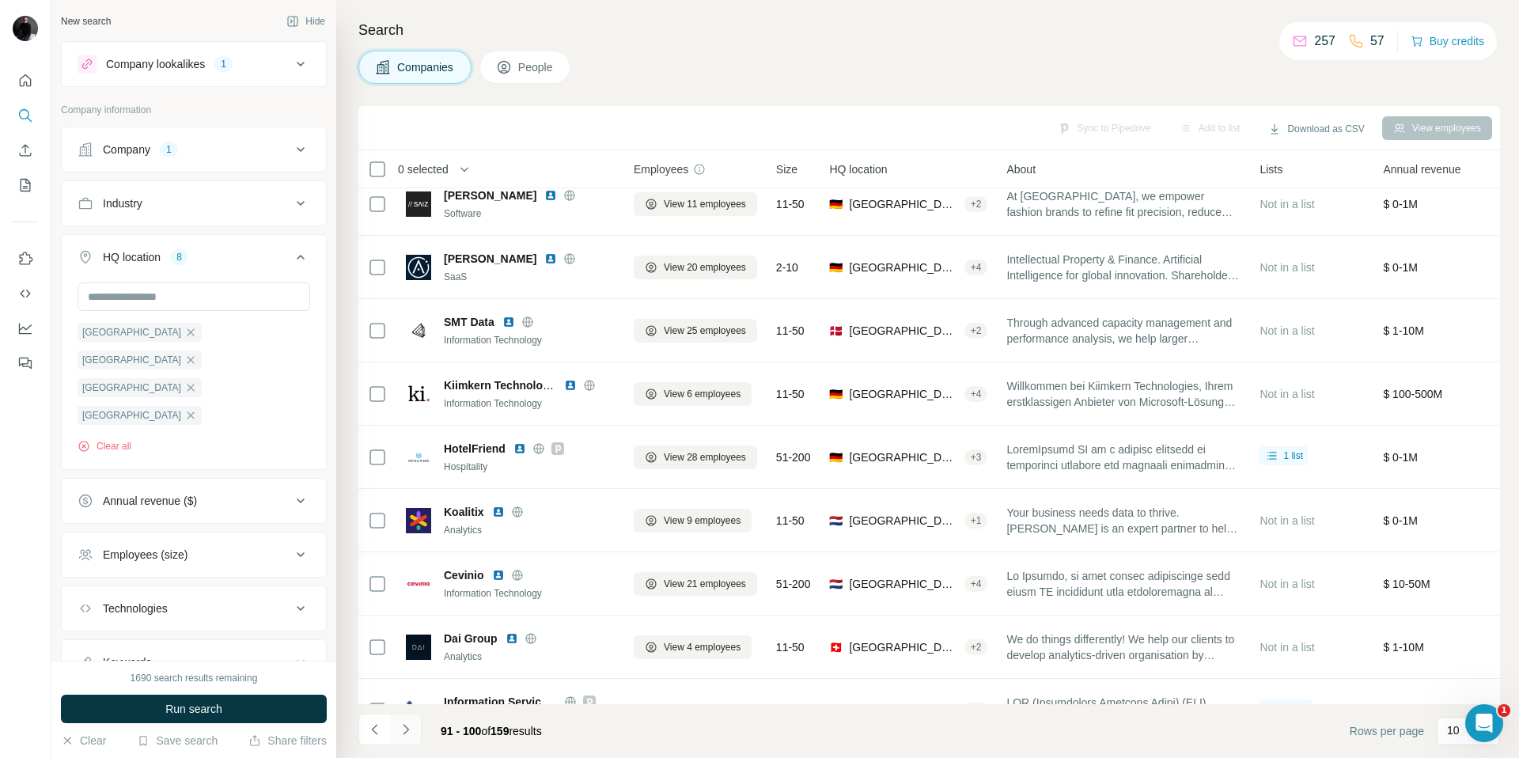
click at [406, 741] on button "Navigate to next page" at bounding box center [406, 729] width 32 height 32
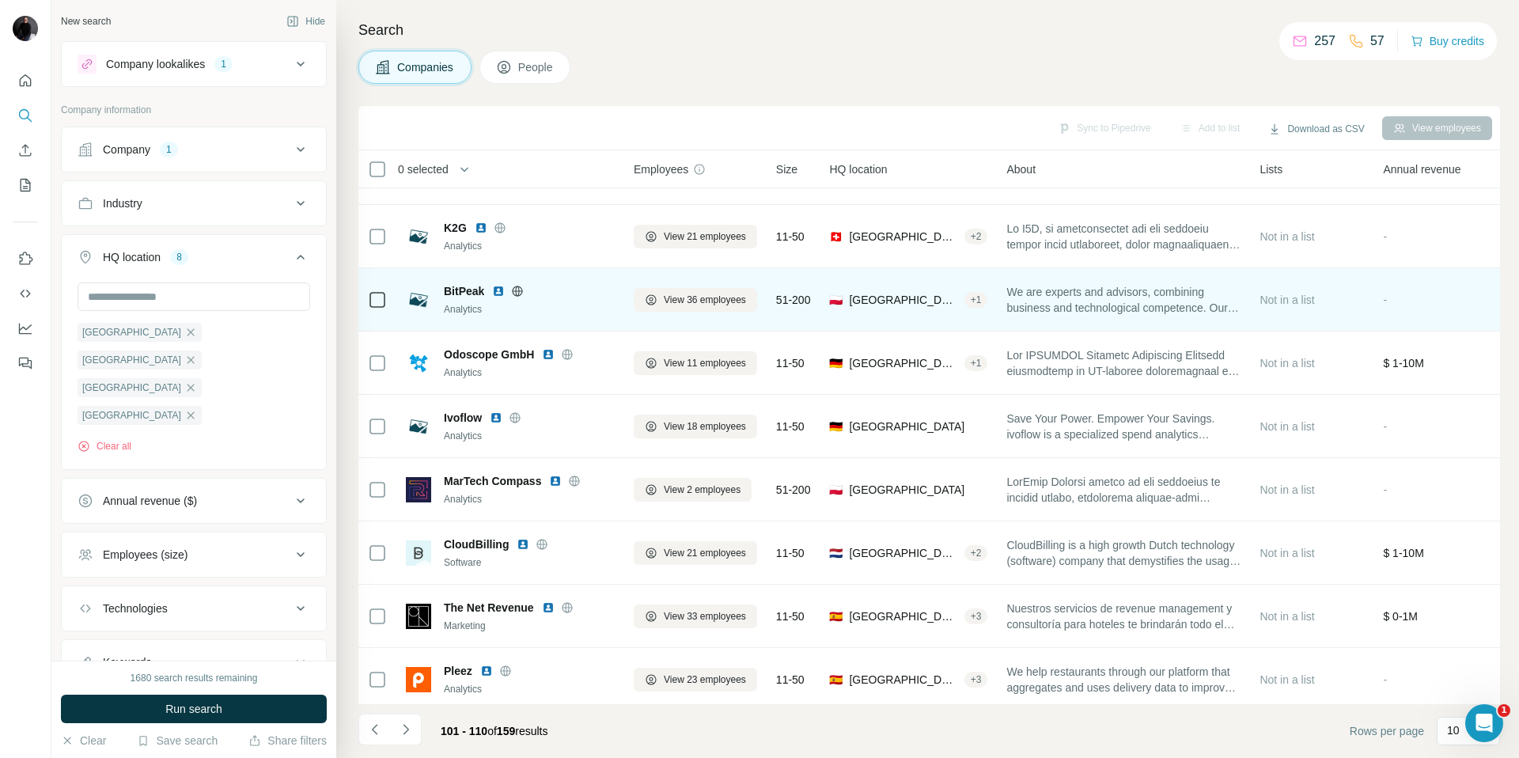
scroll to position [117, 0]
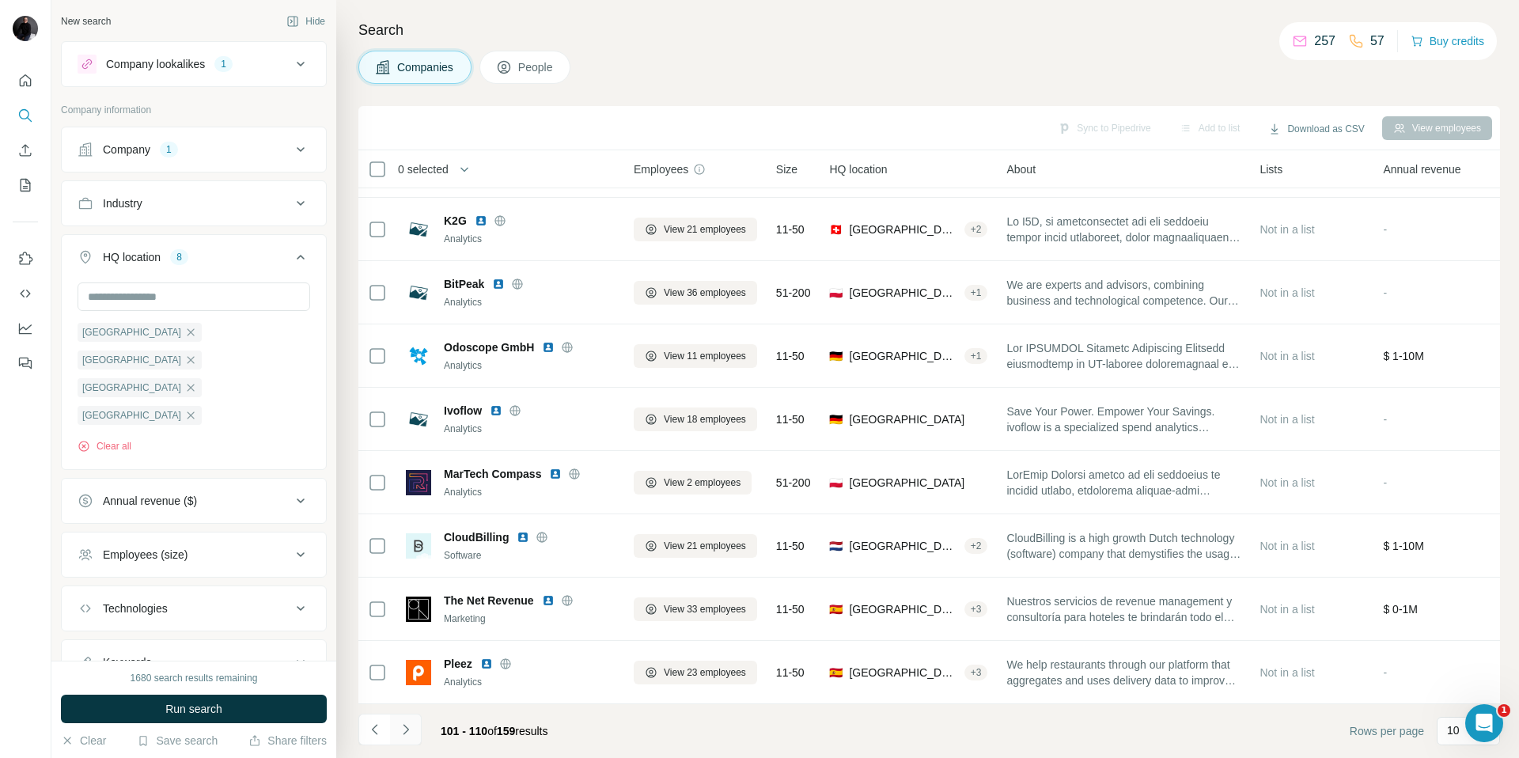
click at [408, 728] on icon "Navigate to next page" at bounding box center [406, 729] width 16 height 16
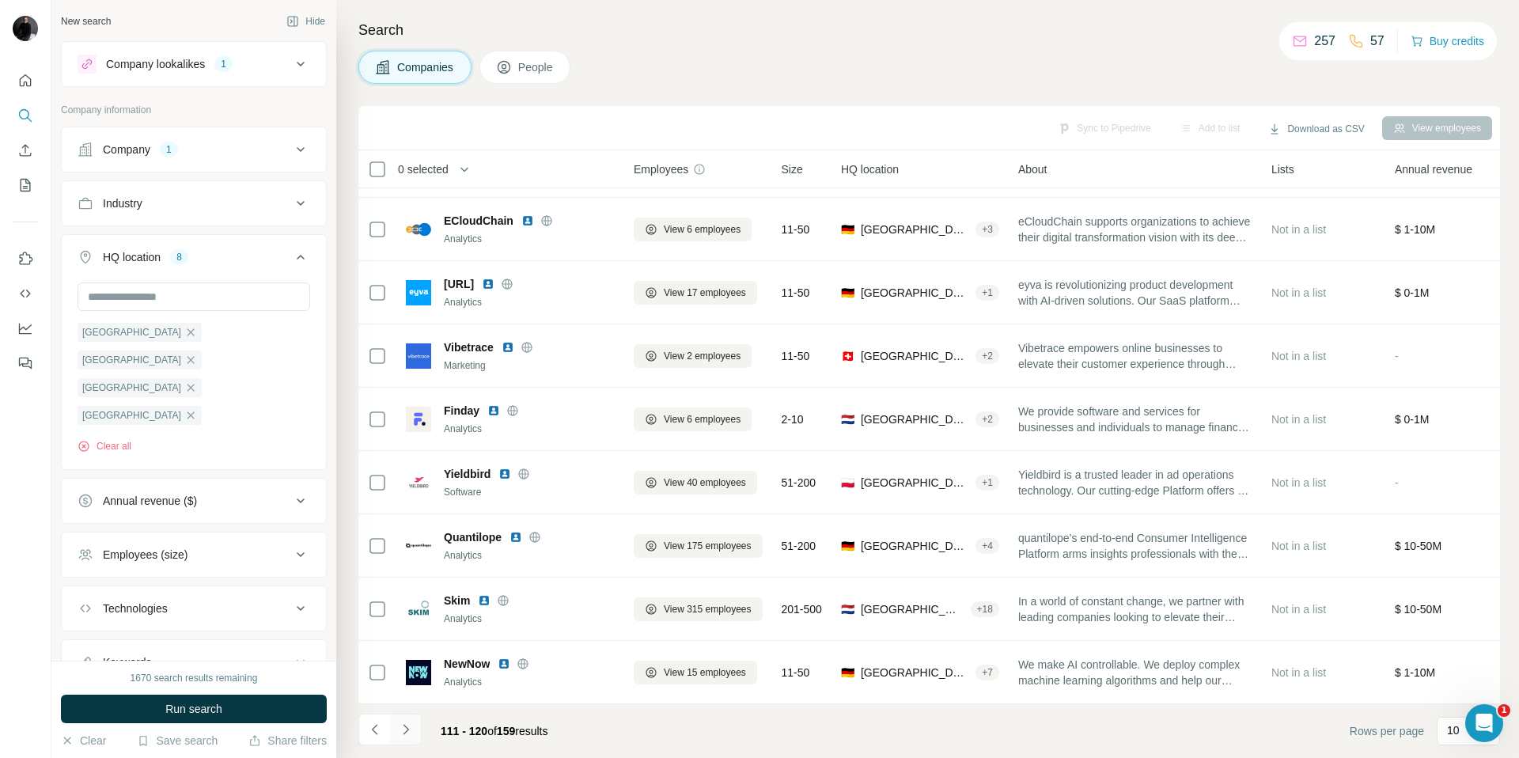
click at [404, 727] on icon "Navigate to next page" at bounding box center [406, 729] width 16 height 16
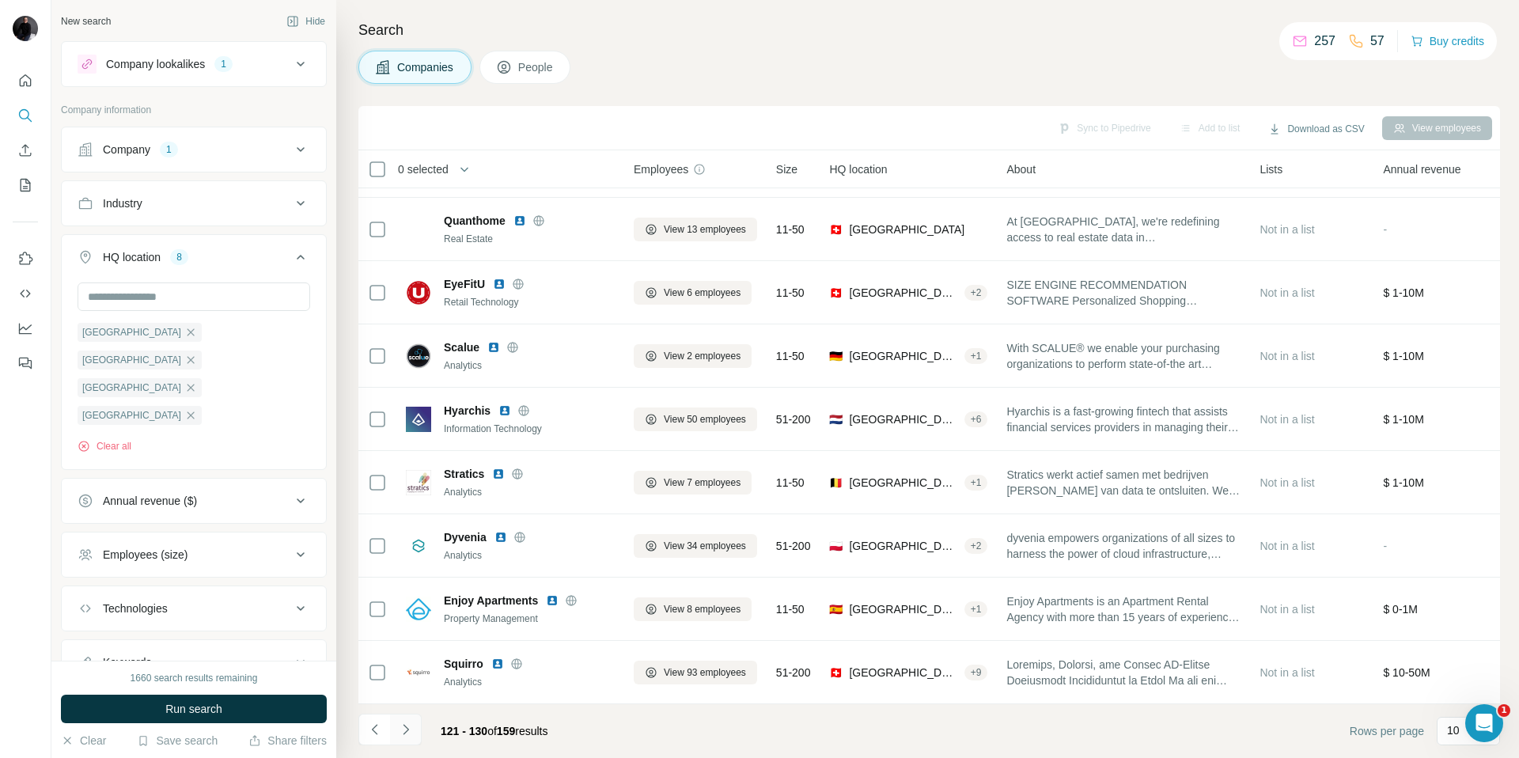
click at [411, 732] on icon "Navigate to next page" at bounding box center [406, 729] width 16 height 16
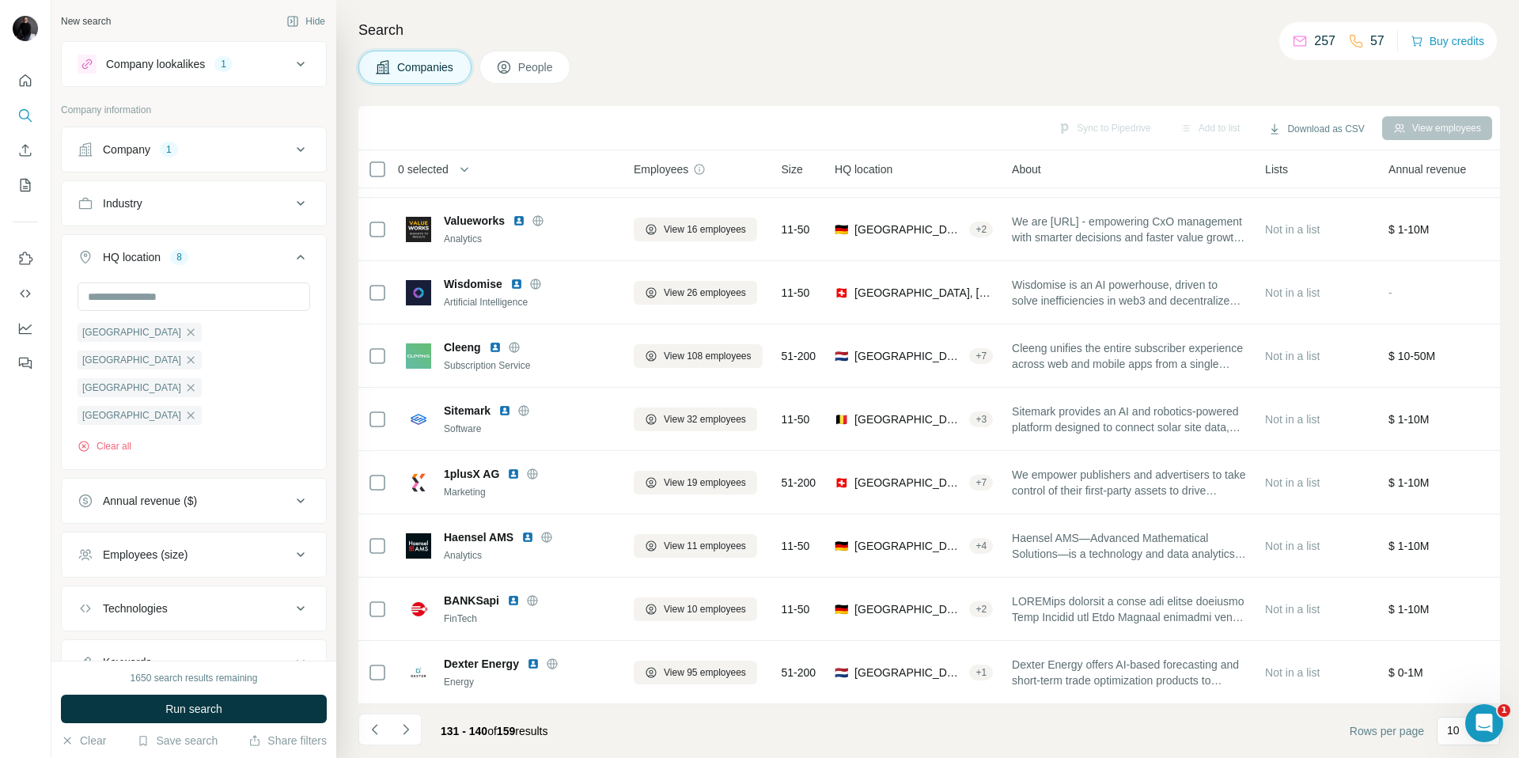
click at [407, 726] on icon "Navigate to next page" at bounding box center [406, 729] width 16 height 16
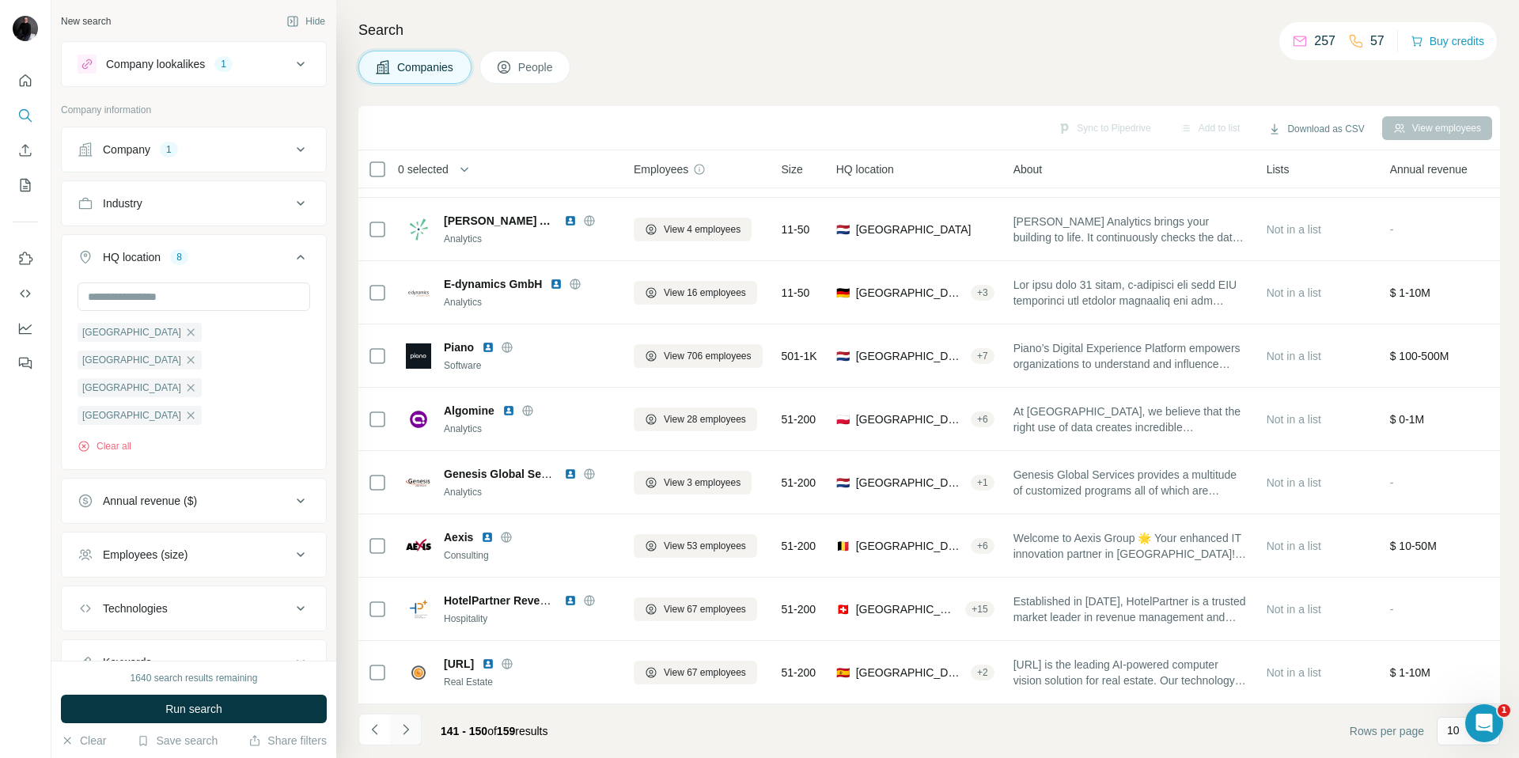
click at [398, 727] on icon "Navigate to next page" at bounding box center [406, 729] width 16 height 16
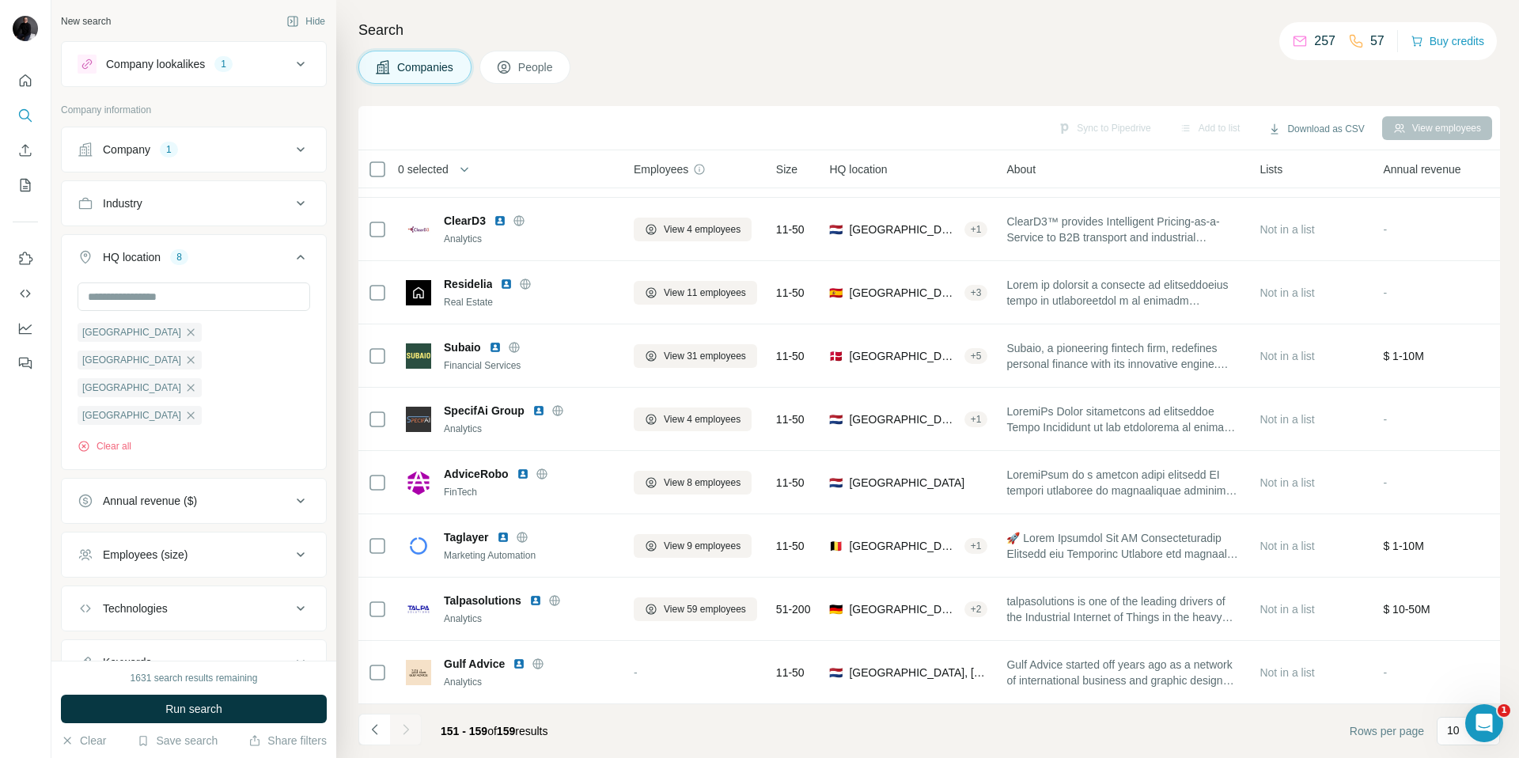
scroll to position [54, 0]
click at [373, 732] on icon "Navigate to previous page" at bounding box center [375, 729] width 16 height 16
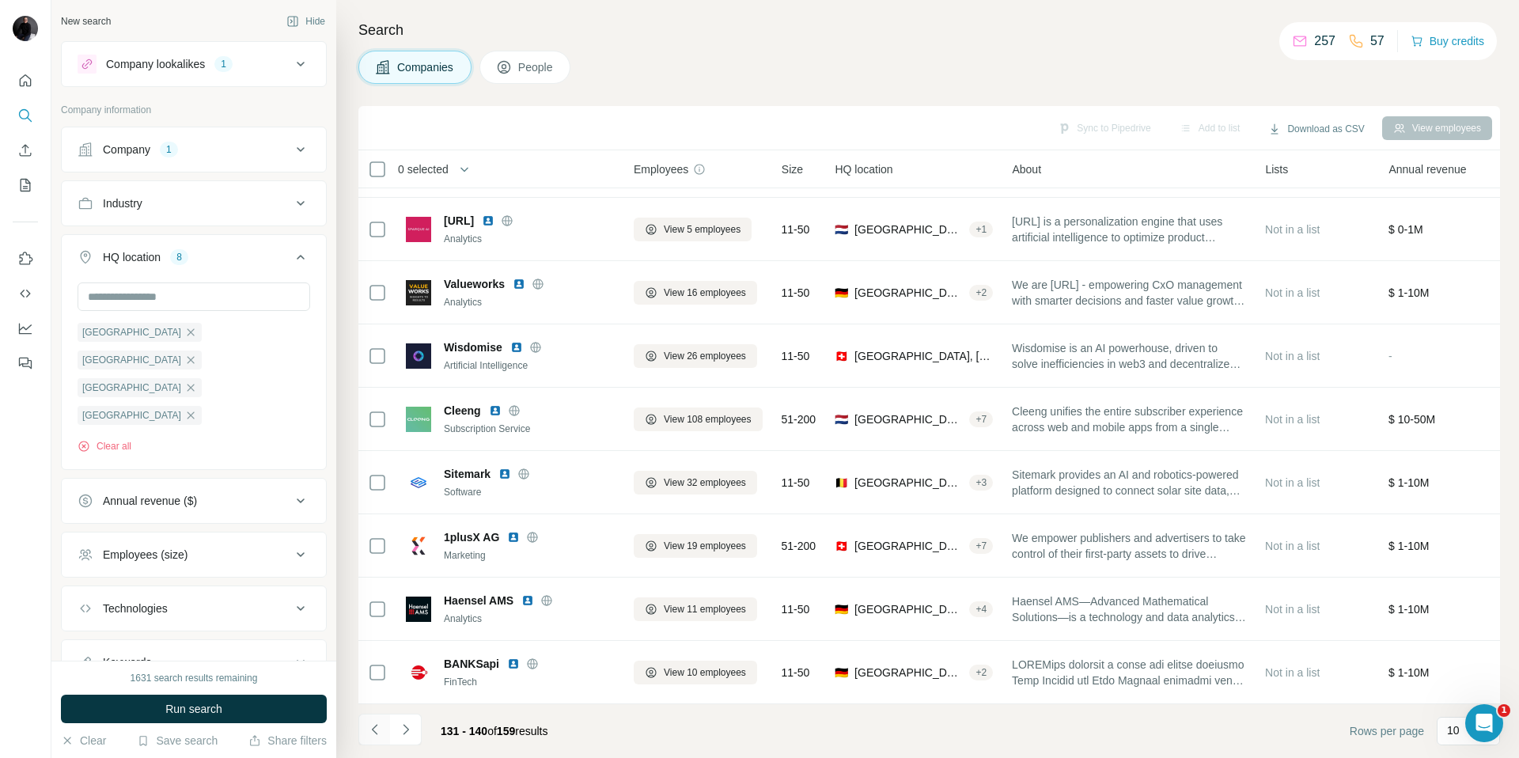
scroll to position [117, 0]
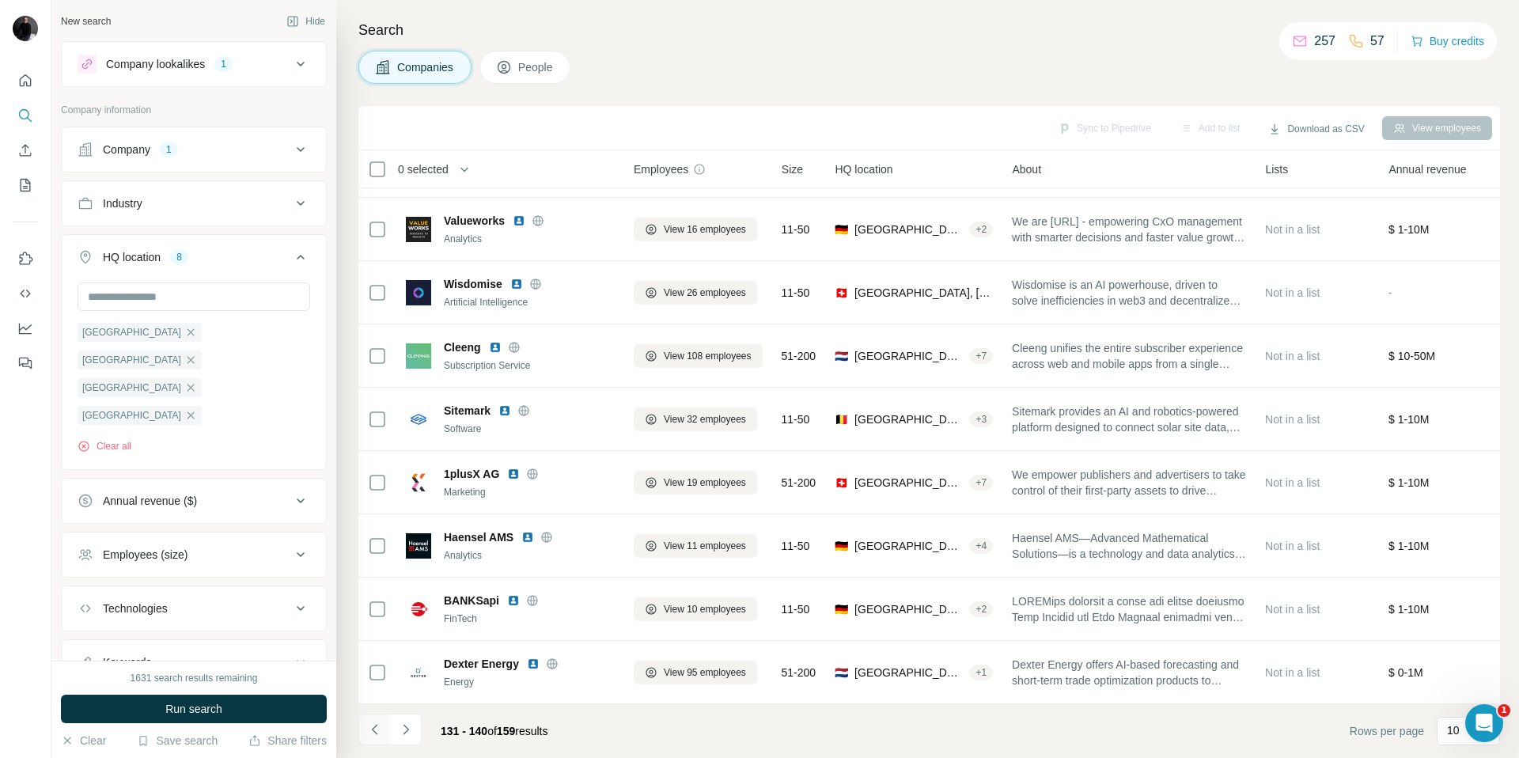
click at [373, 732] on icon "Navigate to previous page" at bounding box center [375, 729] width 16 height 16
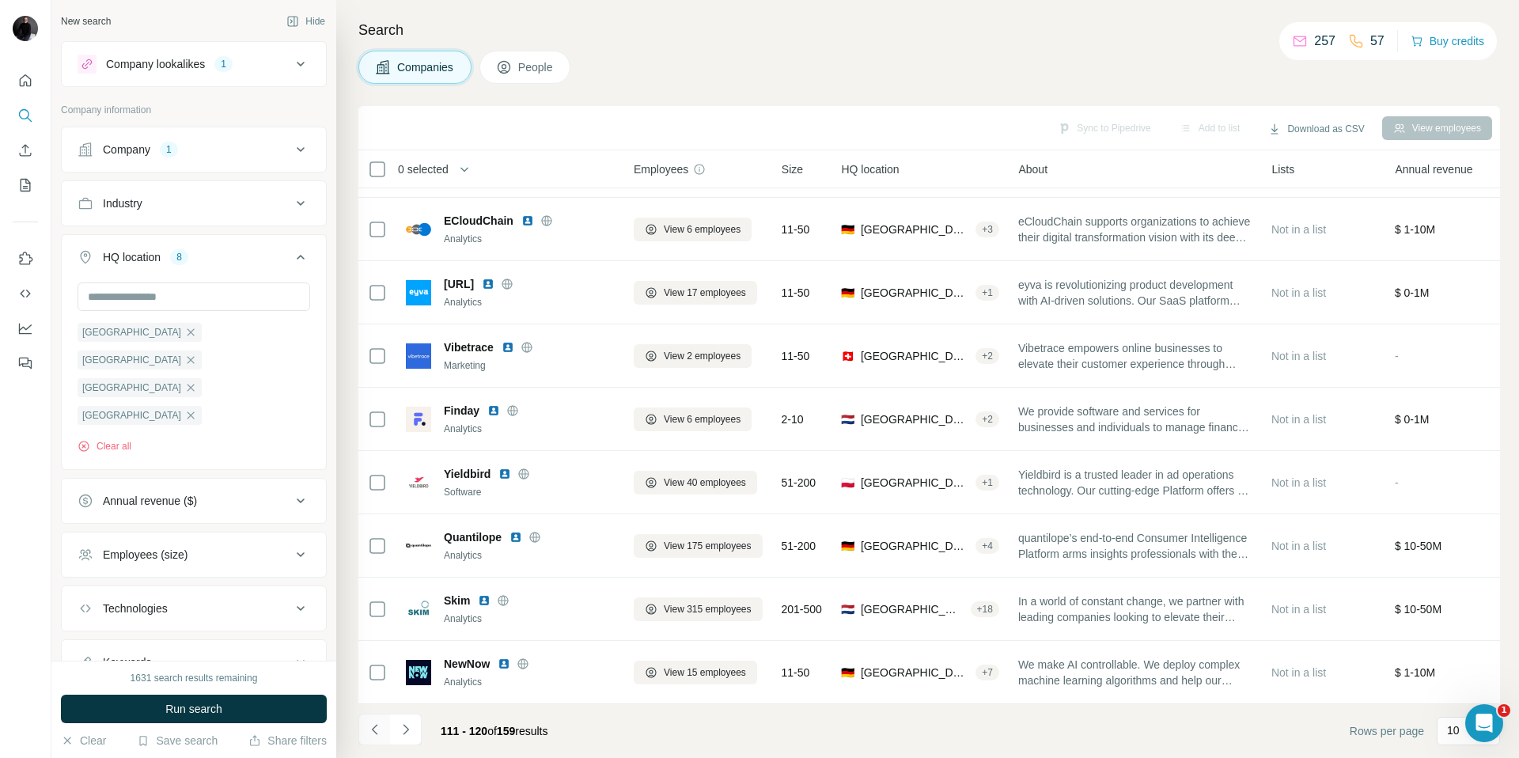
click at [373, 732] on icon "Navigate to previous page" at bounding box center [375, 729] width 16 height 16
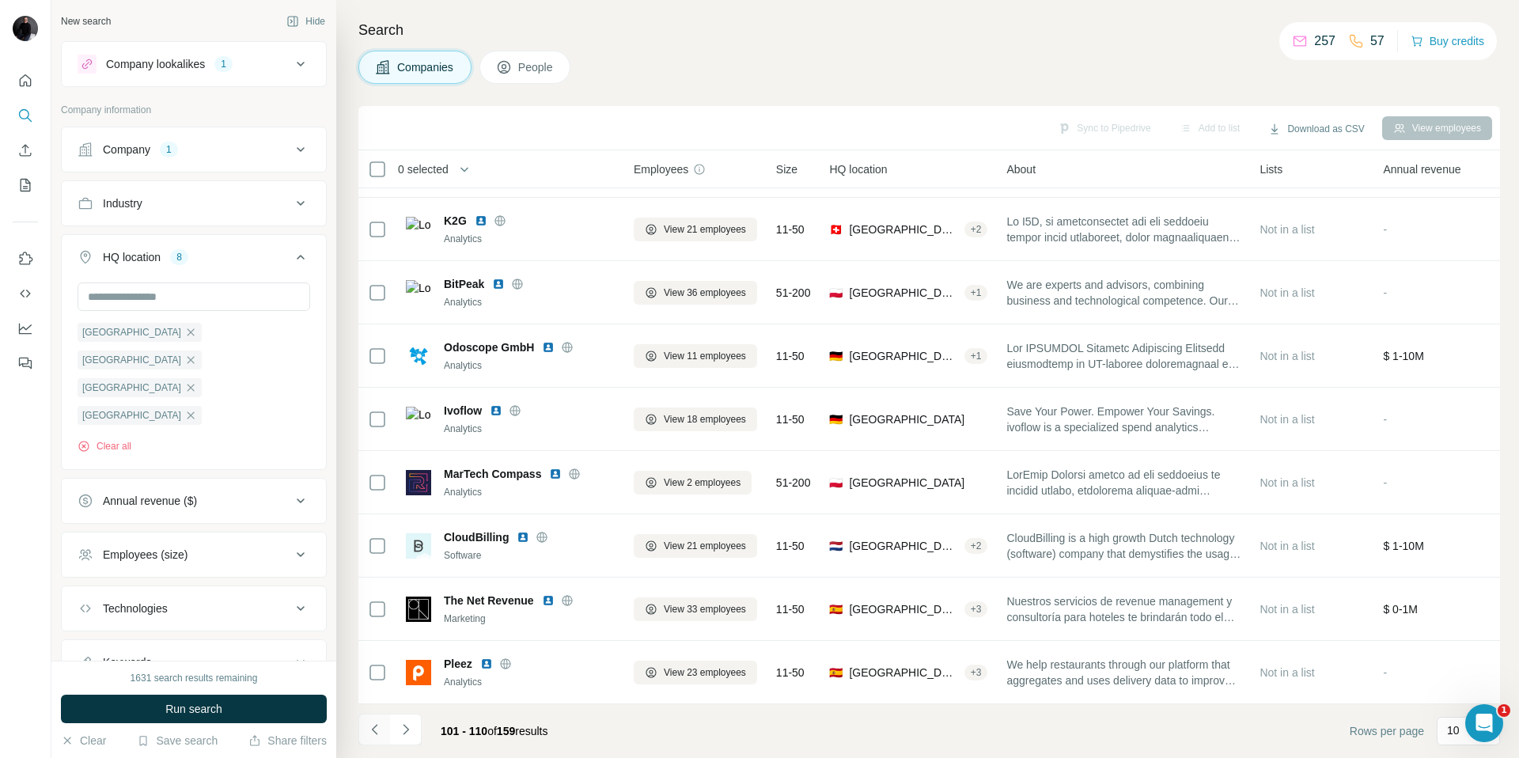
click at [373, 732] on icon "Navigate to previous page" at bounding box center [375, 729] width 16 height 16
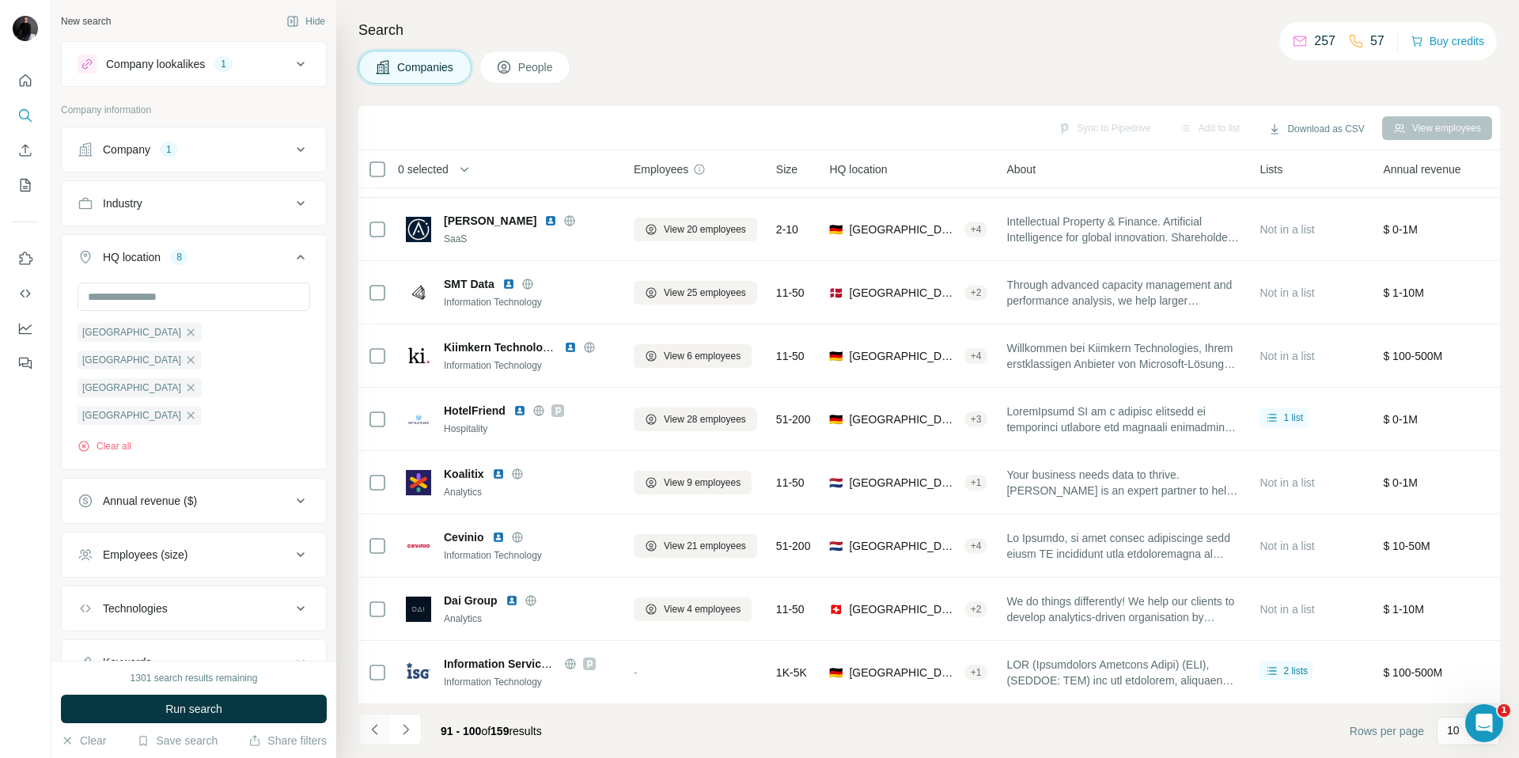
click at [373, 732] on icon "Navigate to previous page" at bounding box center [375, 729] width 16 height 16
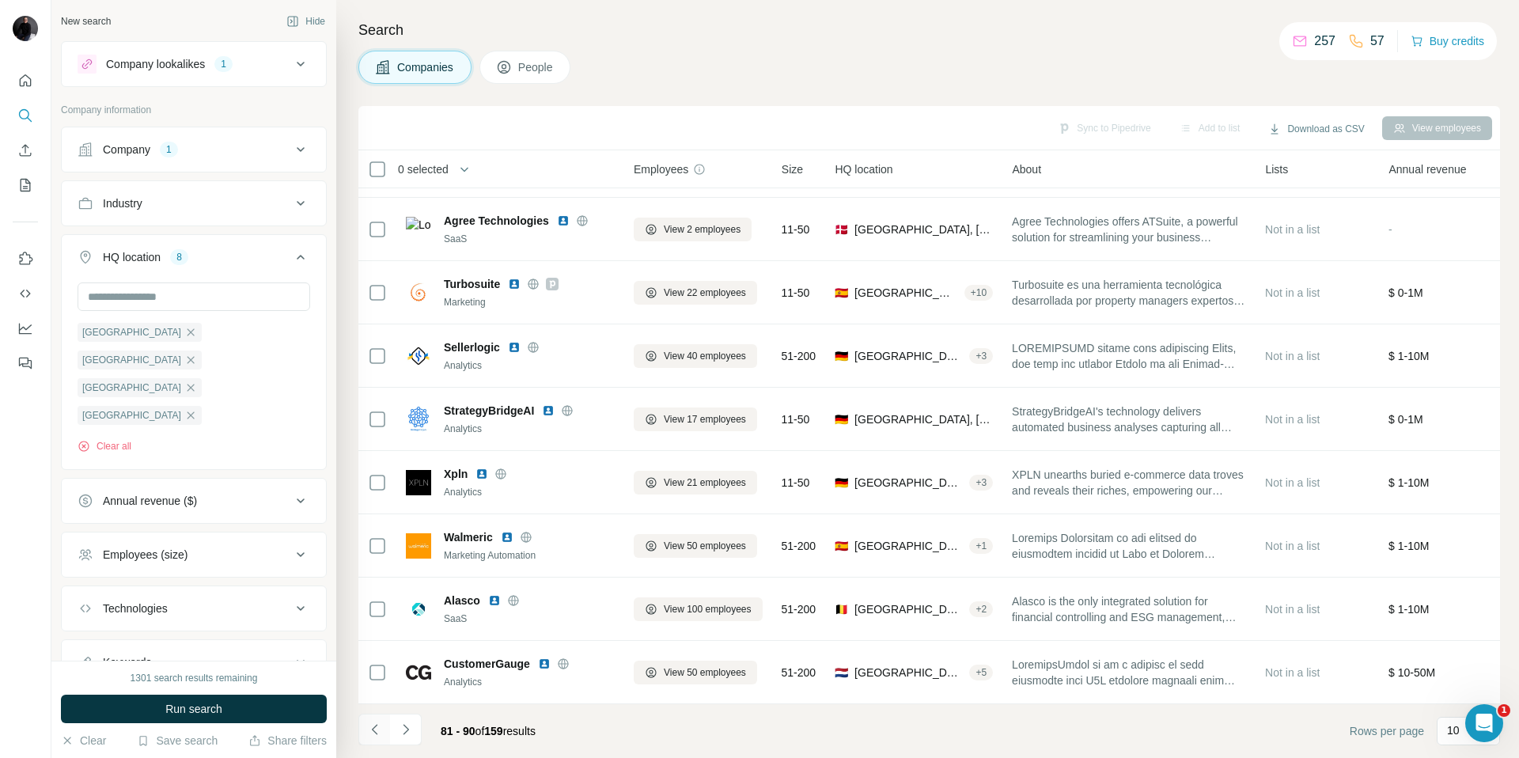
click at [373, 732] on icon "Navigate to previous page" at bounding box center [375, 729] width 16 height 16
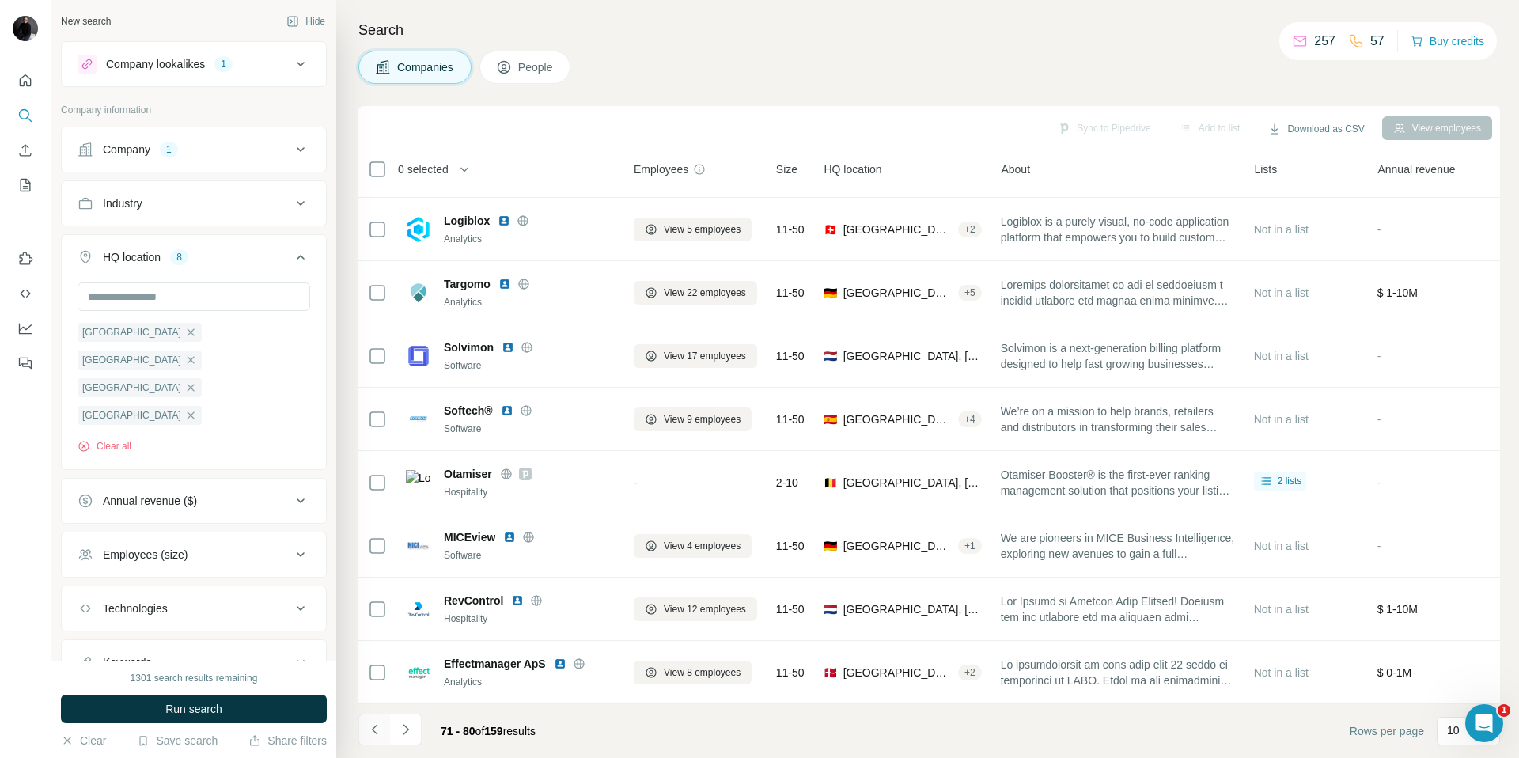
click at [373, 732] on icon "Navigate to previous page" at bounding box center [375, 729] width 16 height 16
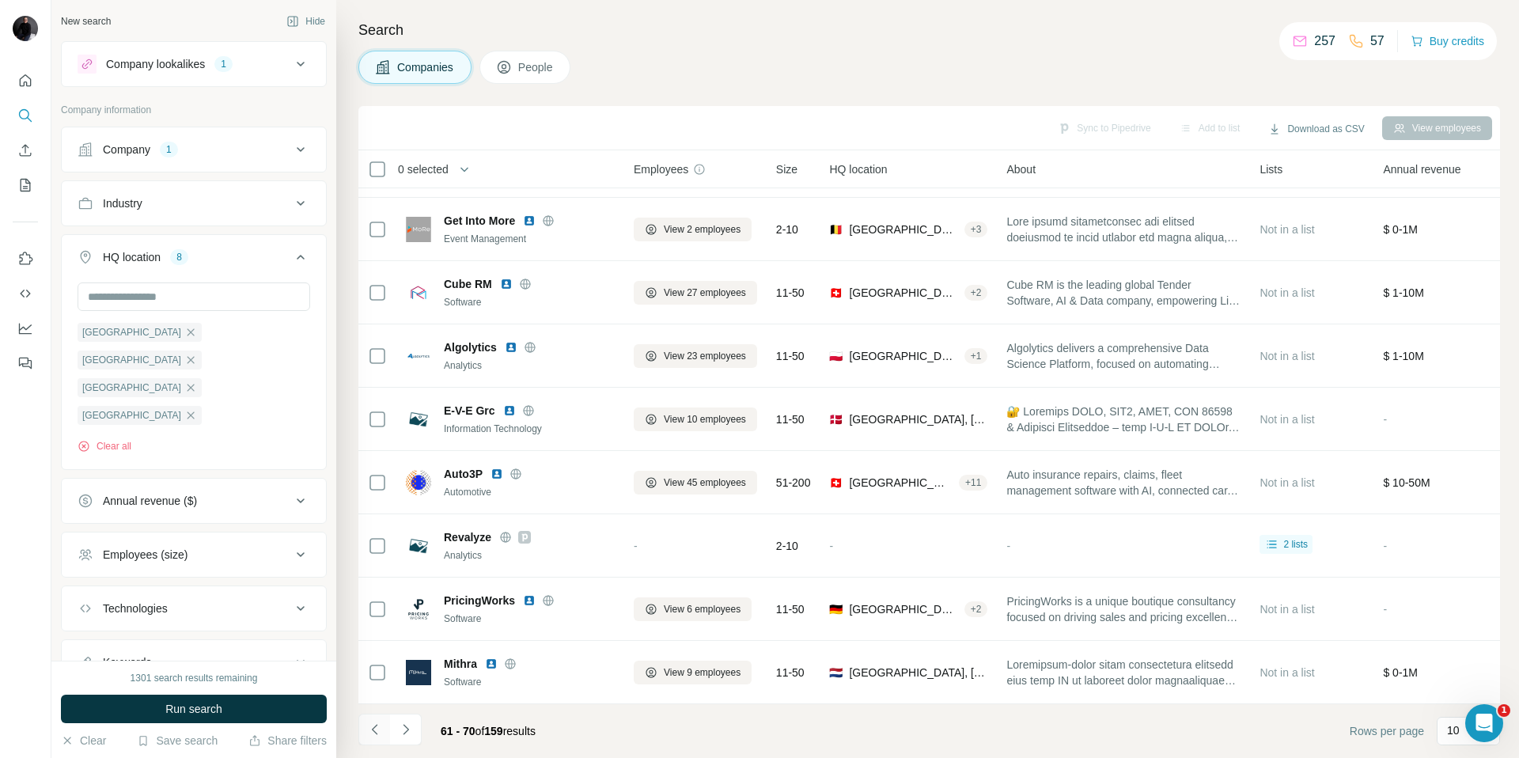
click at [373, 732] on icon "Navigate to previous page" at bounding box center [375, 729] width 16 height 16
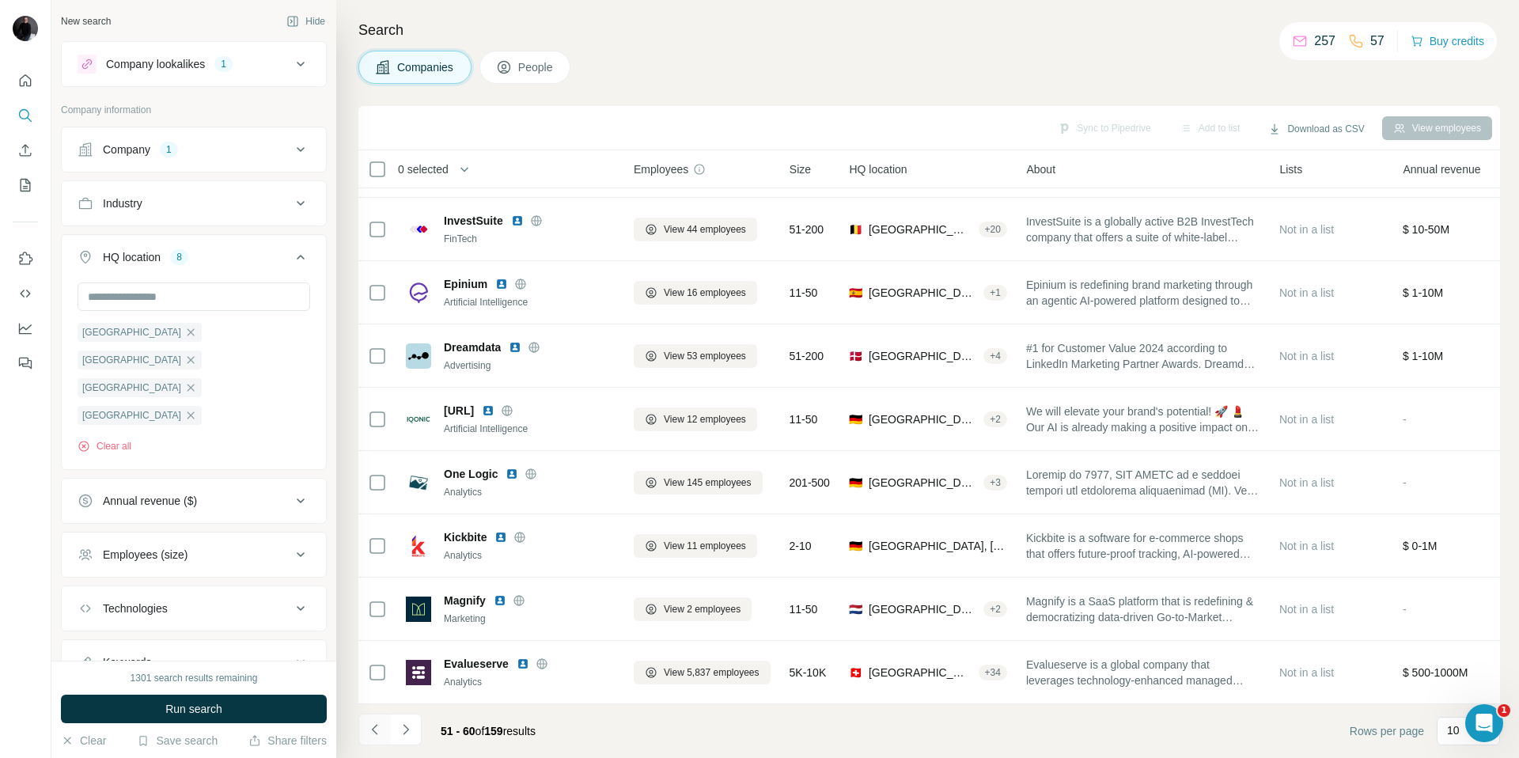
click at [373, 732] on icon "Navigate to previous page" at bounding box center [375, 729] width 16 height 16
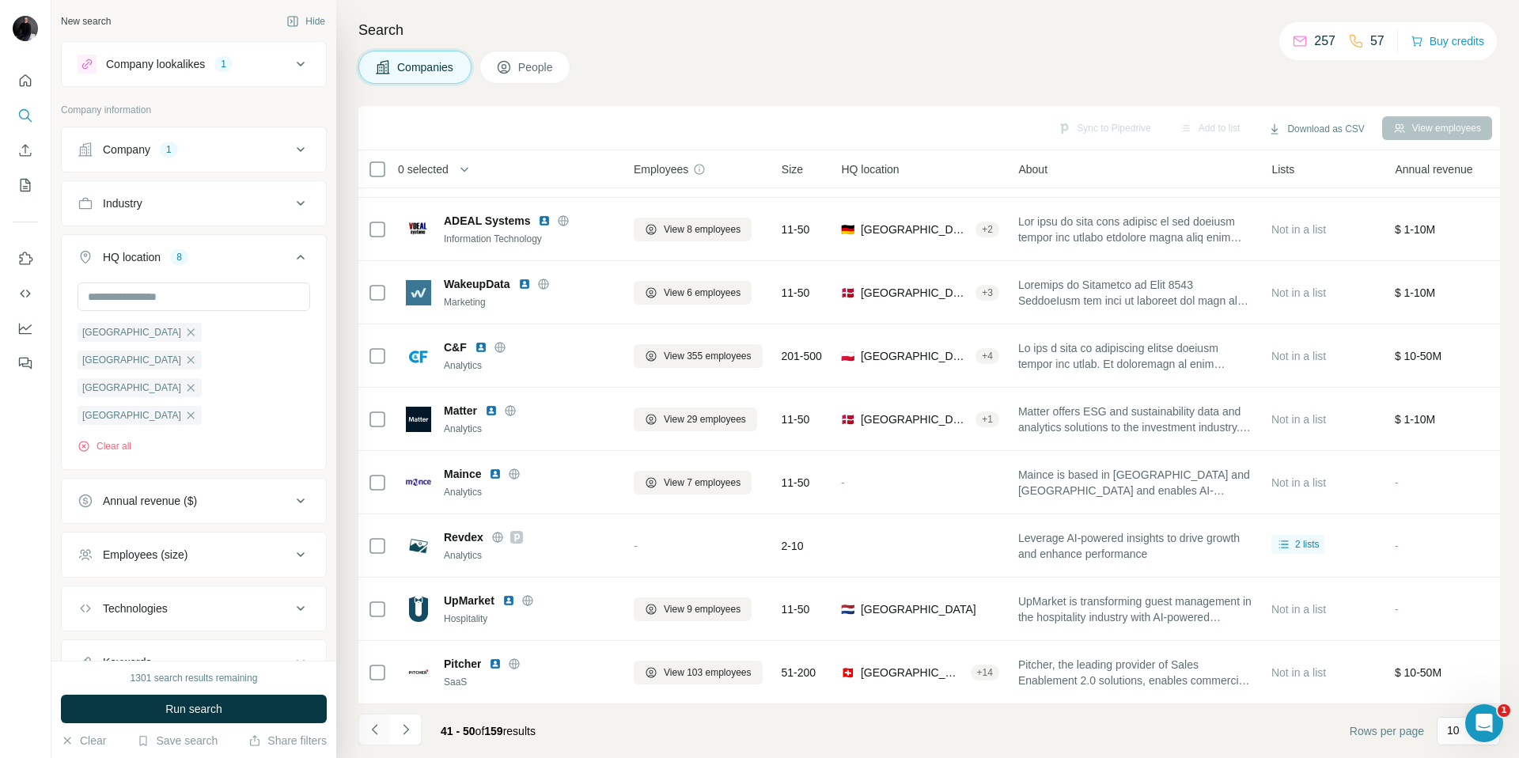
click at [373, 732] on icon "Navigate to previous page" at bounding box center [375, 729] width 16 height 16
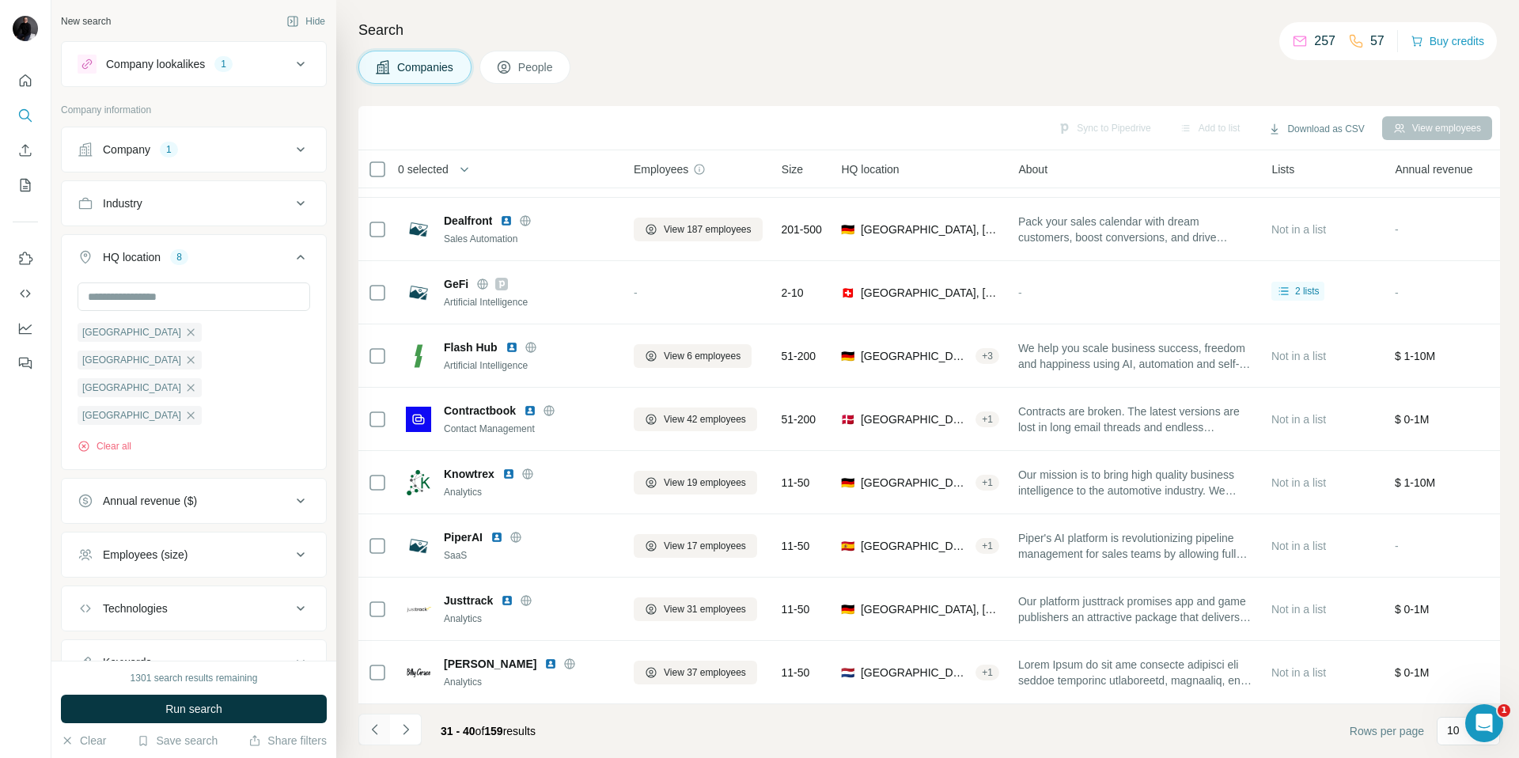
click at [373, 732] on icon "Navigate to previous page" at bounding box center [375, 729] width 16 height 16
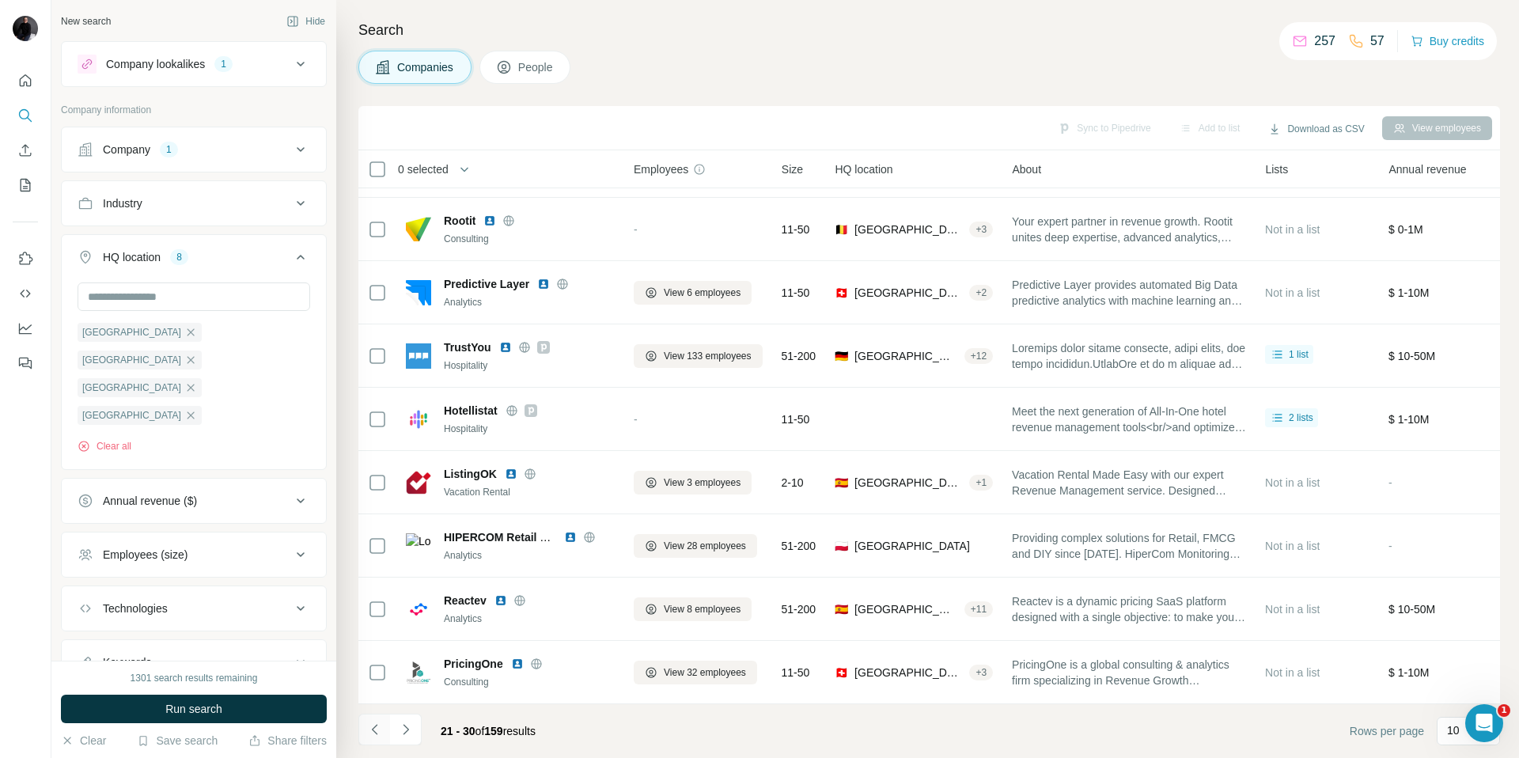
click at [373, 732] on icon "Navigate to previous page" at bounding box center [375, 729] width 16 height 16
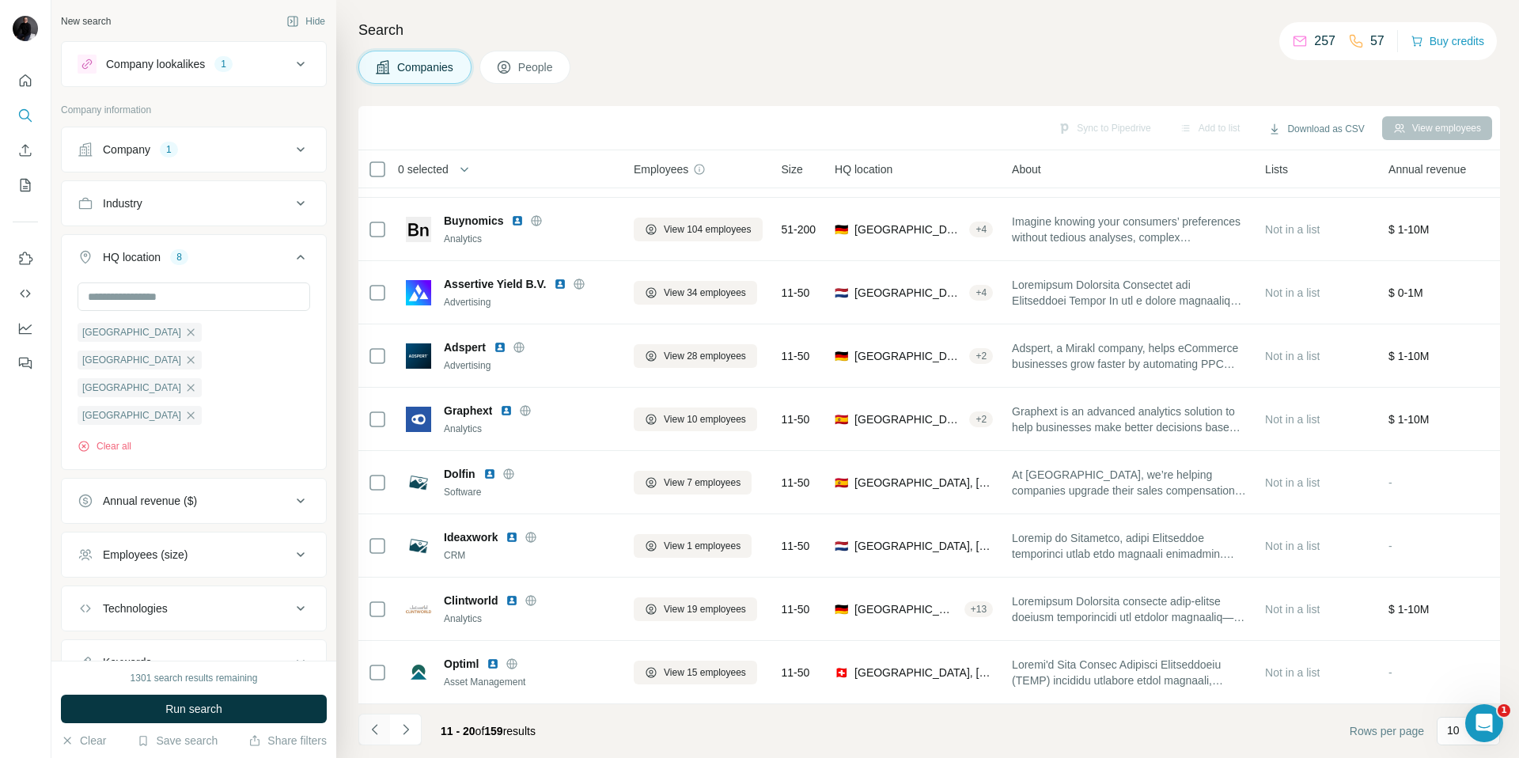
click at [373, 732] on icon "Navigate to previous page" at bounding box center [375, 729] width 16 height 16
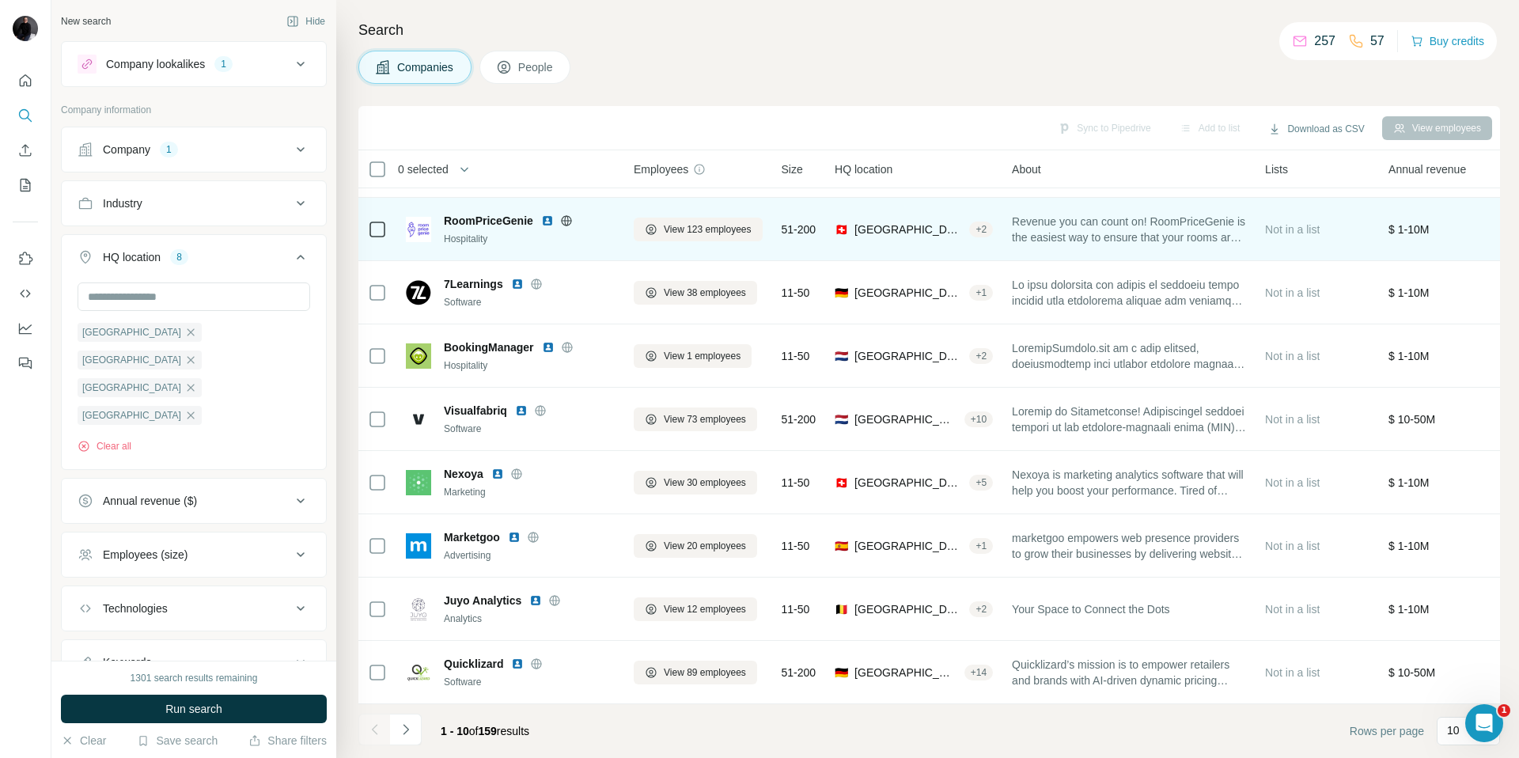
click at [543, 221] on img at bounding box center [547, 220] width 13 height 13
click at [719, 232] on span "View 123 employees" at bounding box center [708, 229] width 88 height 14
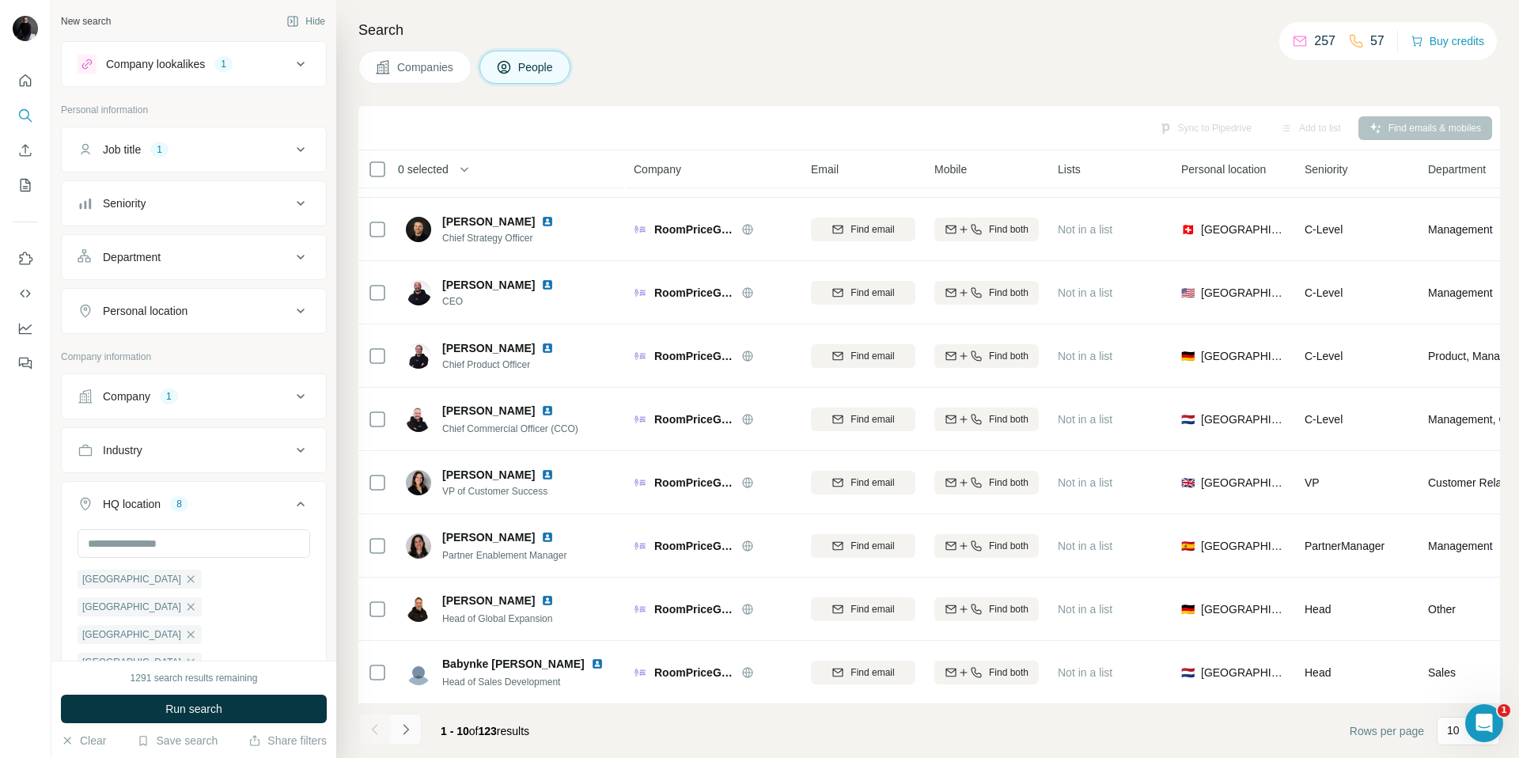
click at [404, 731] on icon "Navigate to next page" at bounding box center [406, 729] width 16 height 16
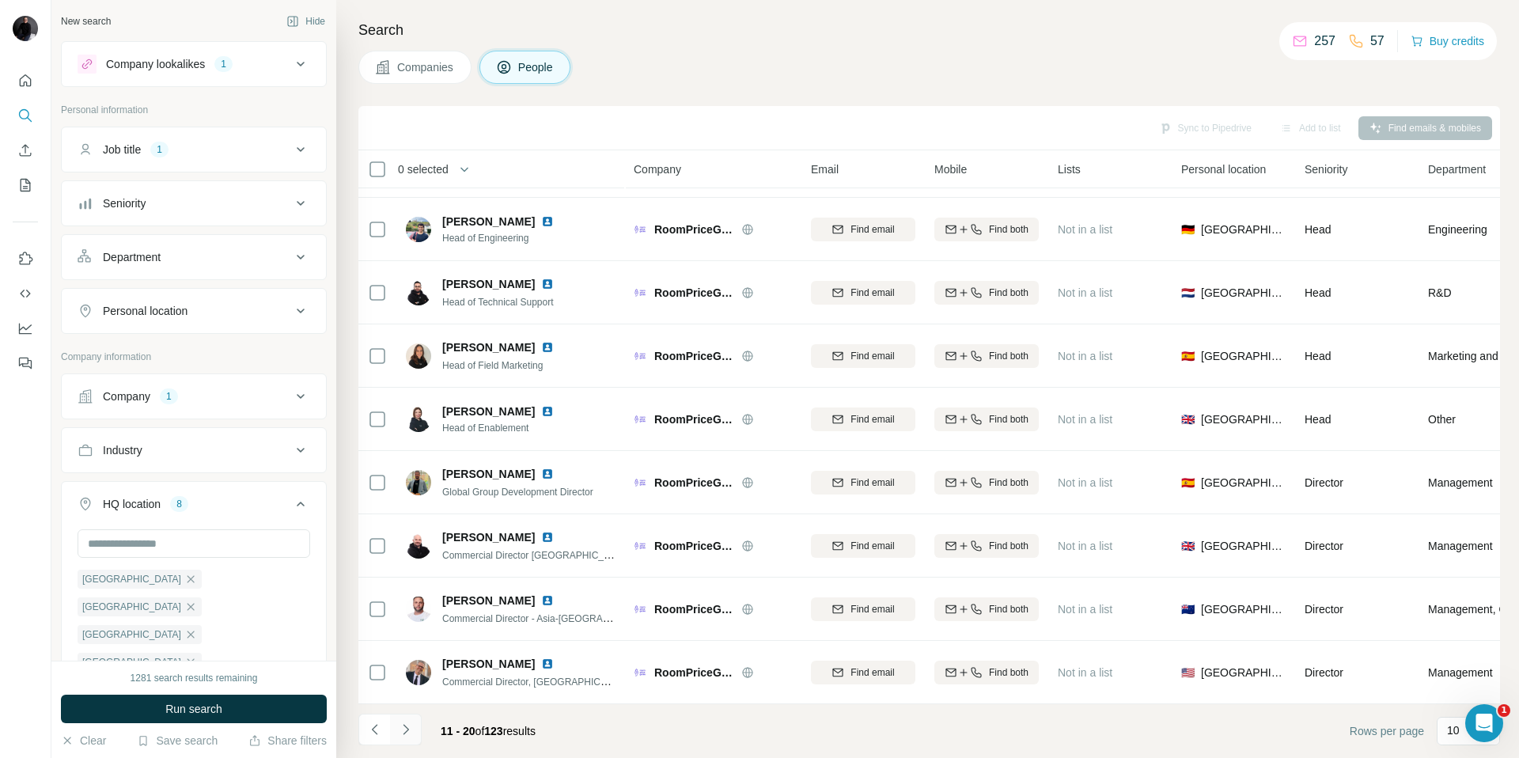
click at [410, 732] on icon "Navigate to next page" at bounding box center [406, 729] width 16 height 16
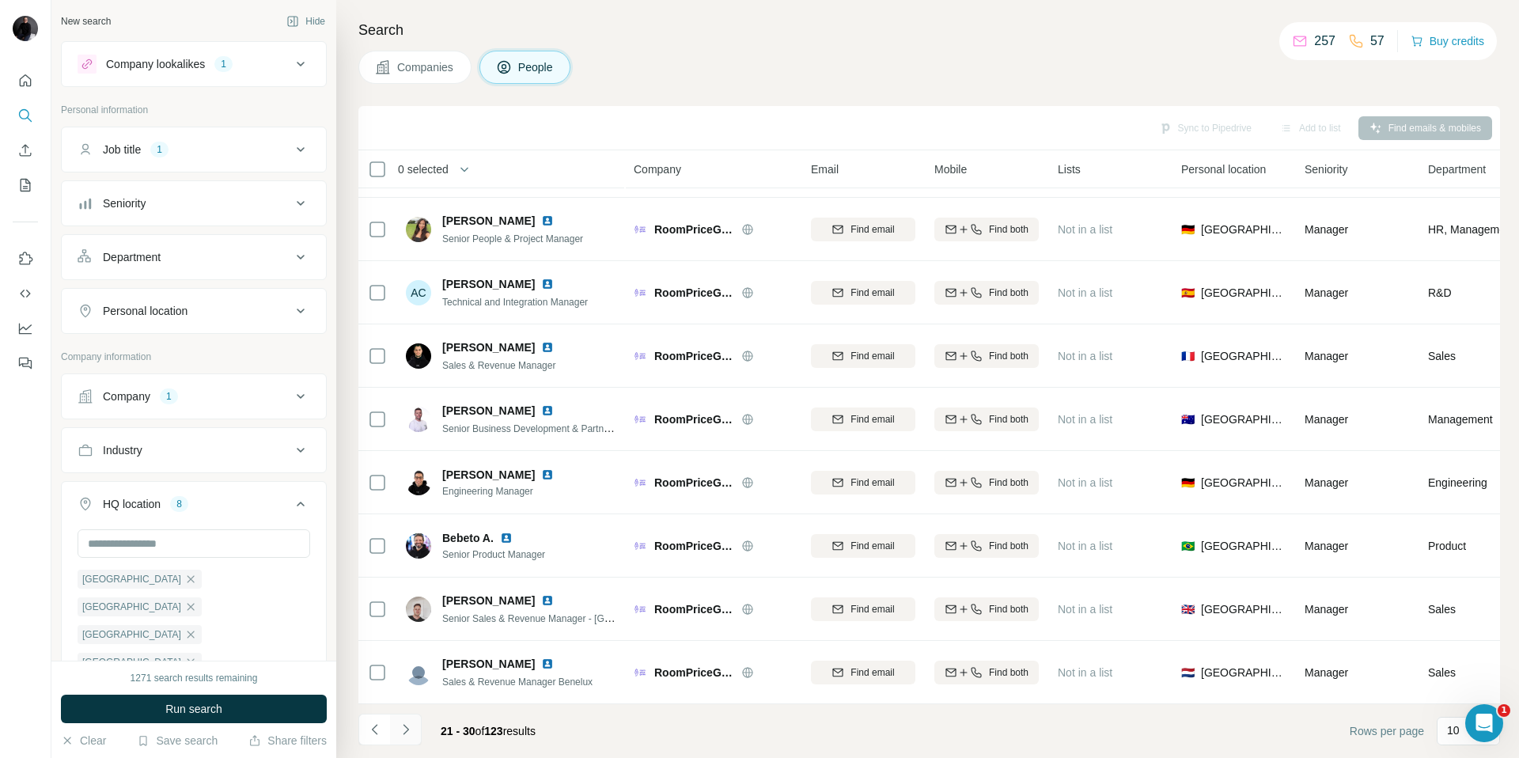
click at [407, 725] on icon "Navigate to next page" at bounding box center [406, 729] width 16 height 16
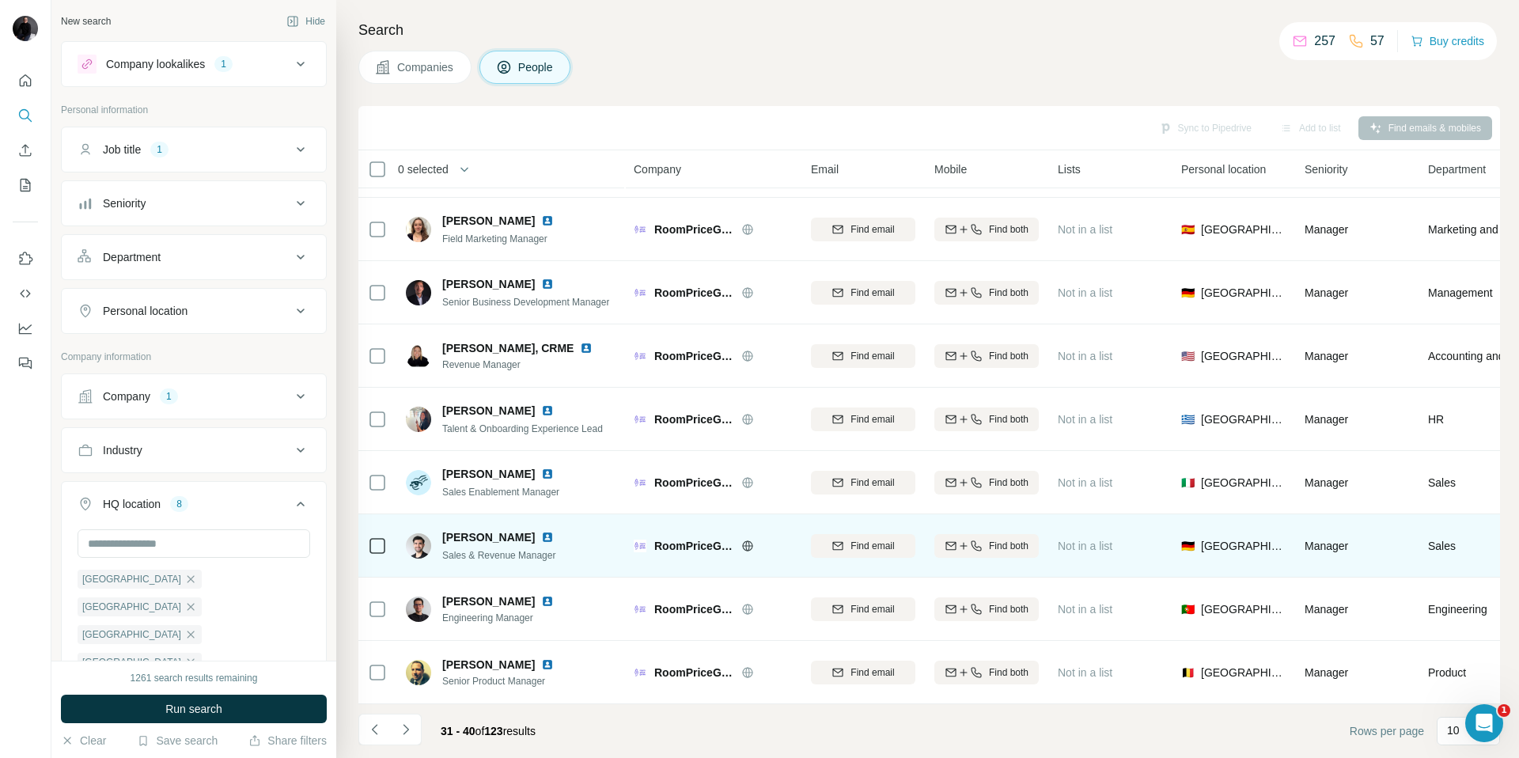
click at [541, 537] on img at bounding box center [547, 537] width 13 height 13
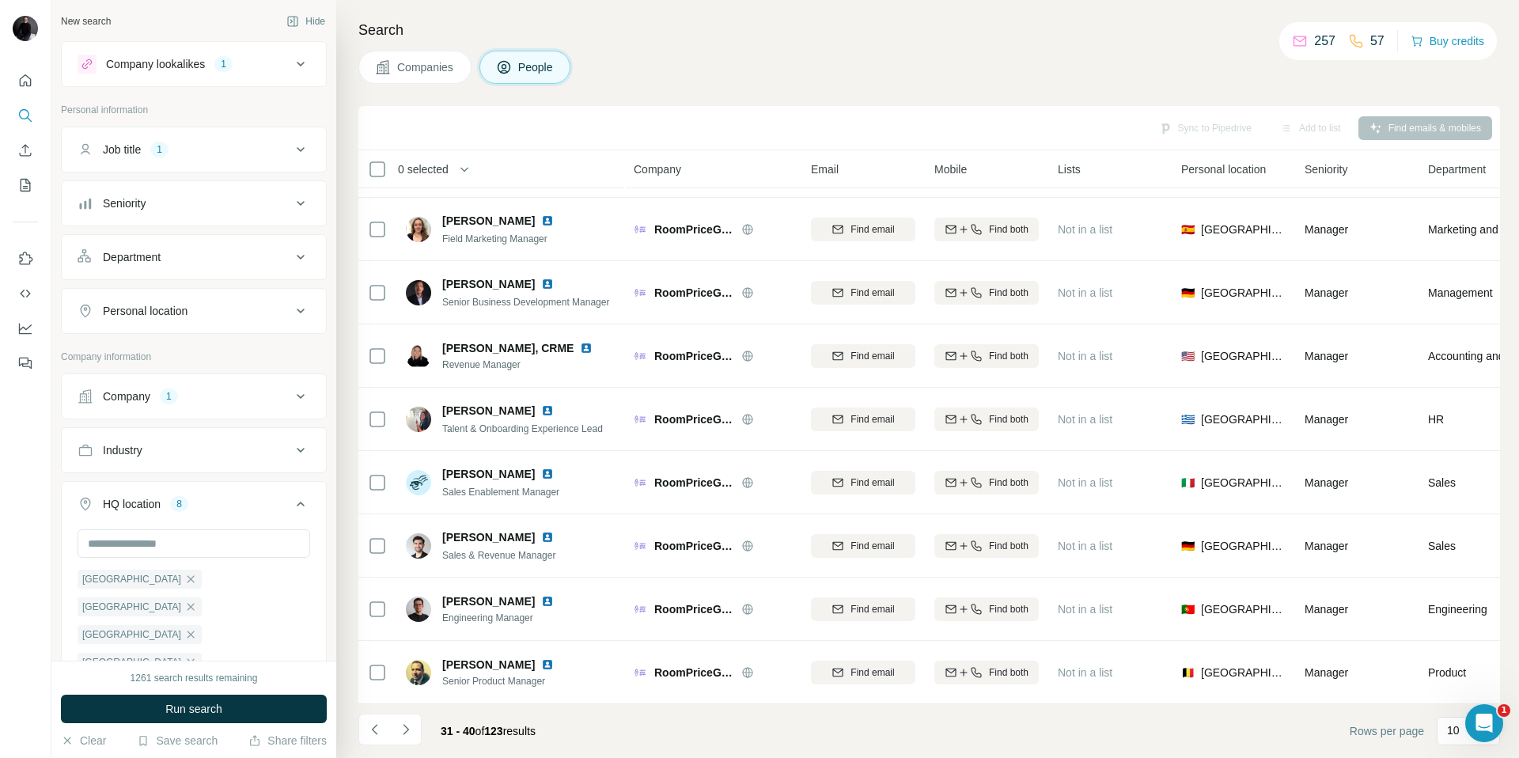
click at [407, 57] on button "Companies" at bounding box center [414, 67] width 113 height 33
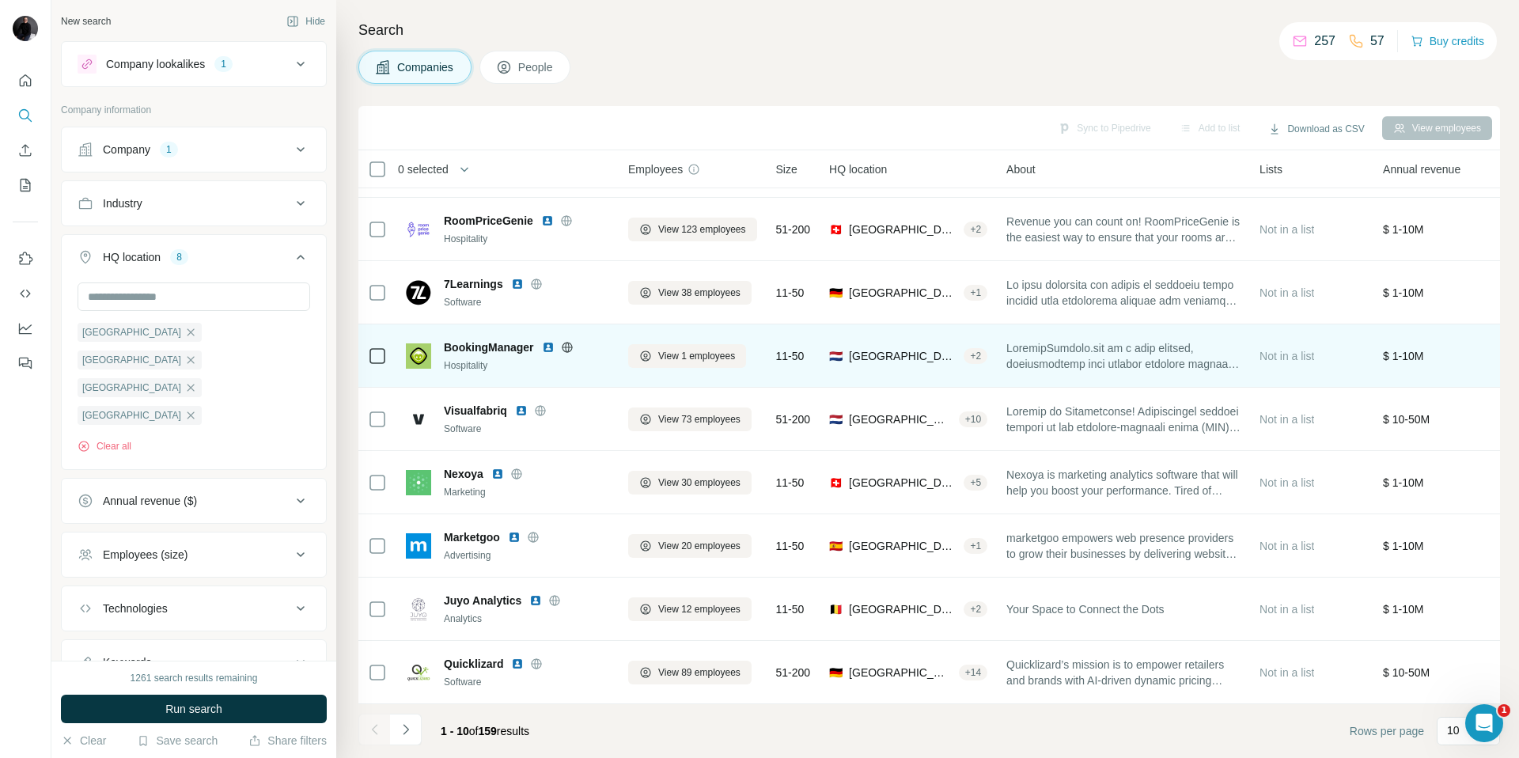
scroll to position [117, 2]
click at [567, 350] on icon at bounding box center [567, 347] width 13 height 13
click at [698, 359] on span "View 1 employees" at bounding box center [700, 356] width 77 height 14
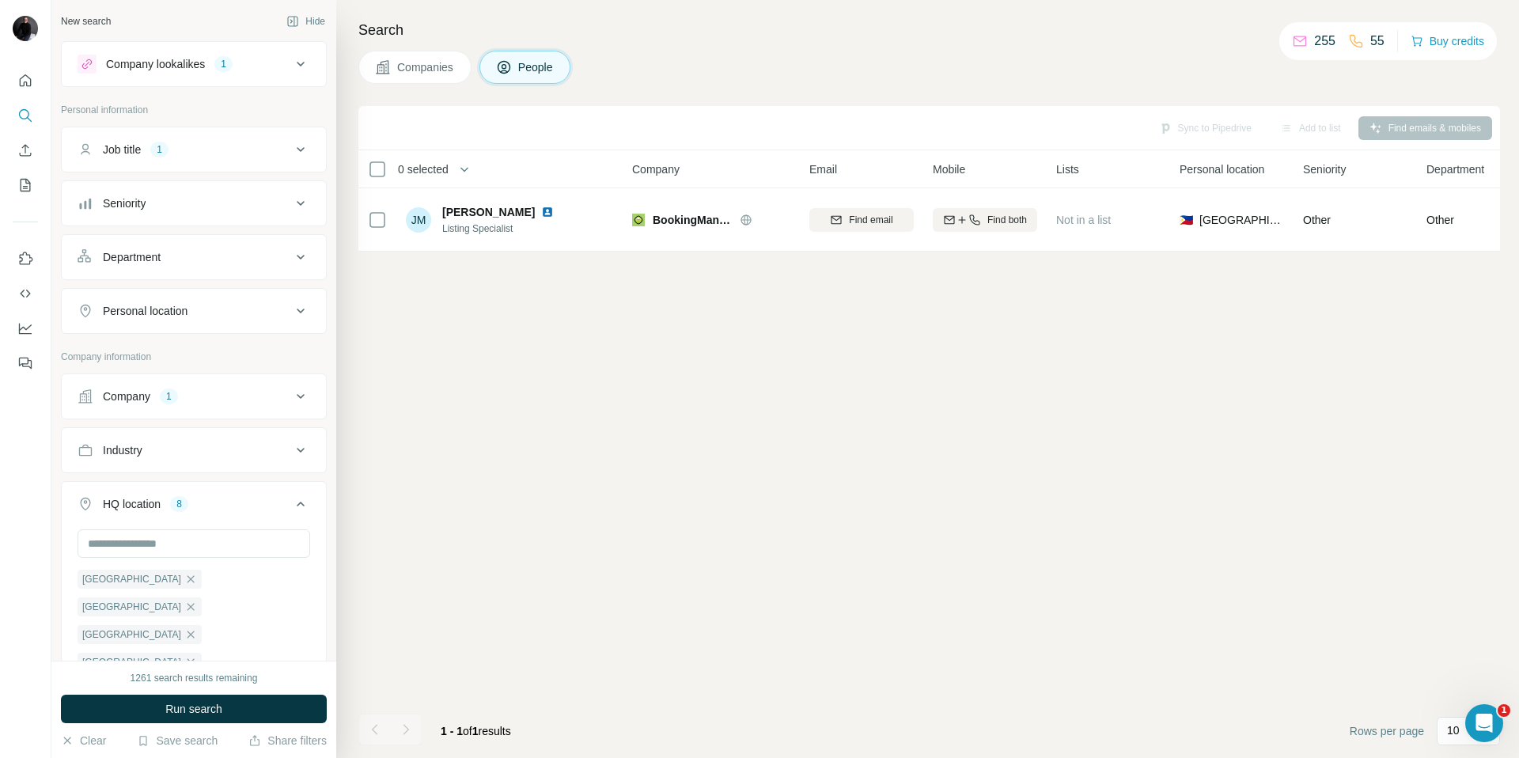
scroll to position [0, 2]
drag, startPoint x: 401, startPoint y: 61, endPoint x: 410, endPoint y: 62, distance: 8.7
click at [401, 61] on span "Companies" at bounding box center [426, 67] width 58 height 16
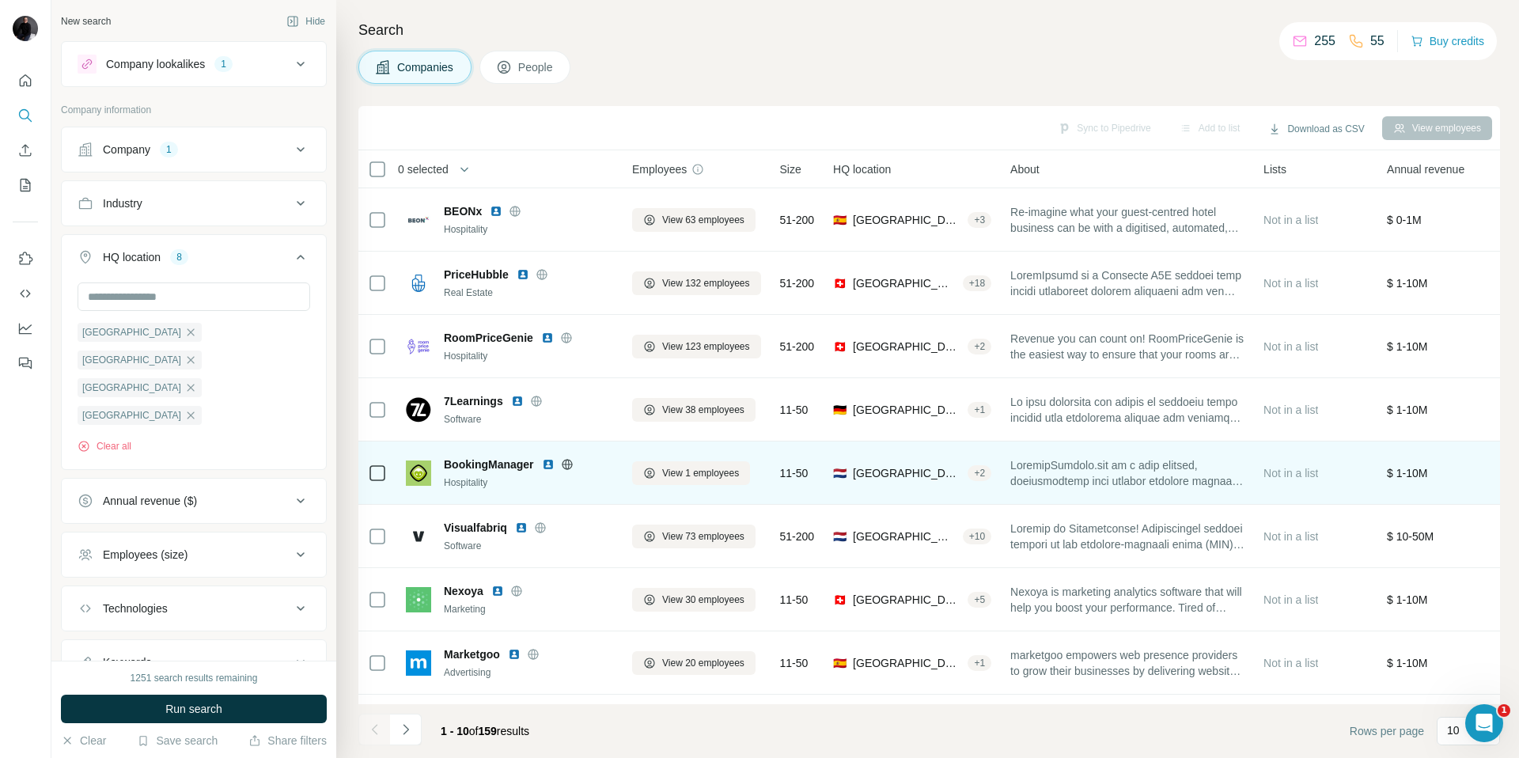
click at [570, 464] on icon at bounding box center [567, 464] width 13 height 13
click at [548, 467] on img at bounding box center [548, 464] width 13 height 13
